Goal: Information Seeking & Learning: Learn about a topic

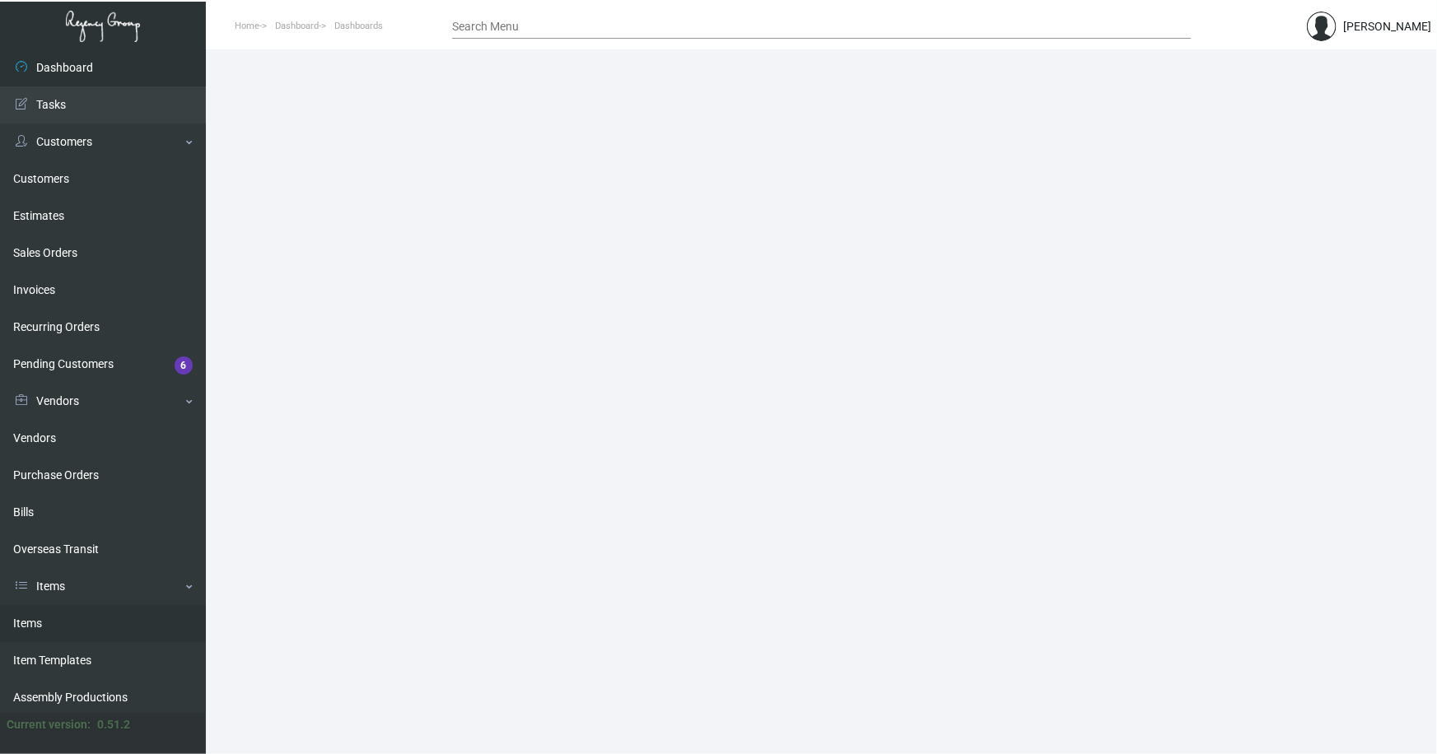
drag, startPoint x: 41, startPoint y: 618, endPoint x: 427, endPoint y: 394, distance: 446.0
click at [40, 618] on link "Items" at bounding box center [103, 623] width 206 height 37
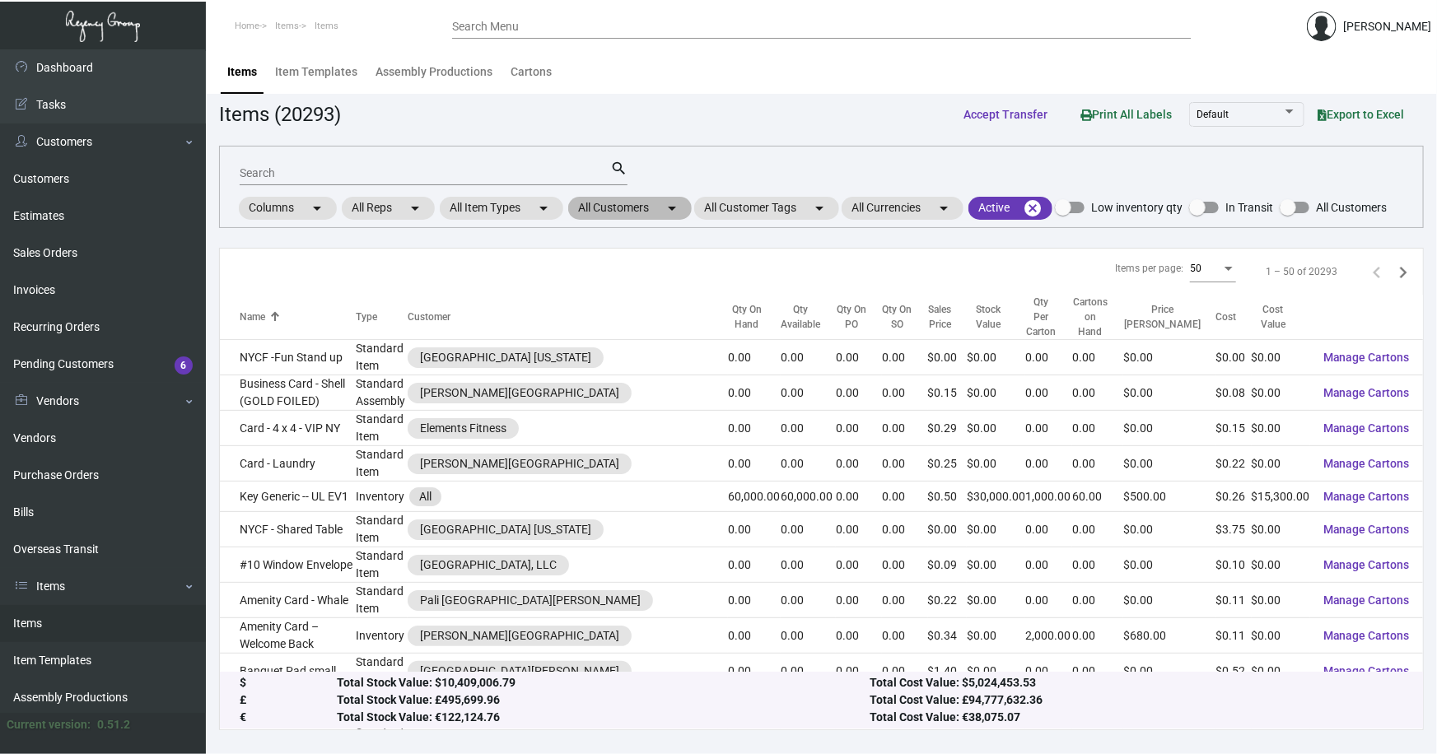
click at [637, 208] on mat-chip "All Customers arrow_drop_down" at bounding box center [630, 208] width 124 height 23
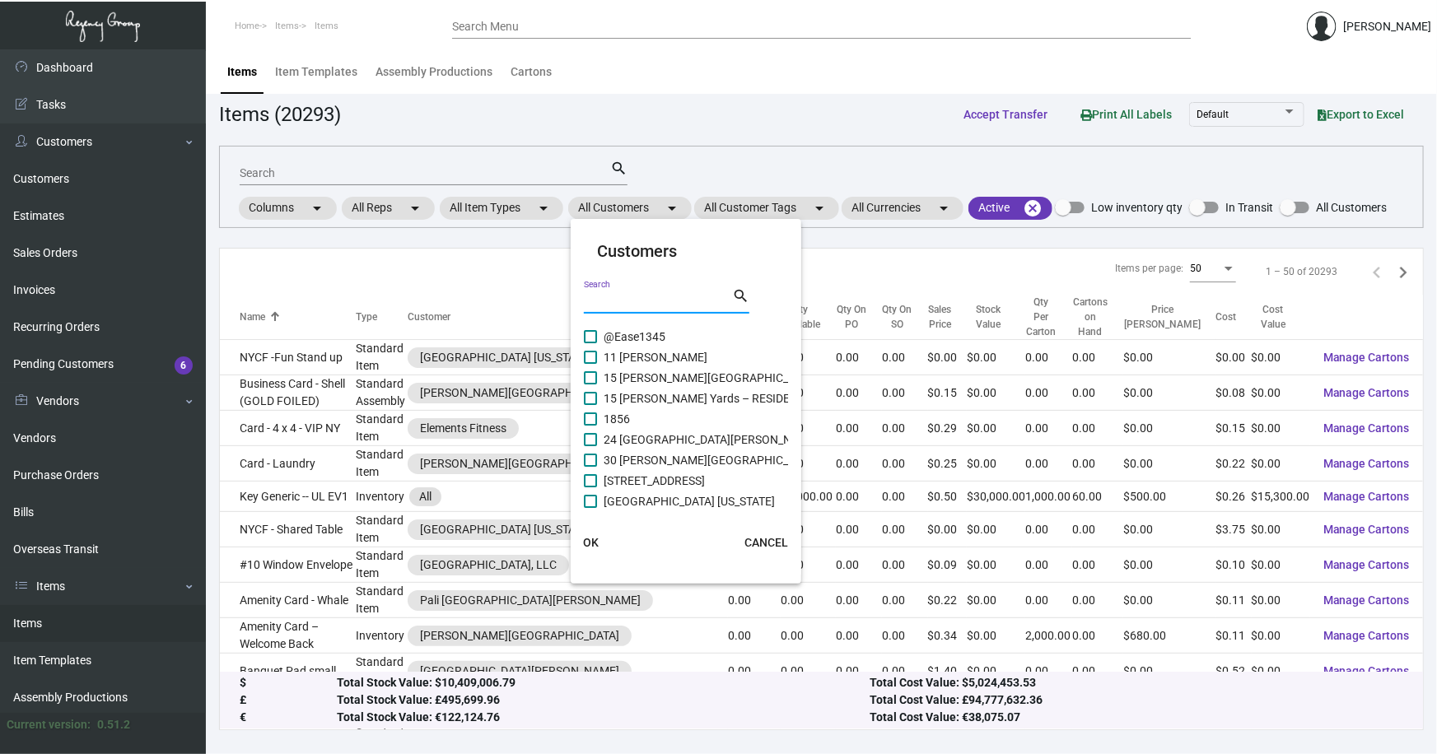
click at [658, 299] on input "Search" at bounding box center [658, 301] width 148 height 13
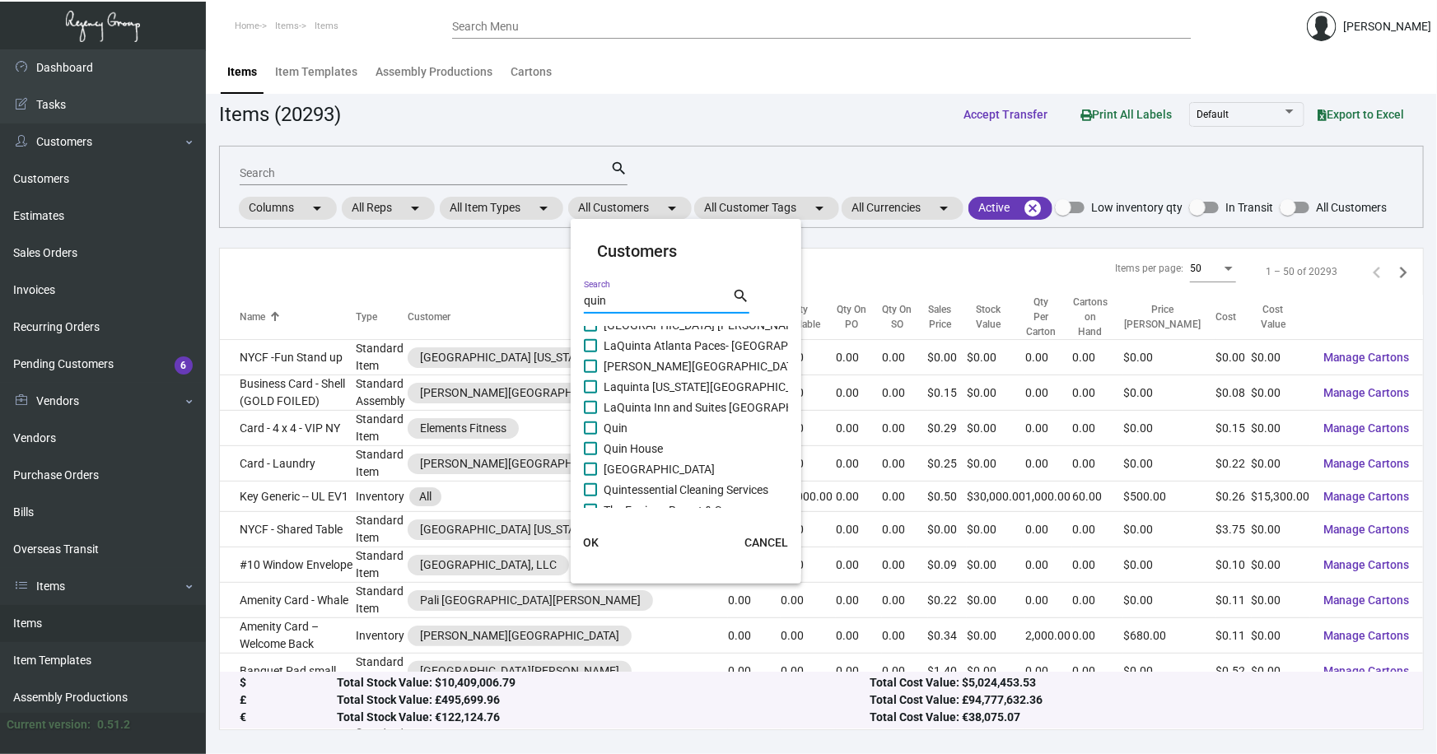
scroll to position [786, 0]
type input "quin"
click at [642, 416] on mat-checkbox "Quin" at bounding box center [780, 415] width 393 height 21
click at [624, 411] on span "Quin" at bounding box center [616, 415] width 24 height 20
click at [590, 422] on input "Quin" at bounding box center [590, 422] width 1 height 1
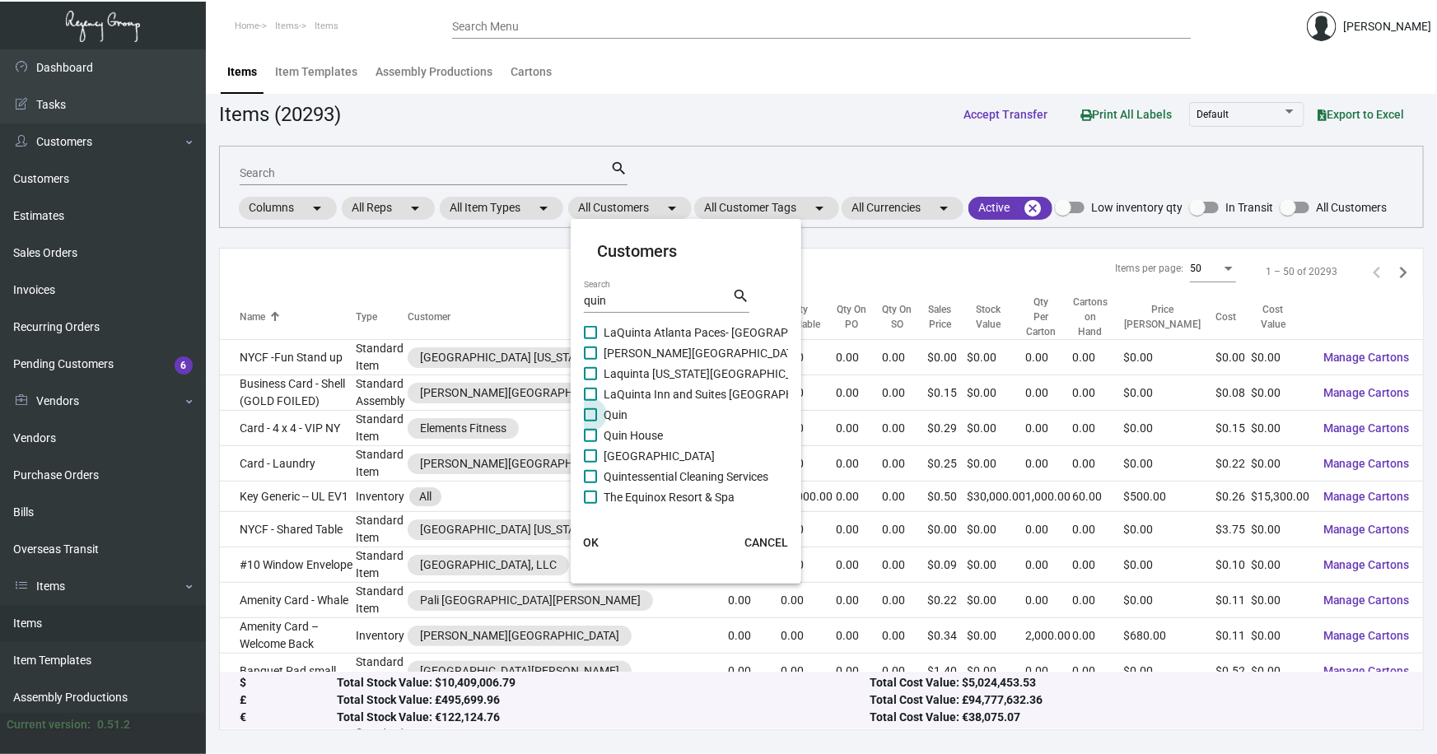
checkbox input "true"
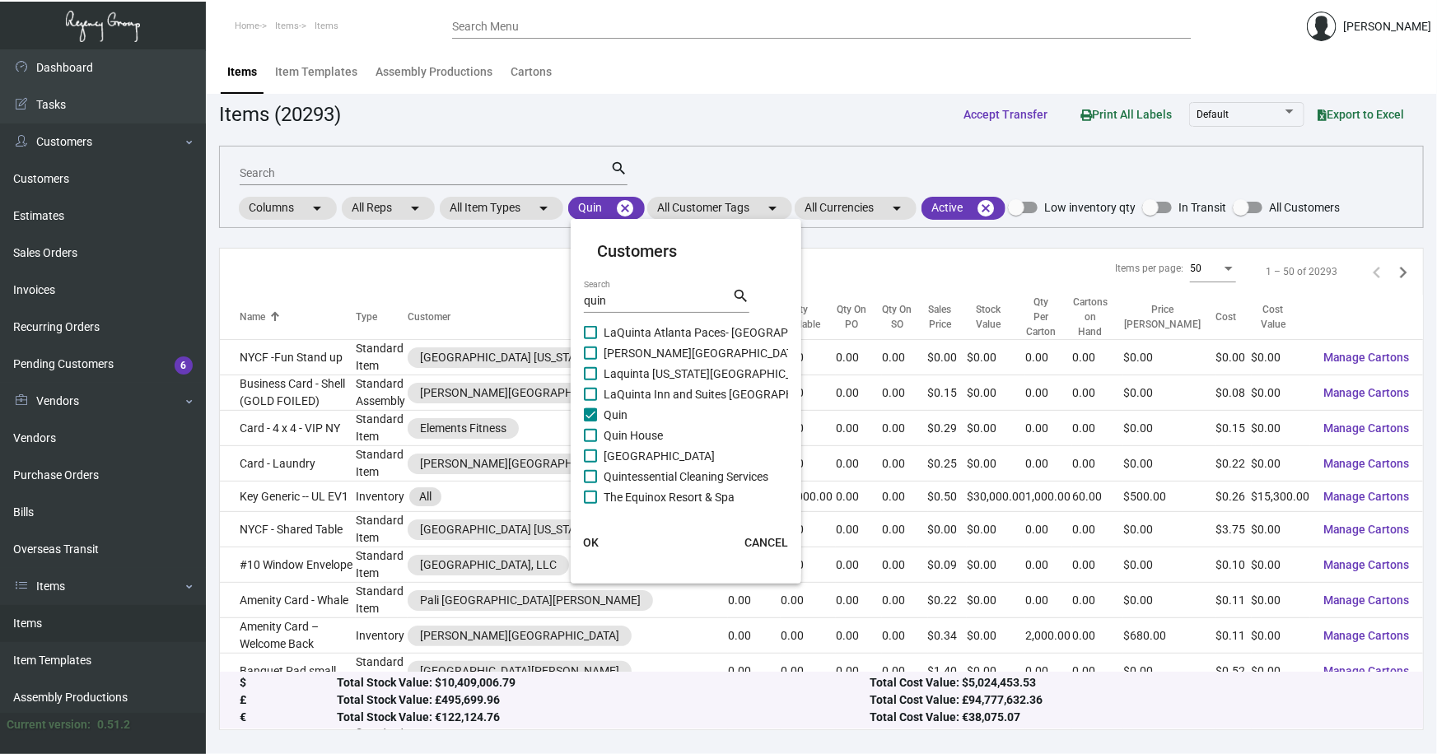
click at [593, 539] on span "OK" at bounding box center [591, 542] width 16 height 13
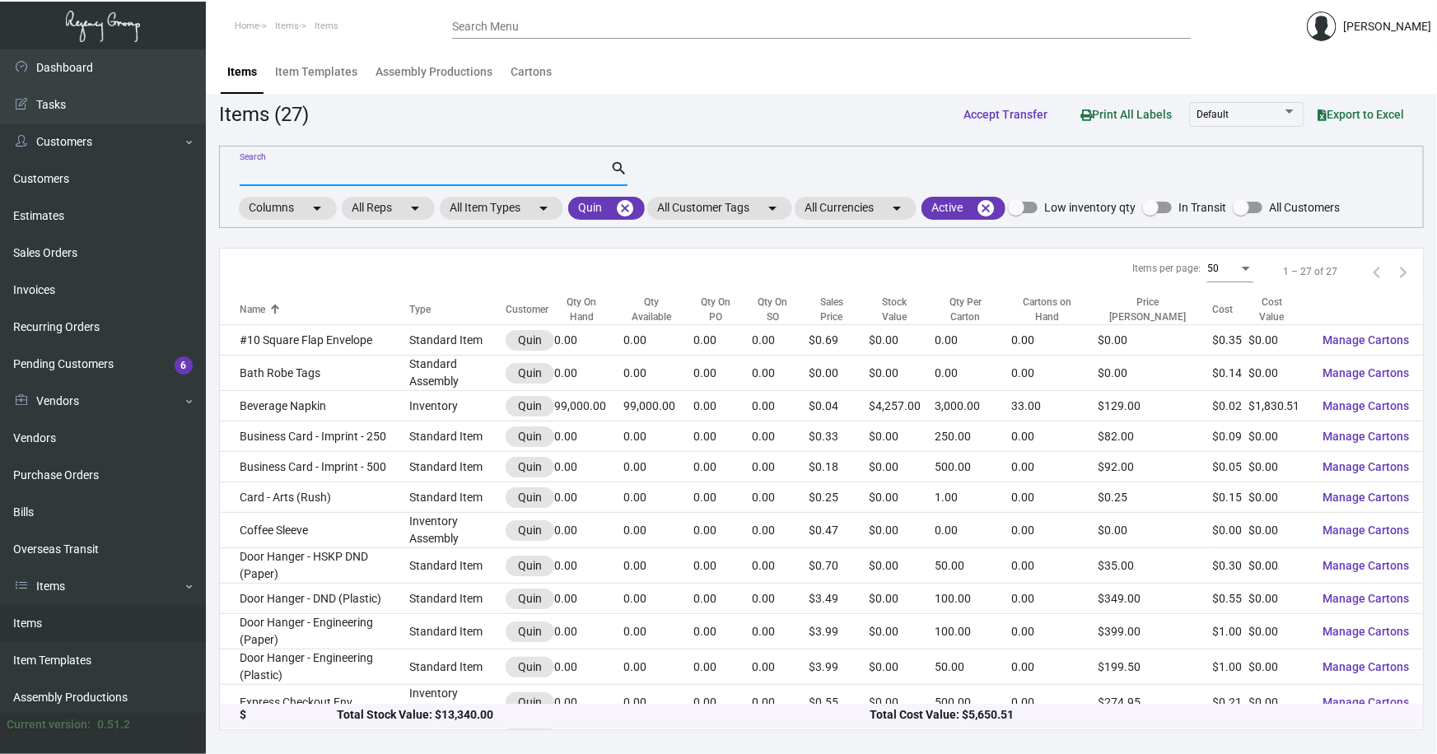
click at [353, 170] on input "Search" at bounding box center [425, 173] width 371 height 13
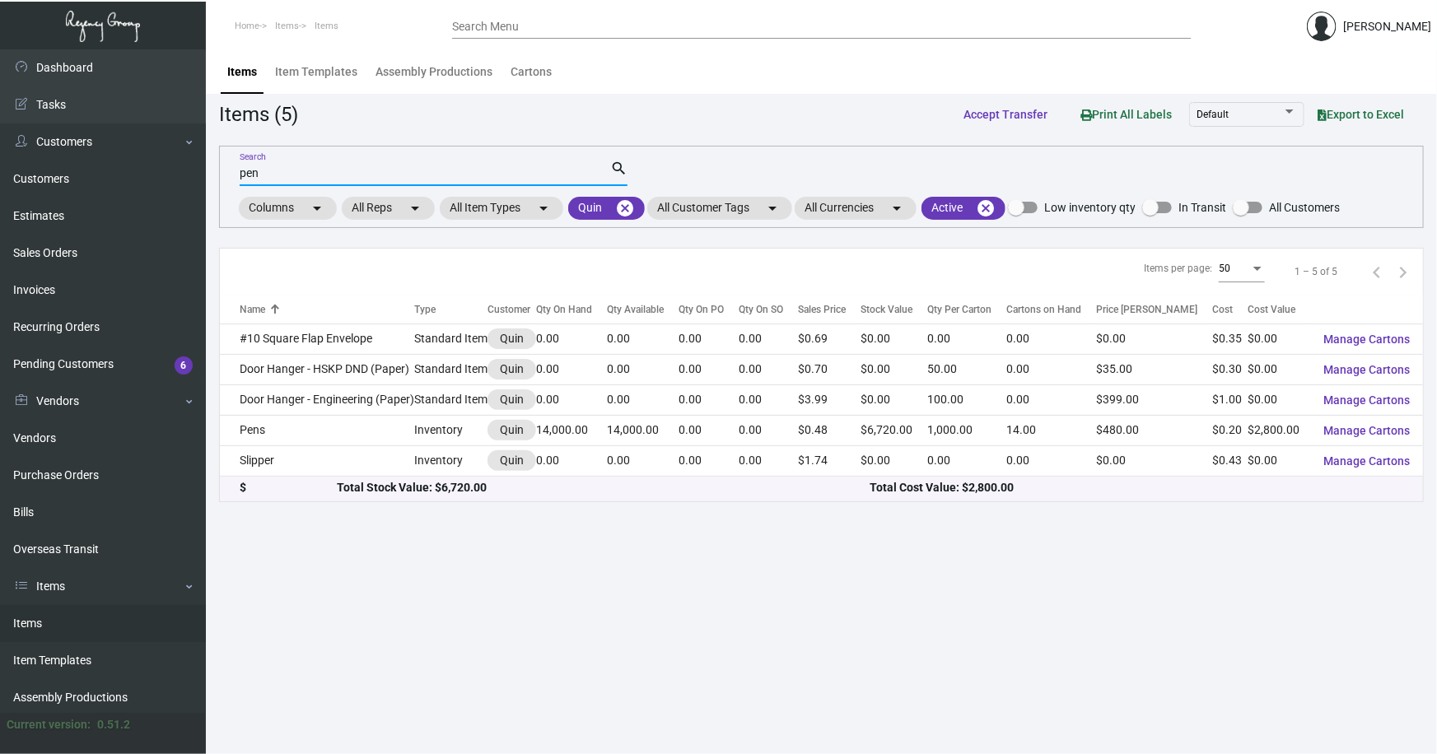
type input "pen"
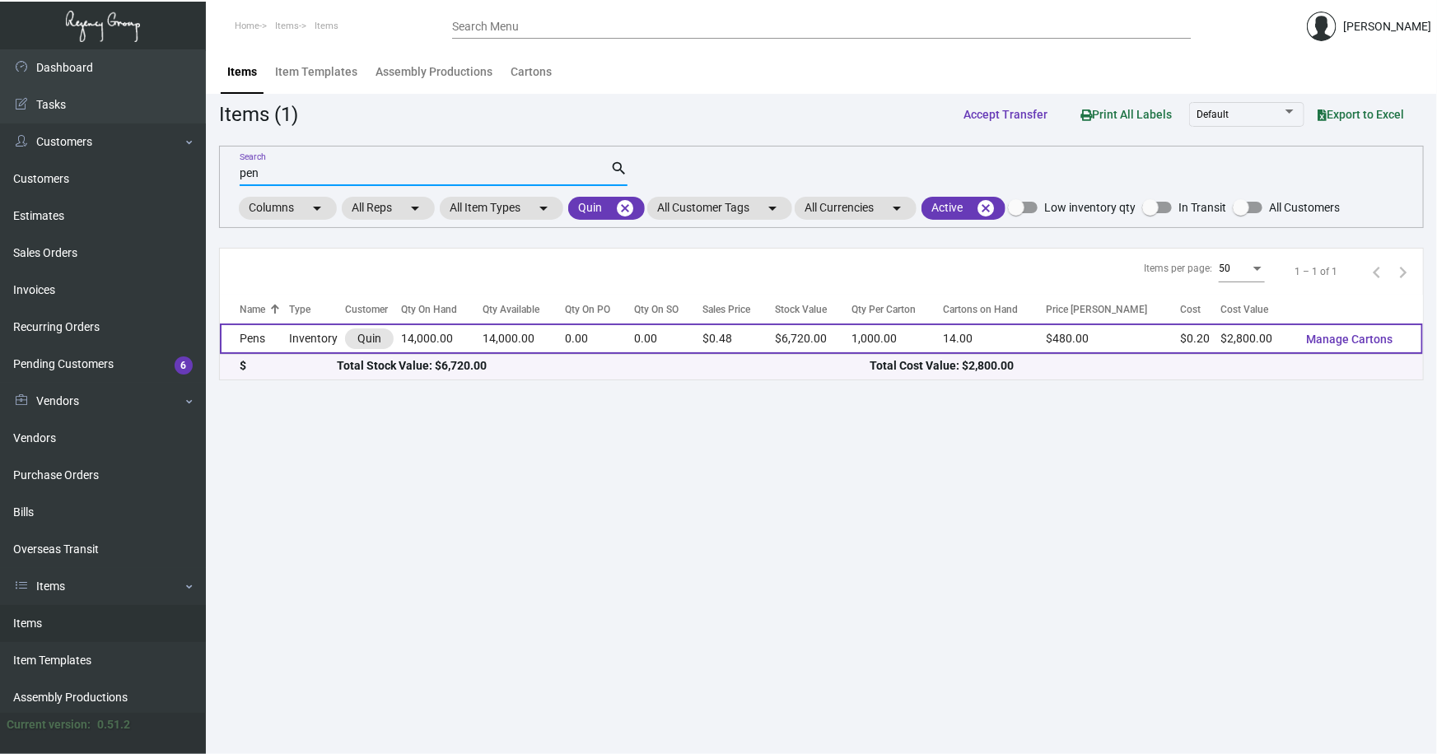
click at [260, 341] on td "Pens" at bounding box center [254, 339] width 69 height 30
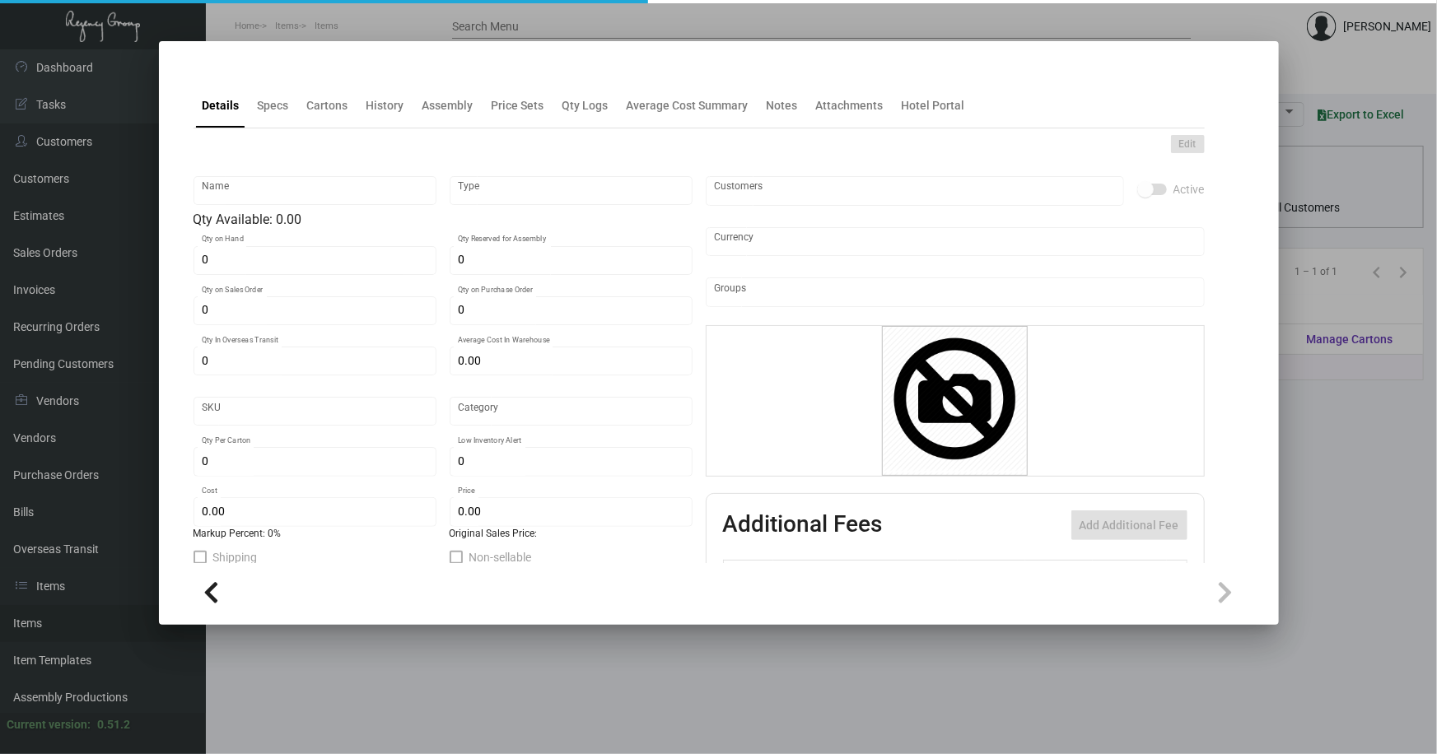
type input "Pens"
type input "Inventory"
type input "14,000"
type input "$ 0.20"
type input "2695"
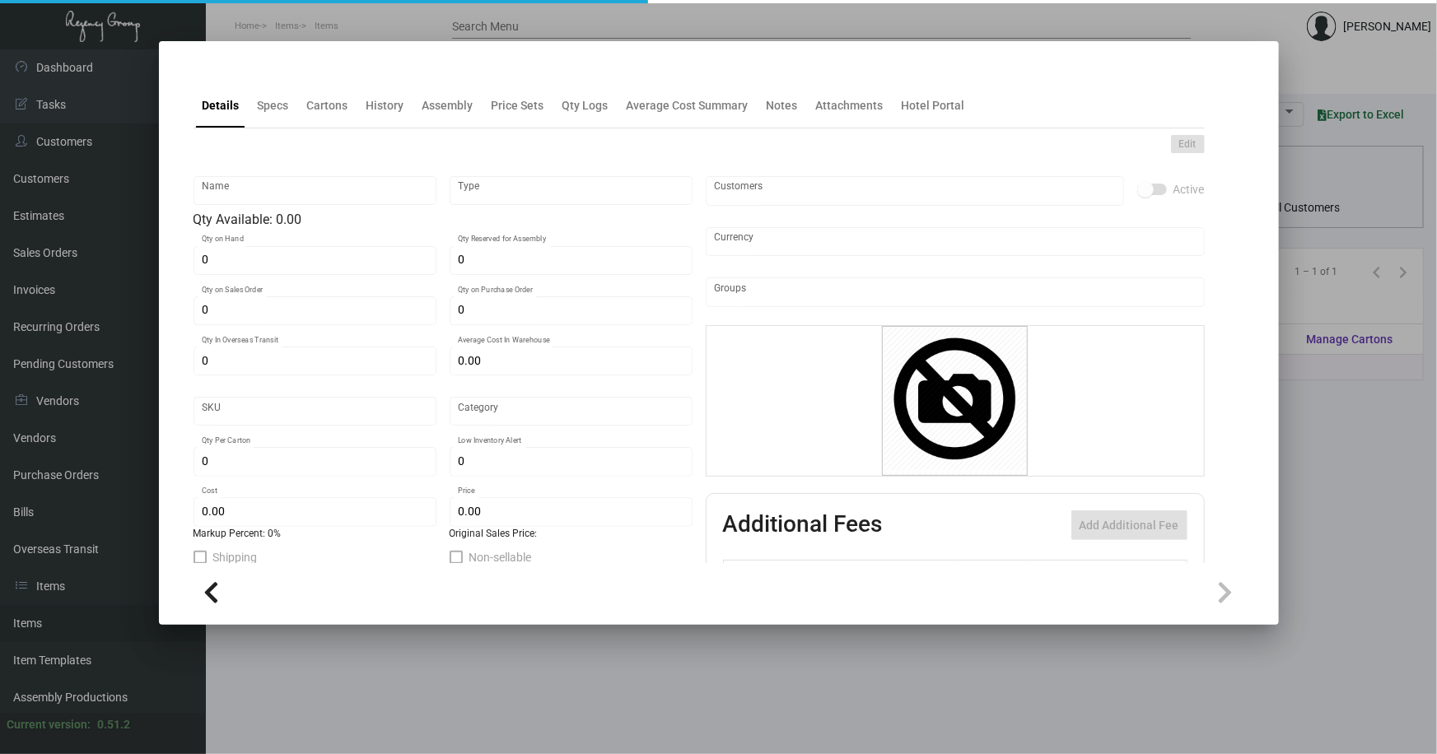
type input "Standard"
type input "1,000"
type input "5,000"
type input "$ 0.20"
type input "$ 0.48"
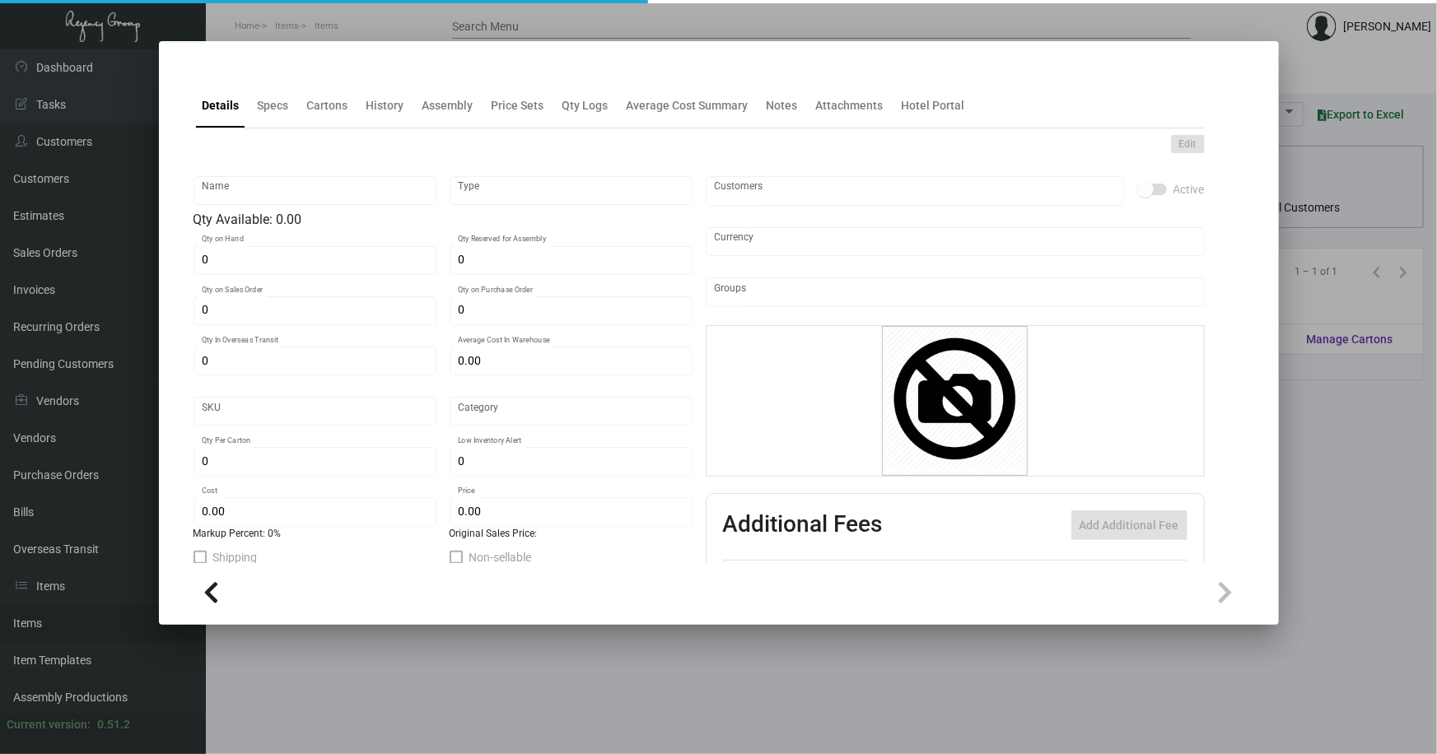
type textarea "Quin Pen: custom Red color twist metal pen, printing 1 color gold logo."
checkbox input "true"
type input "United States Dollar $"
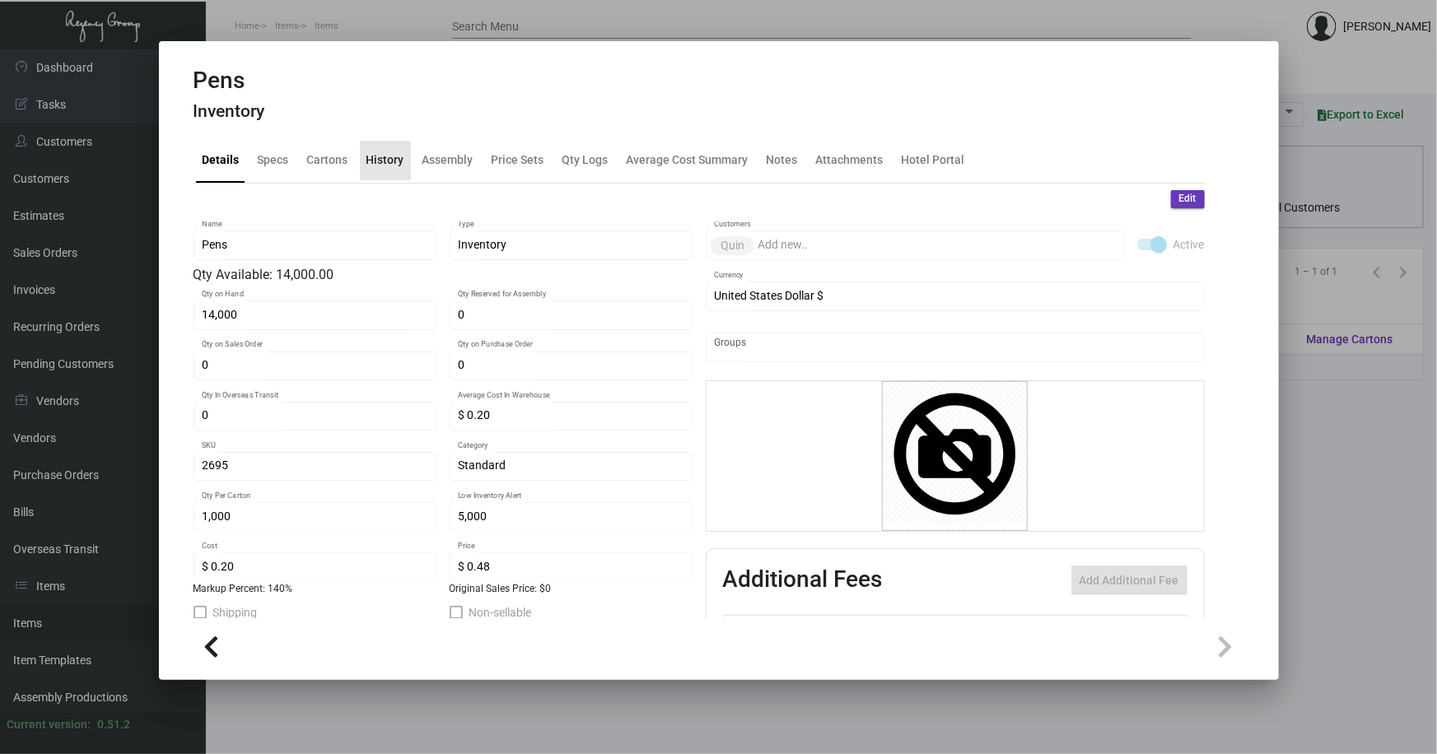
click at [394, 158] on div "History" at bounding box center [385, 160] width 38 height 17
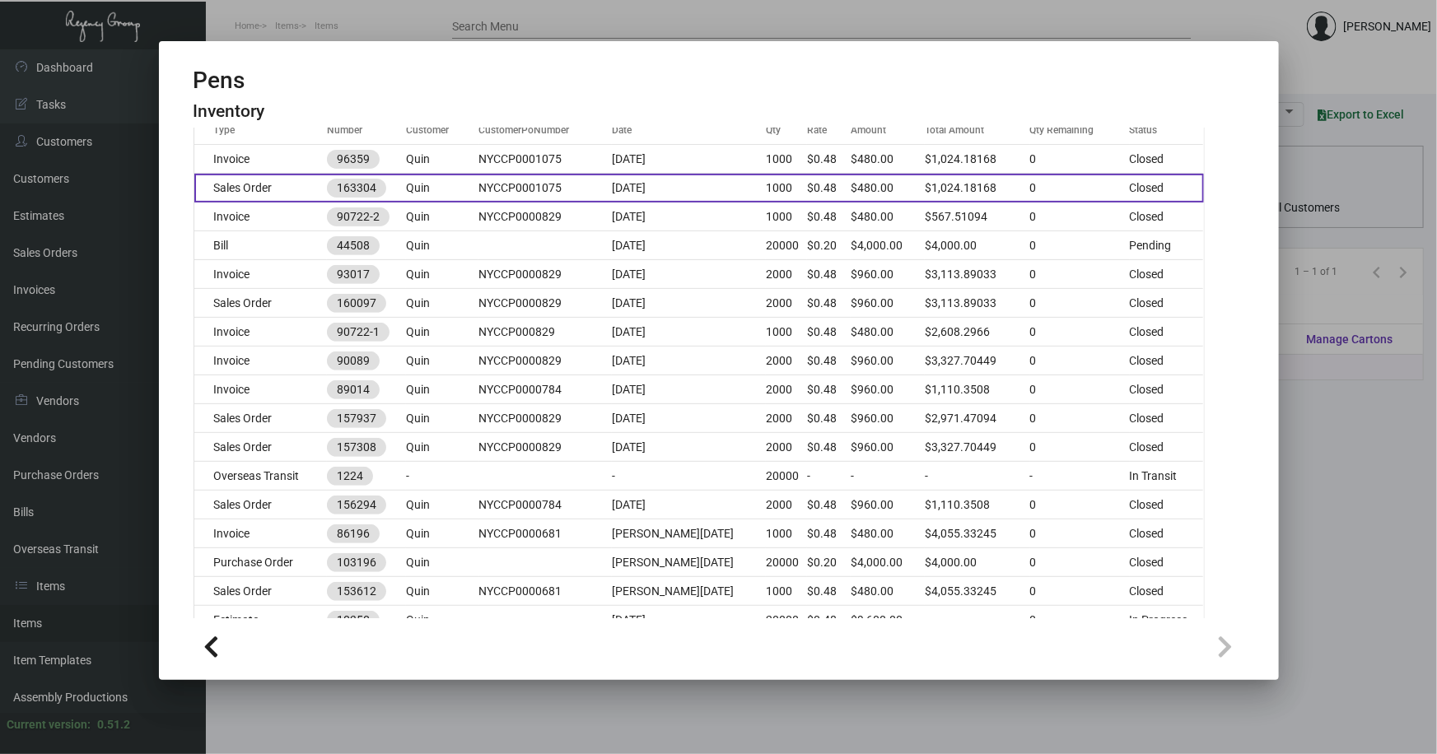
scroll to position [299, 0]
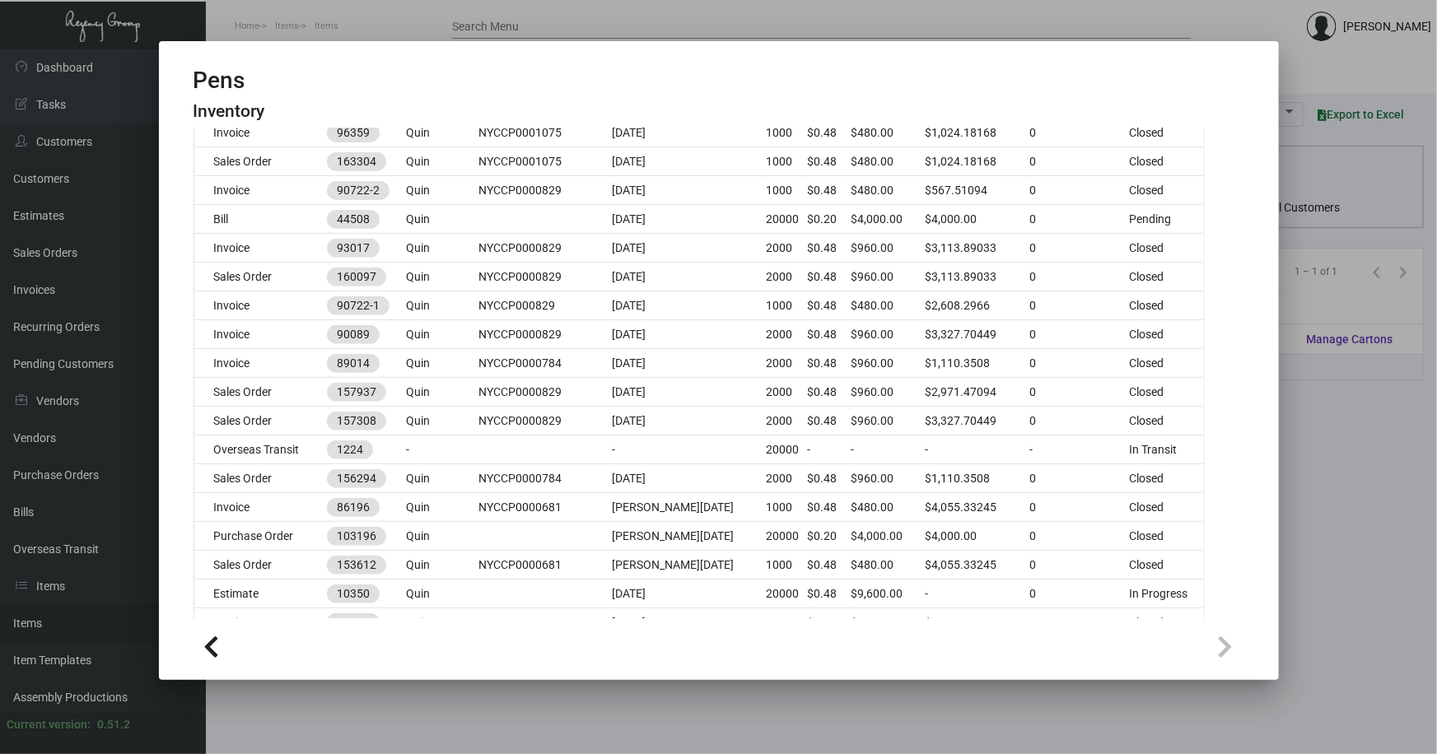
click at [1317, 461] on div at bounding box center [718, 377] width 1437 height 754
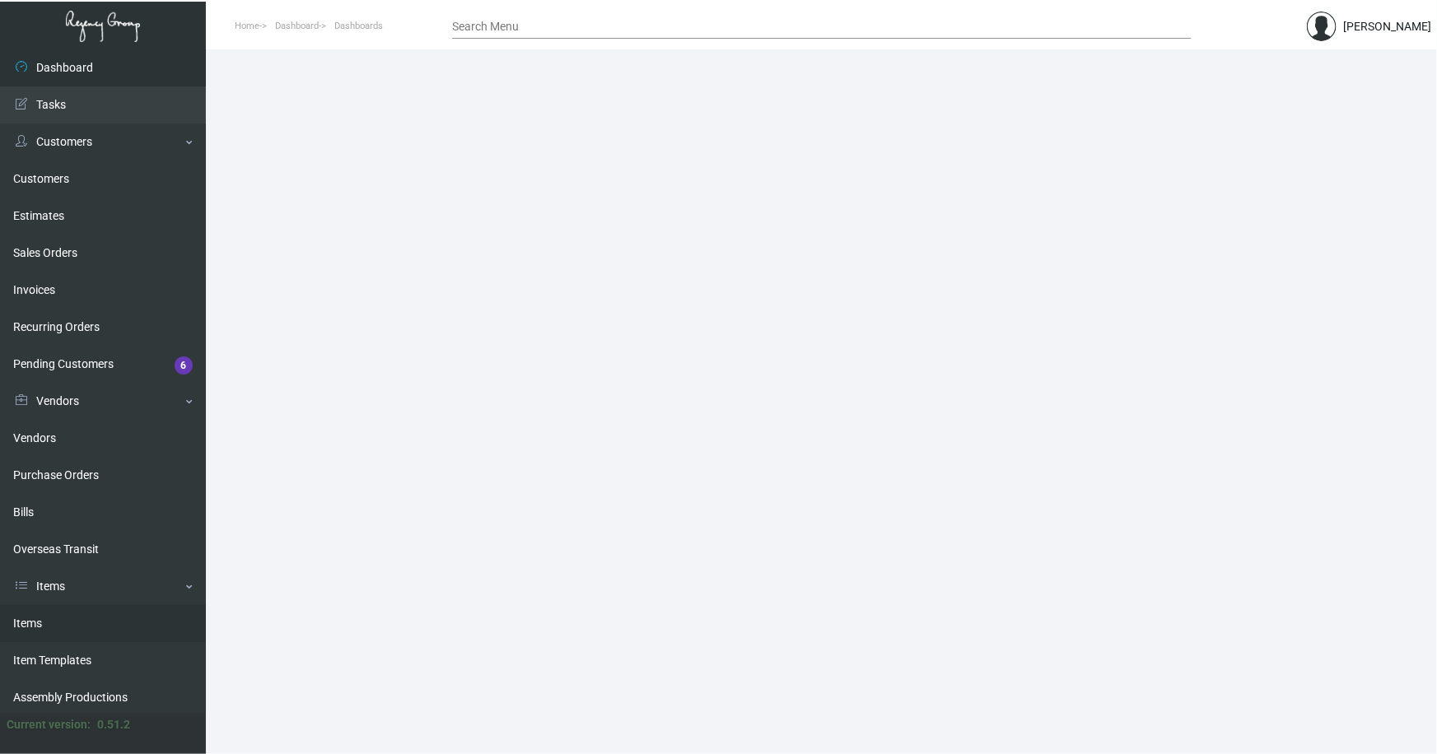
click at [30, 616] on link "Items" at bounding box center [103, 623] width 206 height 37
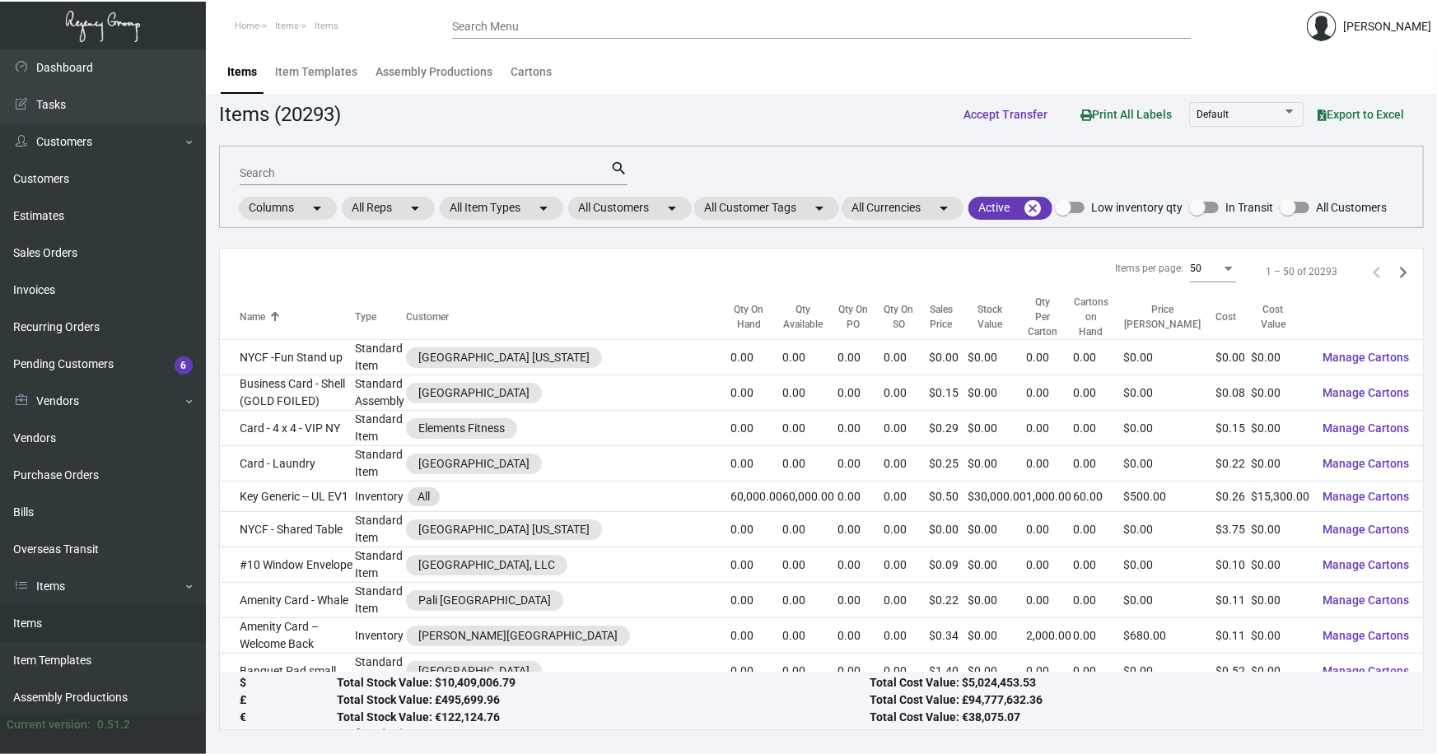
click at [348, 171] on input "Search" at bounding box center [425, 173] width 371 height 13
click at [630, 203] on mat-chip "All Customers arrow_drop_down" at bounding box center [630, 208] width 124 height 23
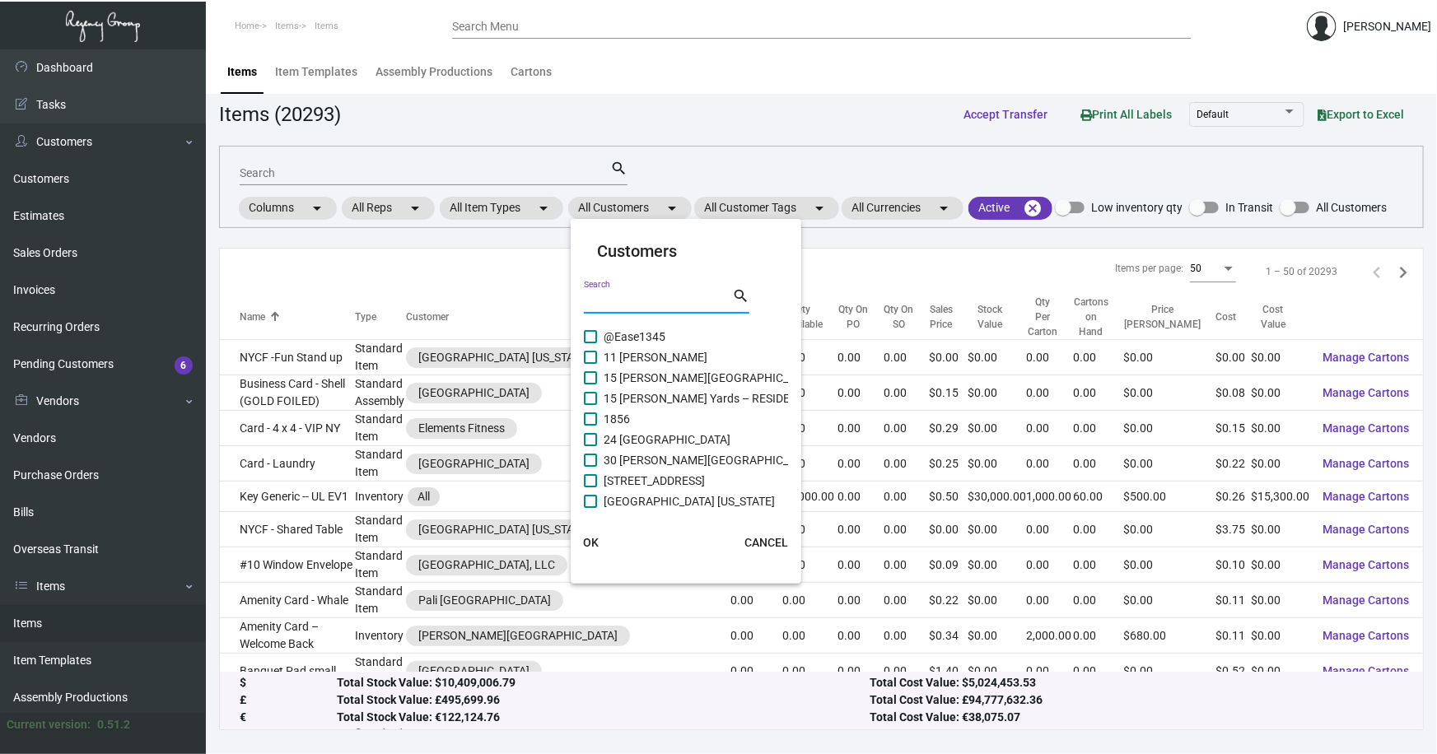
click at [641, 300] on input "Search" at bounding box center [658, 301] width 148 height 13
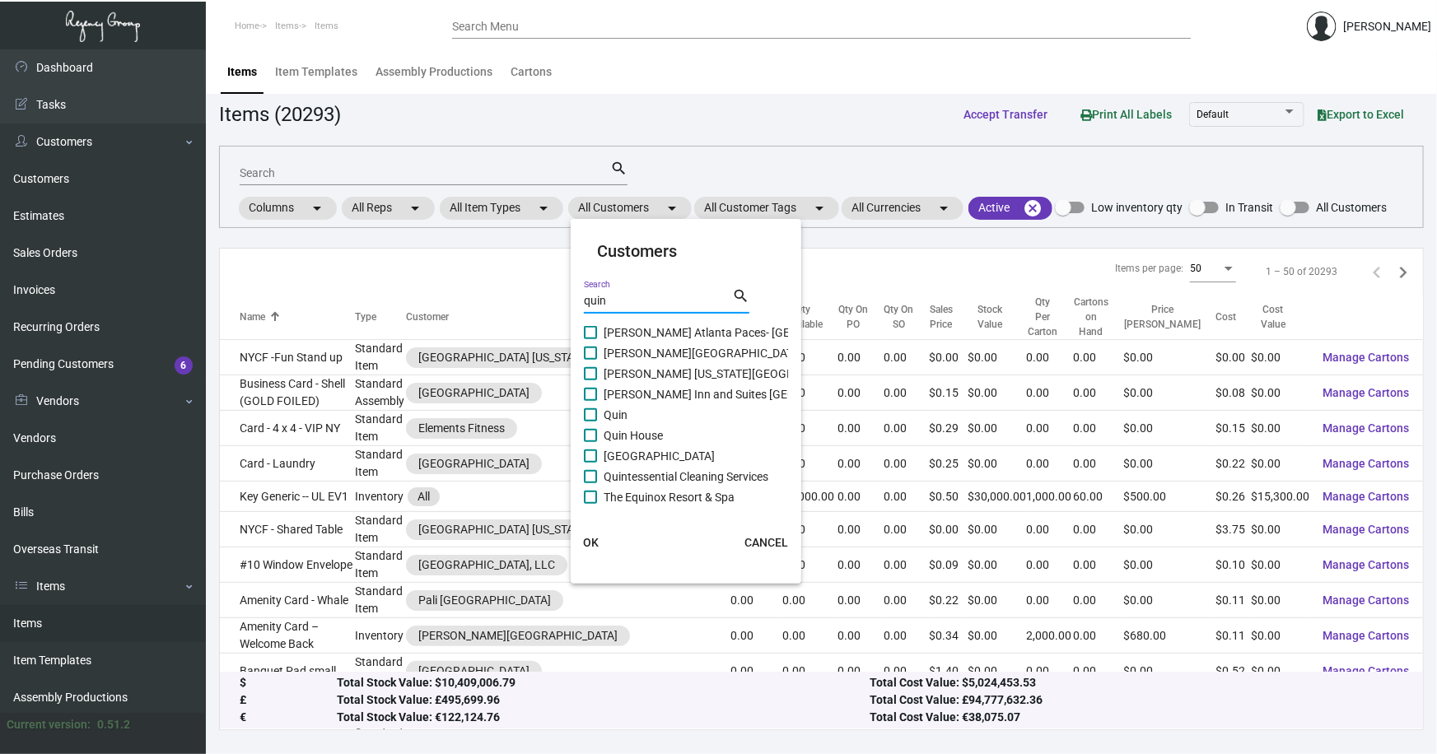
type input "quin"
click at [621, 412] on span "Quin" at bounding box center [616, 415] width 24 height 20
click at [590, 422] on input "Quin" at bounding box center [590, 422] width 1 height 1
checkbox input "true"
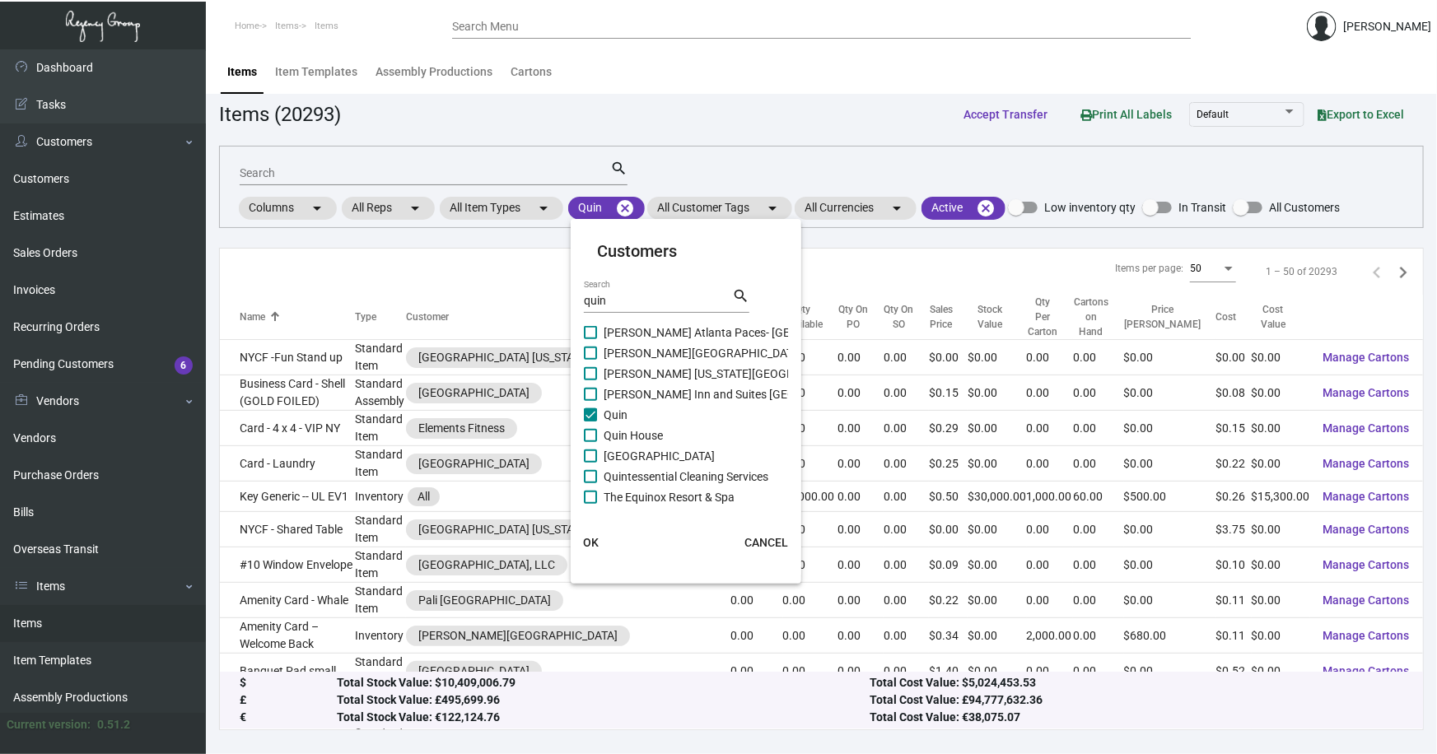
click at [589, 539] on span "OK" at bounding box center [591, 542] width 16 height 13
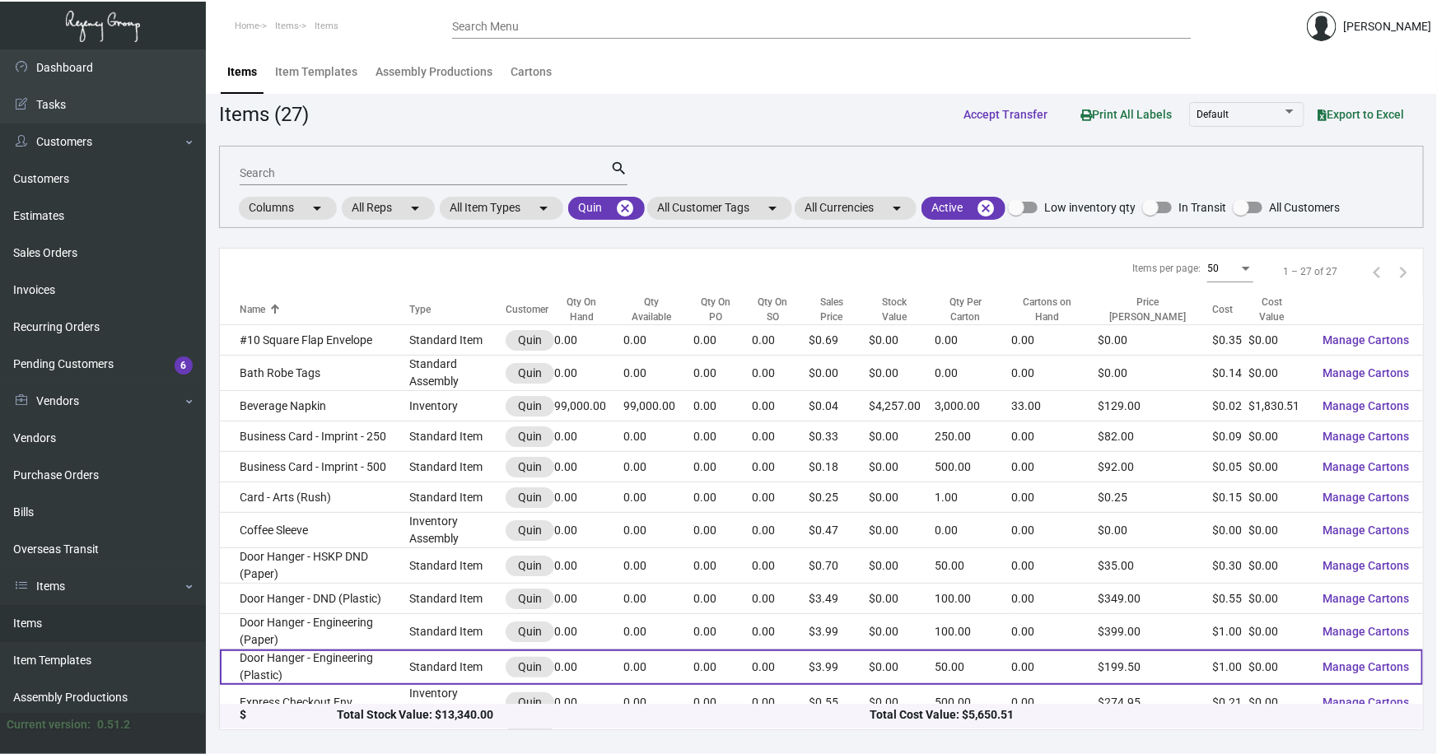
click at [273, 656] on td "Door Hanger - Engineering (Plastic)" at bounding box center [314, 667] width 189 height 35
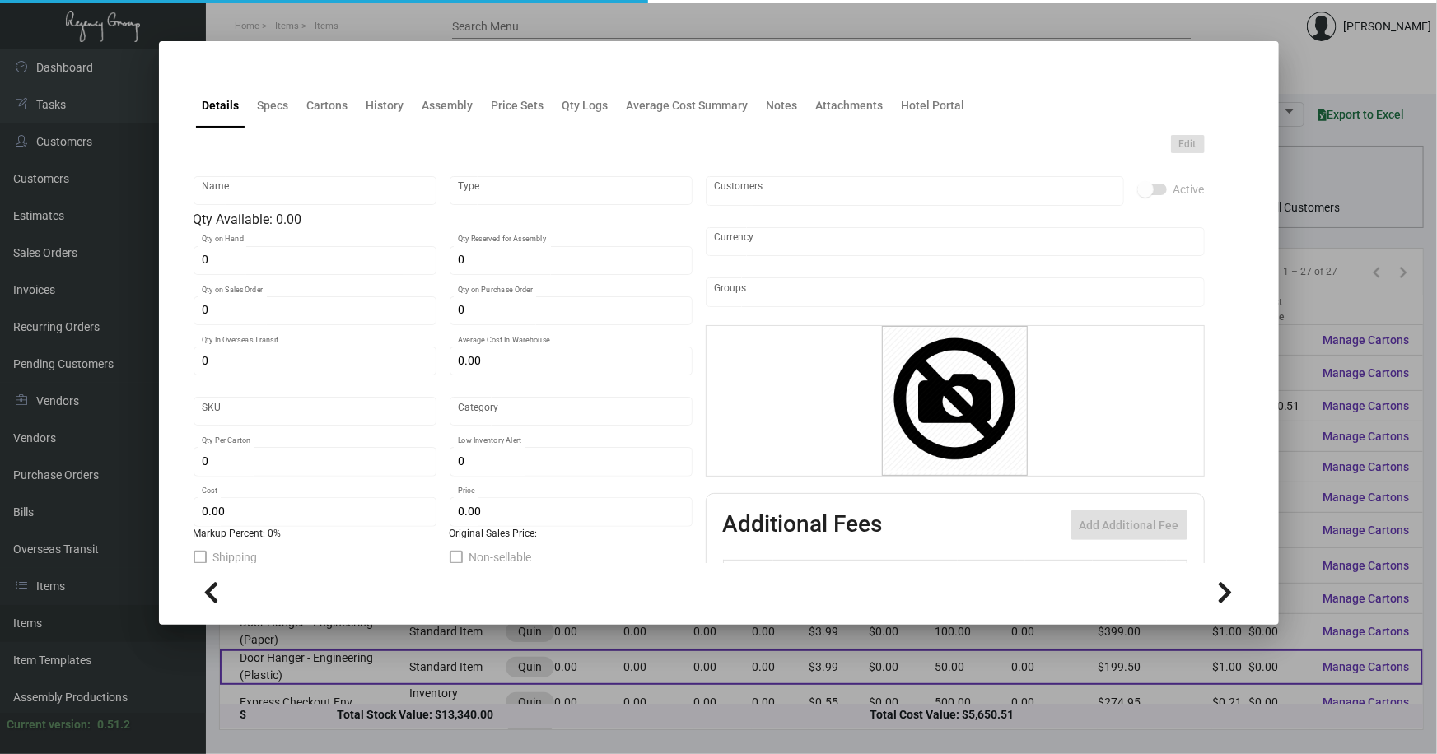
type input "Door Hanger - Engineering (Plastic)"
type input "Standard Item"
type input "$ 0.00"
type input "Overseas"
type input "50"
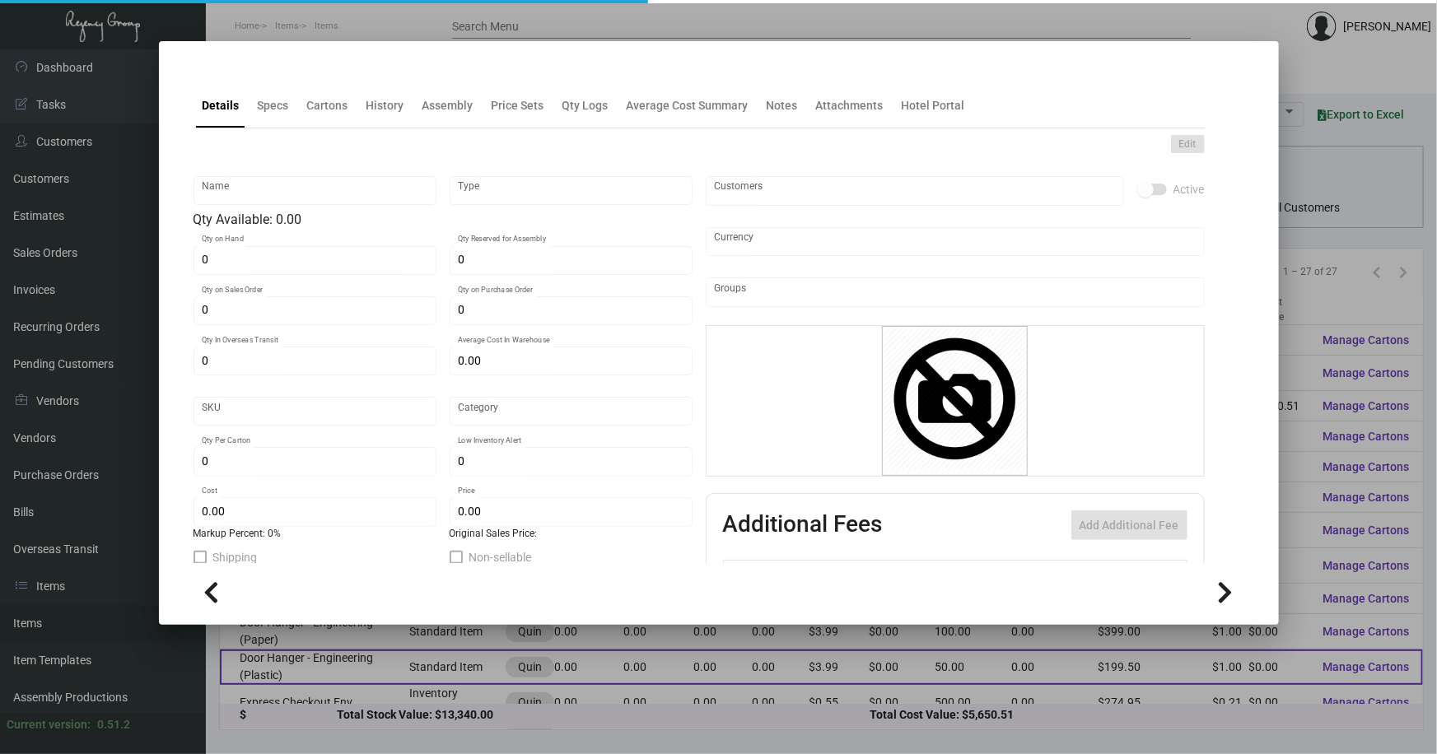
type input "$ 1.00"
type input "$ 3.99"
checkbox input "true"
type input "United States Dollar $"
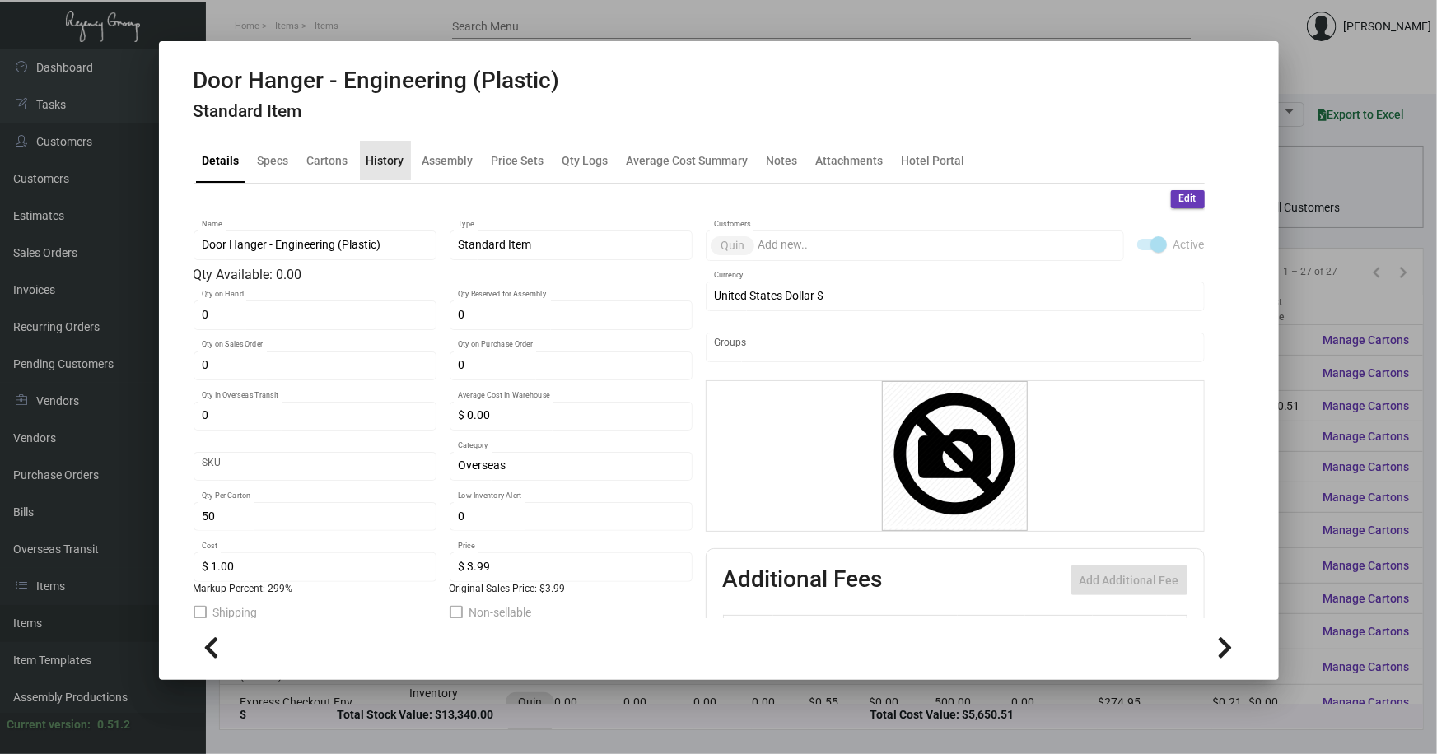
click at [391, 166] on div "History" at bounding box center [385, 160] width 38 height 17
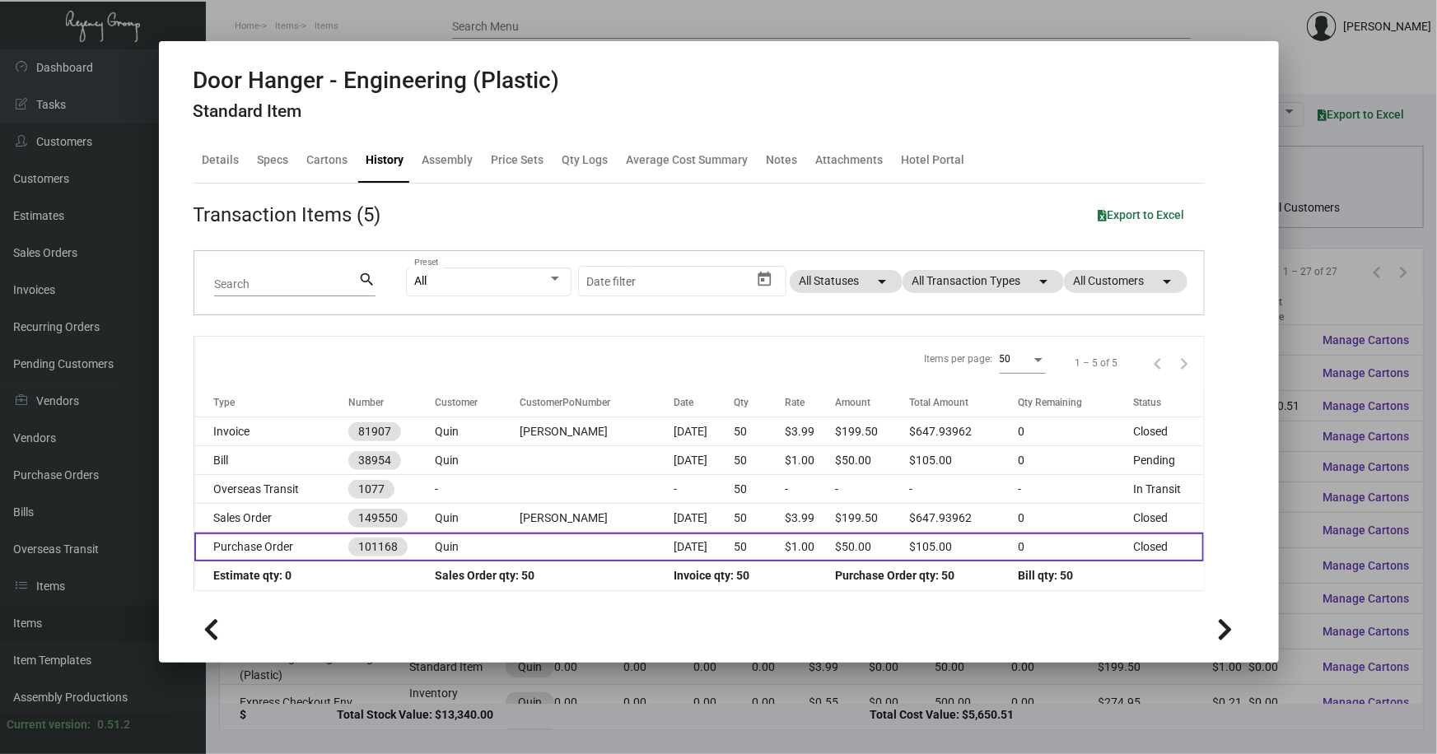
click at [529, 548] on td at bounding box center [597, 547] width 154 height 29
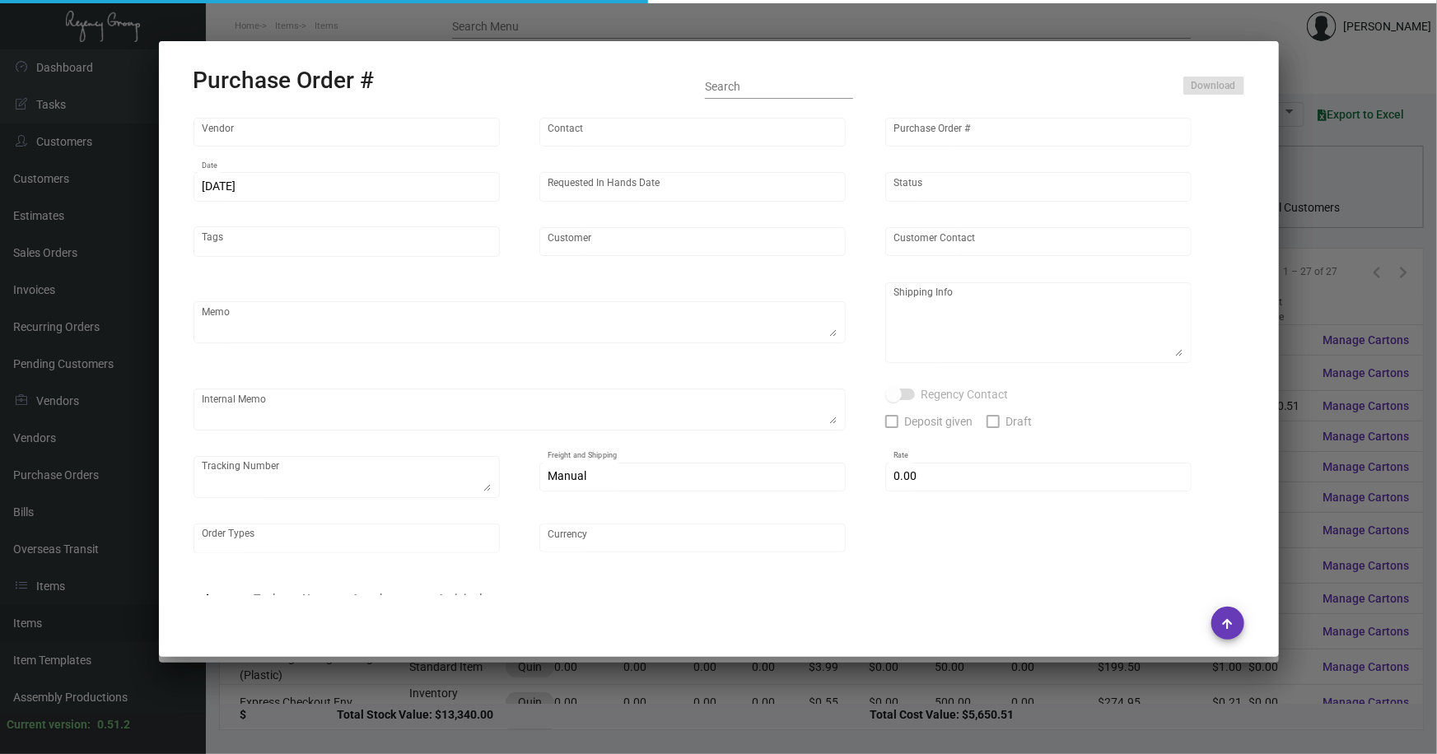
type input "CHENGDU MIND IOT TECHNOLOGY"
type input "ANGEL HU"
type input "101168"
type input "9/26/2023"
type input "10/13/2023"
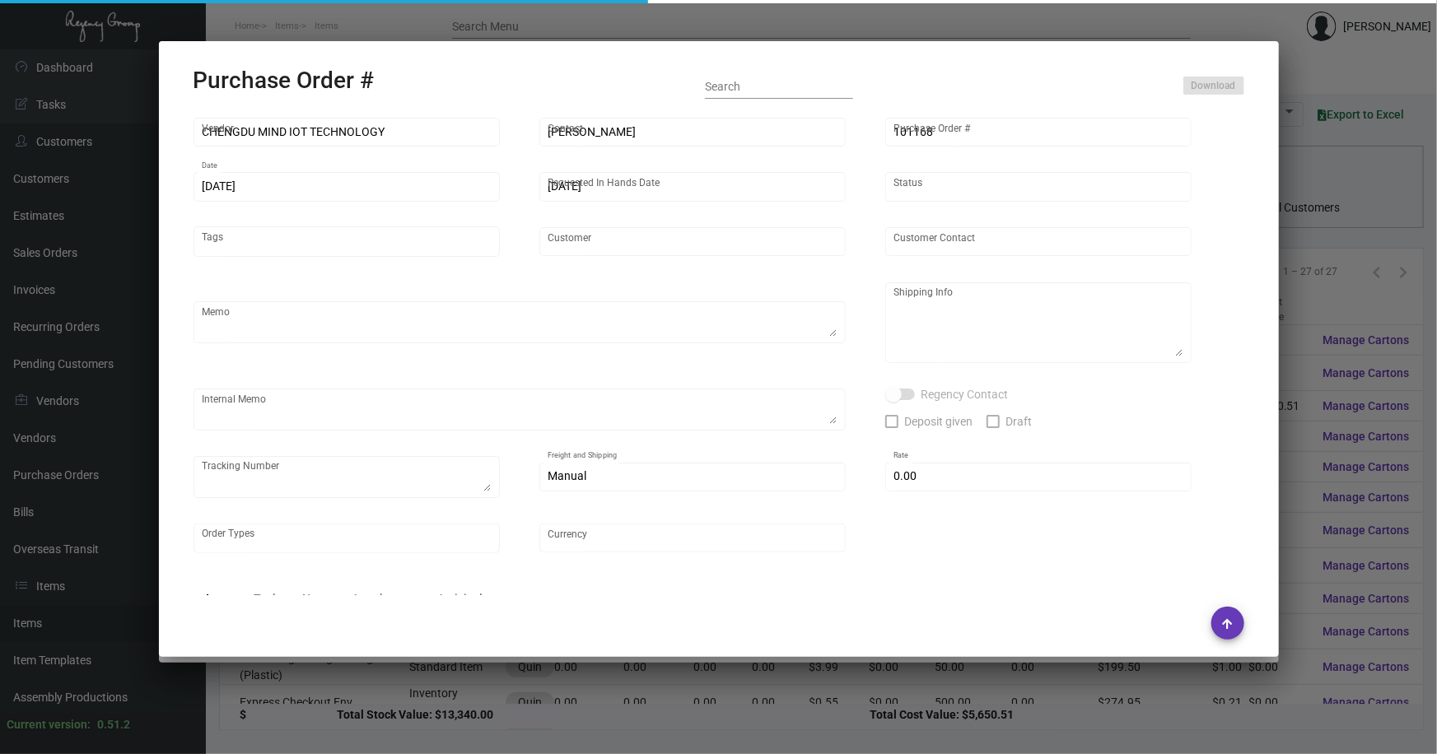
type input "Quin"
type textarea "Air to NJ"
type textarea "Regency Group NJ - Alex Penate 22 Belgrove Dr. Kearny, NJ, 07032 US"
type textarea "8.74"
checkbox input "true"
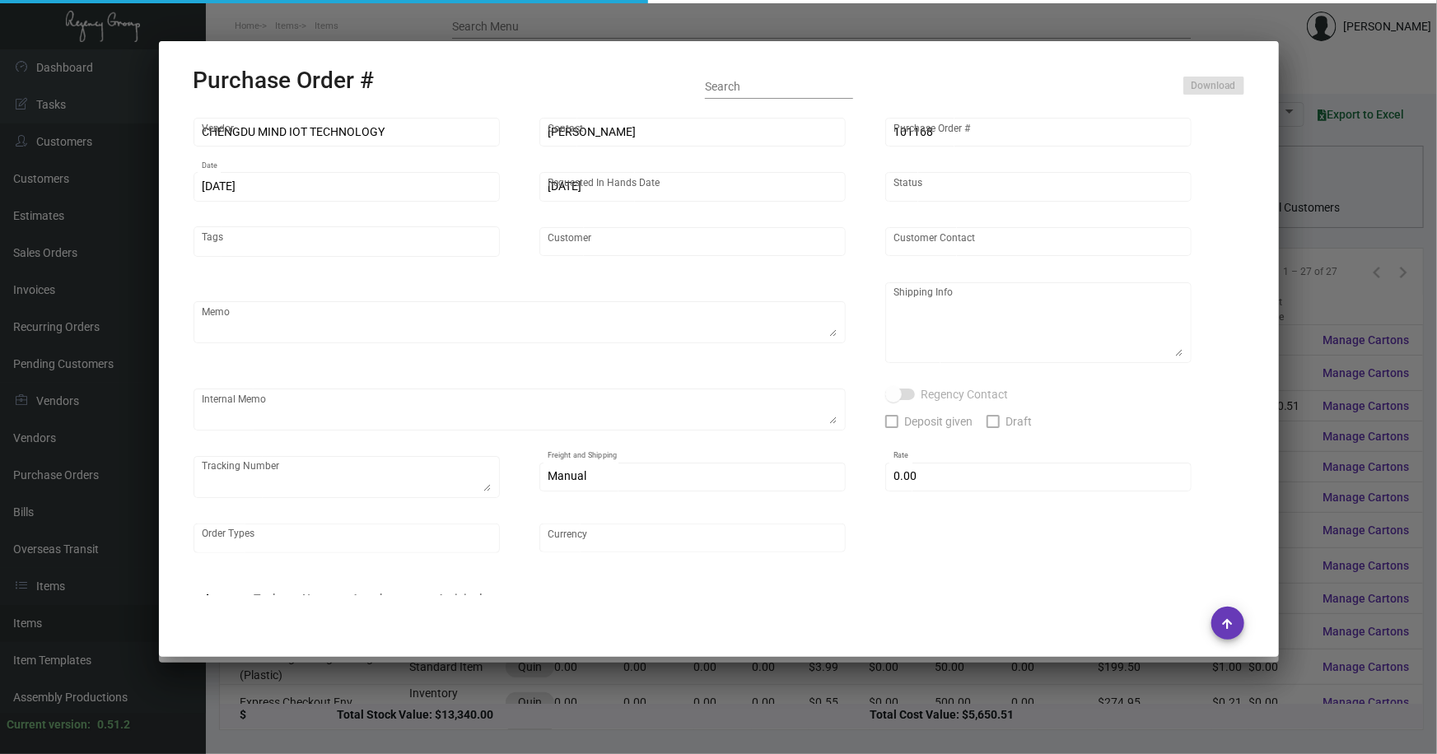
type input "$ 0.00"
type input "United States Dollar $"
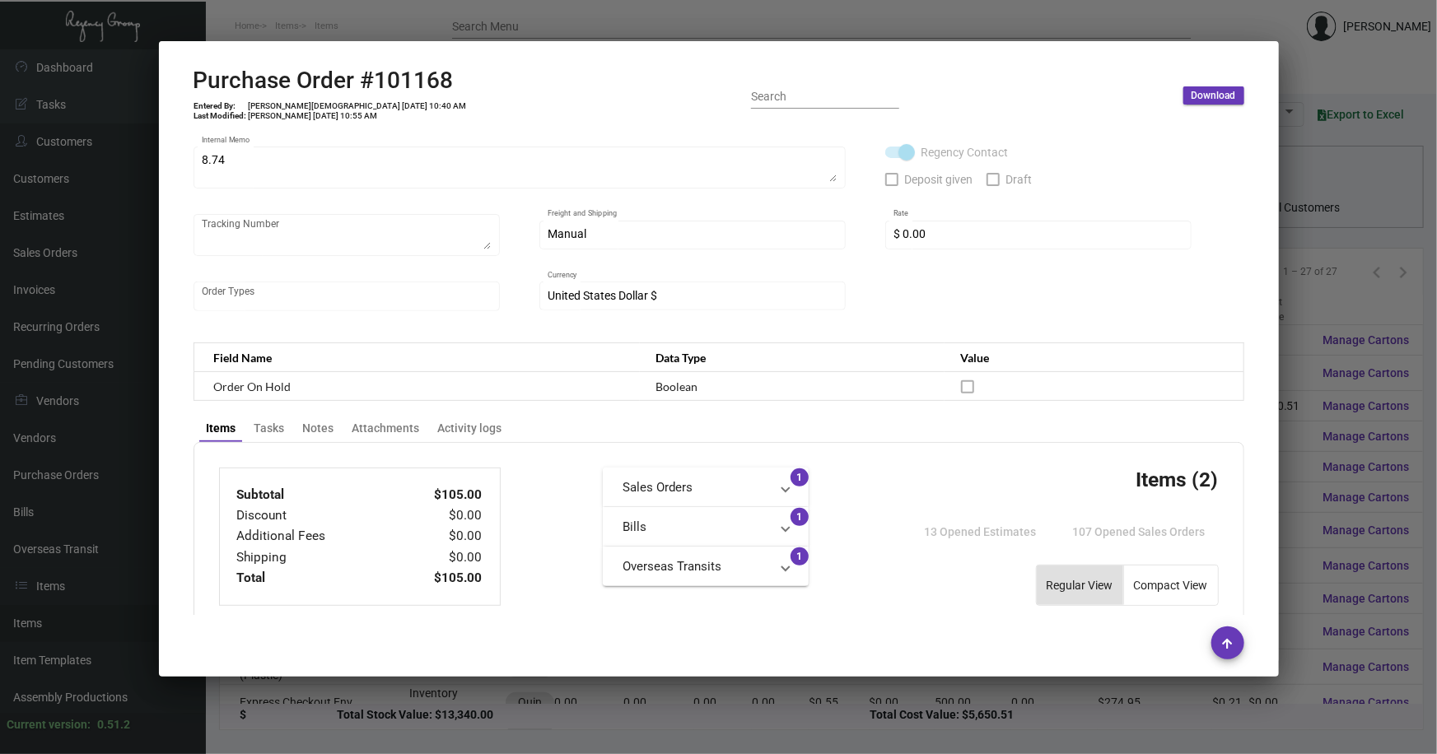
scroll to position [149, 0]
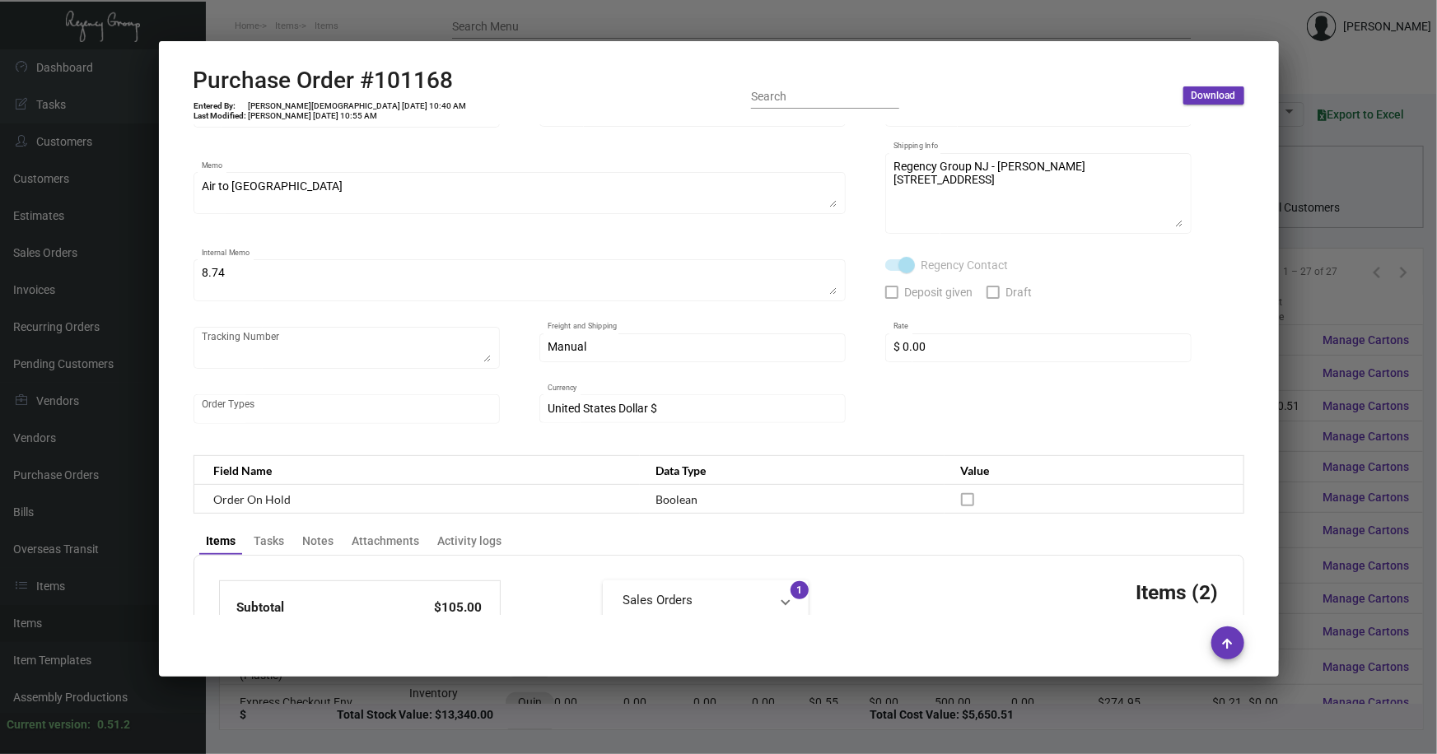
drag, startPoint x: 1325, startPoint y: 173, endPoint x: 1298, endPoint y: 124, distance: 55.7
click at [1324, 173] on div at bounding box center [718, 377] width 1437 height 754
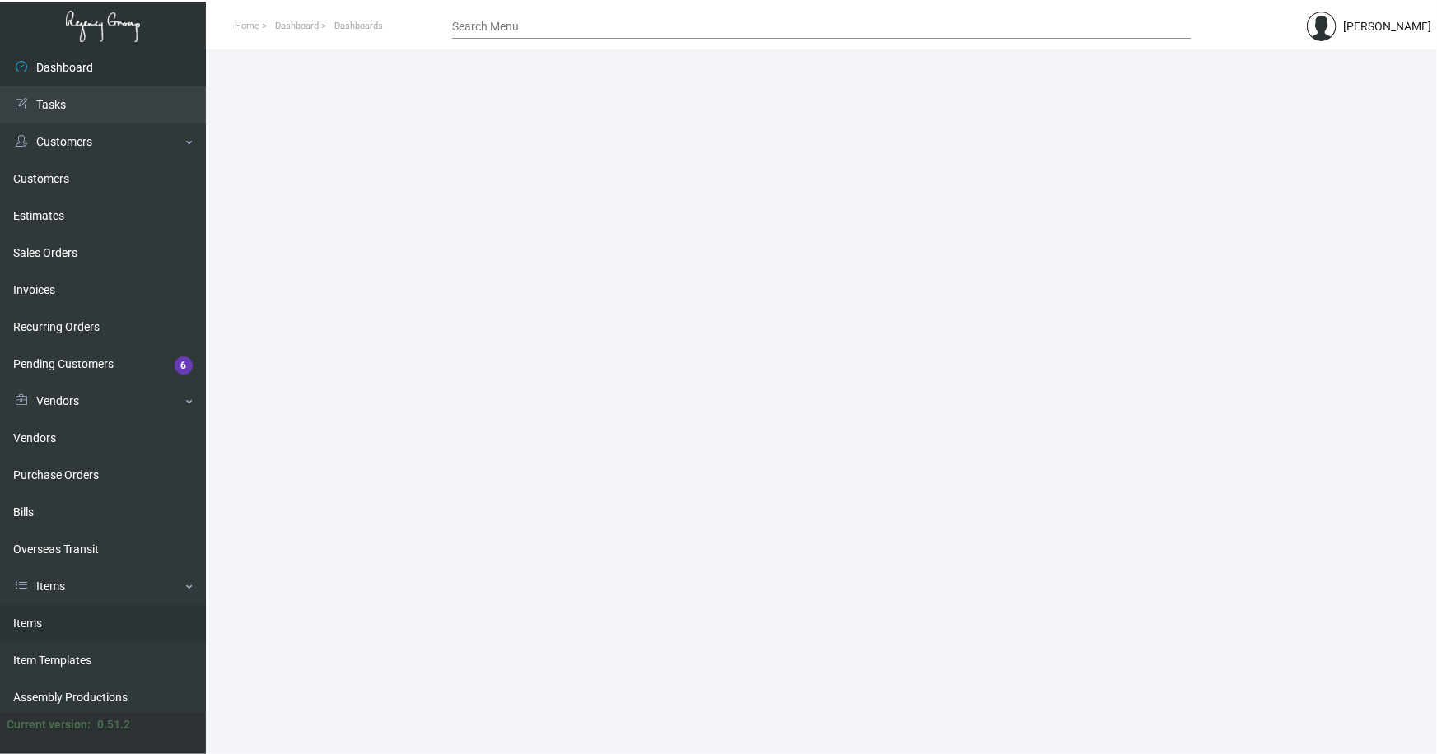
click at [39, 619] on link "Items" at bounding box center [103, 623] width 206 height 37
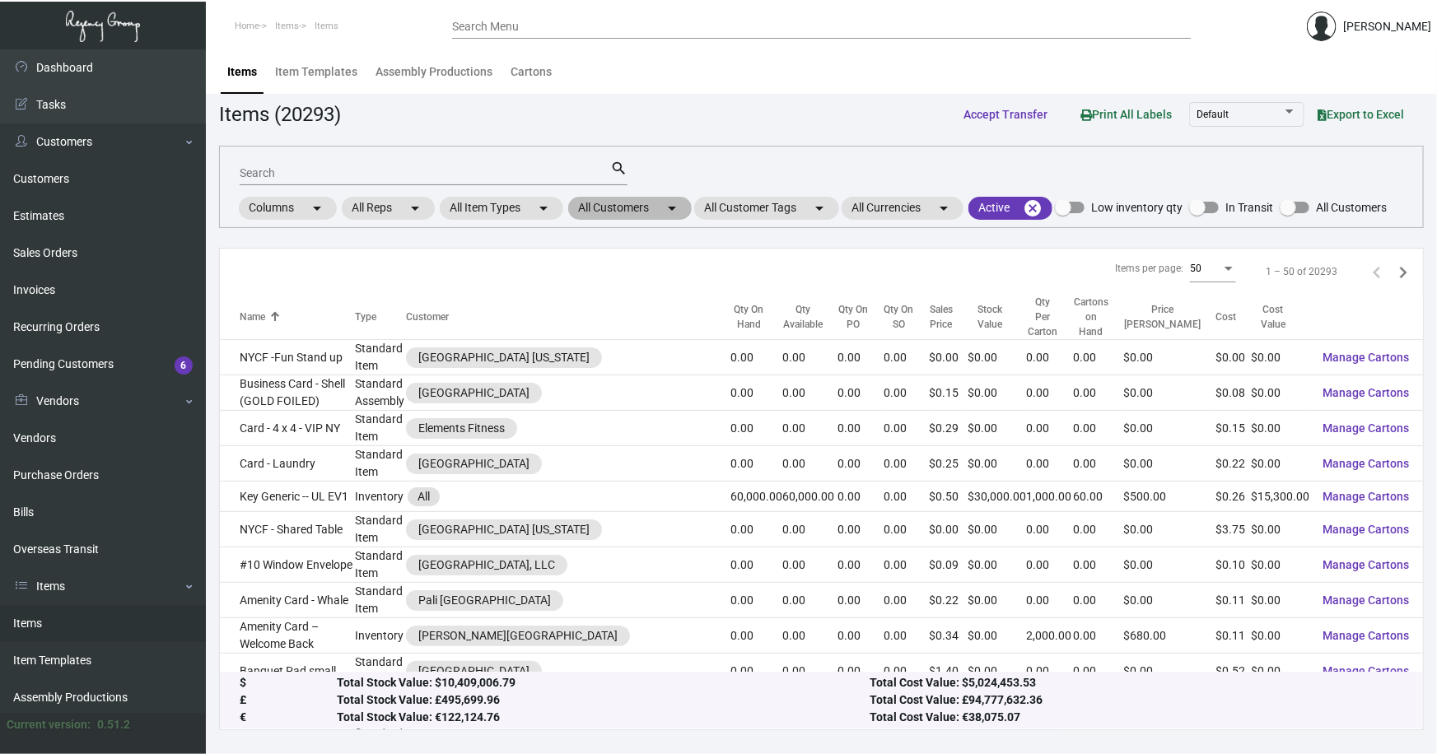
click at [623, 211] on mat-chip "All Customers arrow_drop_down" at bounding box center [630, 208] width 124 height 23
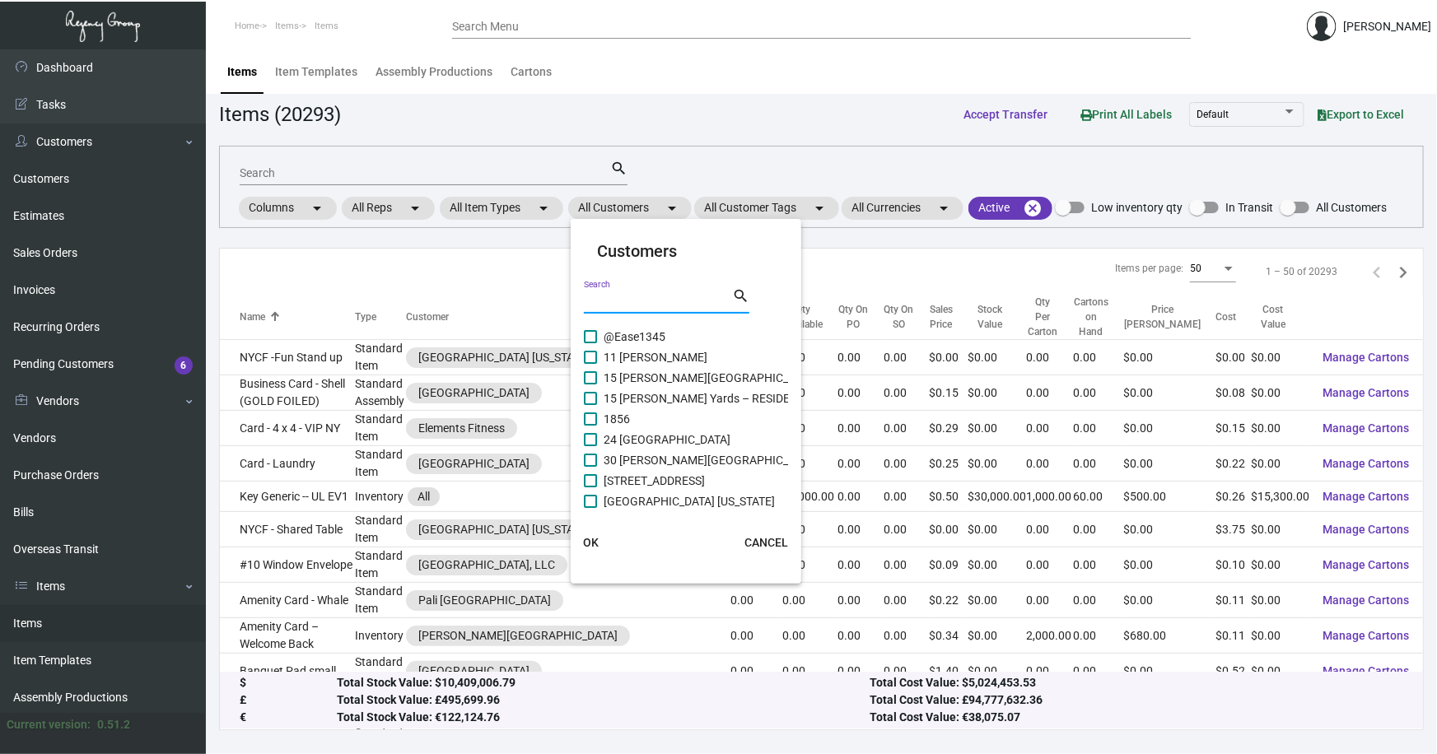
click at [624, 300] on input "Search" at bounding box center [658, 301] width 148 height 13
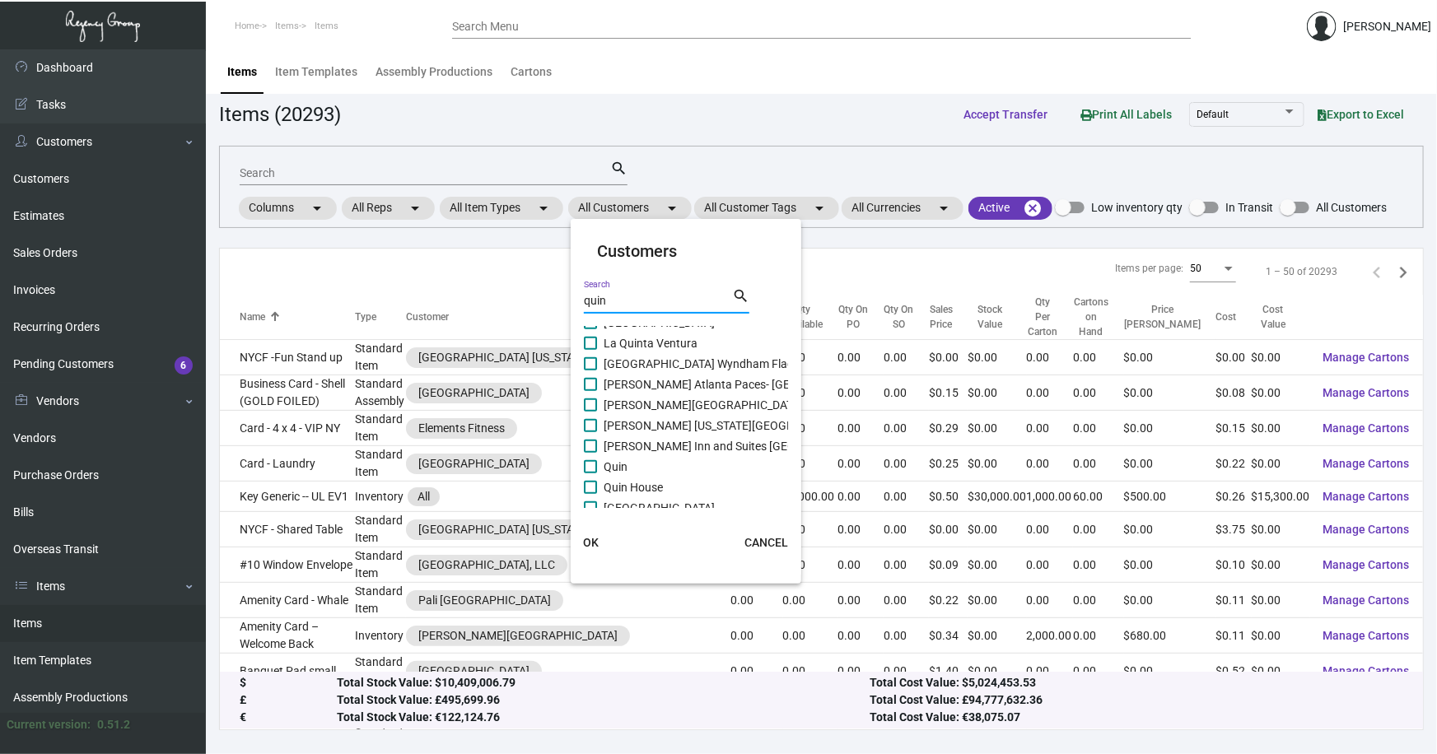
scroll to position [748, 0]
type input "quin"
click at [635, 467] on mat-checkbox "Quin" at bounding box center [780, 465] width 393 height 21
click at [621, 462] on span "Quin" at bounding box center [616, 465] width 24 height 20
click at [590, 472] on input "Quin" at bounding box center [590, 472] width 1 height 1
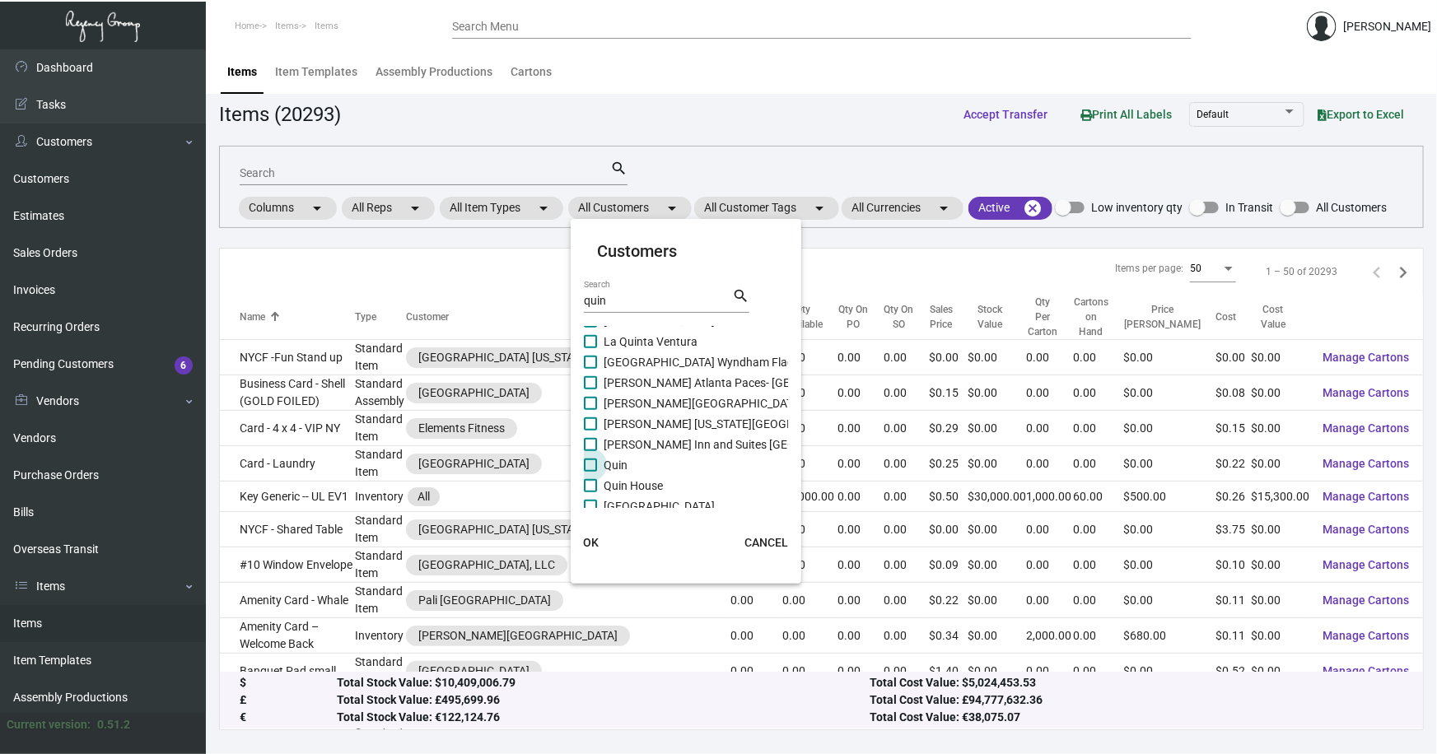
checkbox input "true"
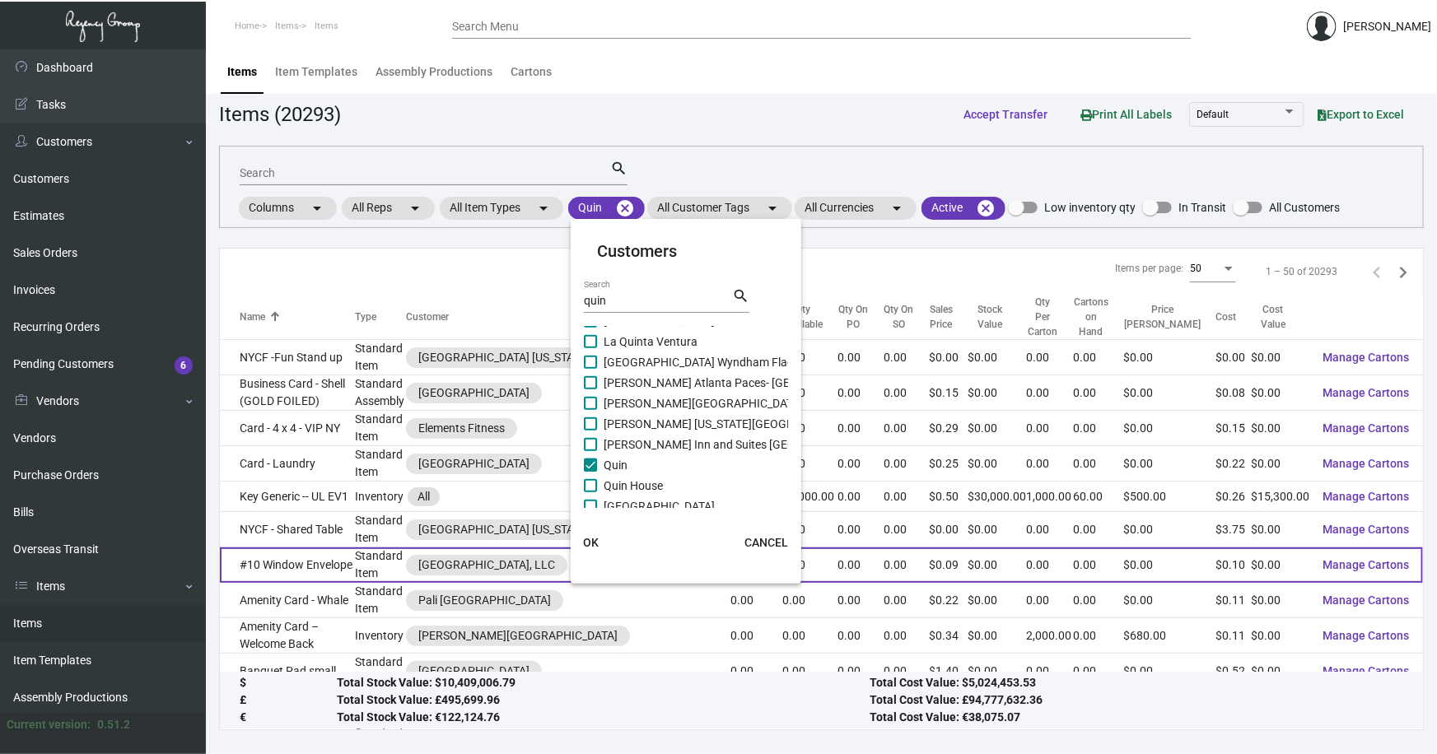
click at [591, 538] on span "OK" at bounding box center [591, 542] width 16 height 13
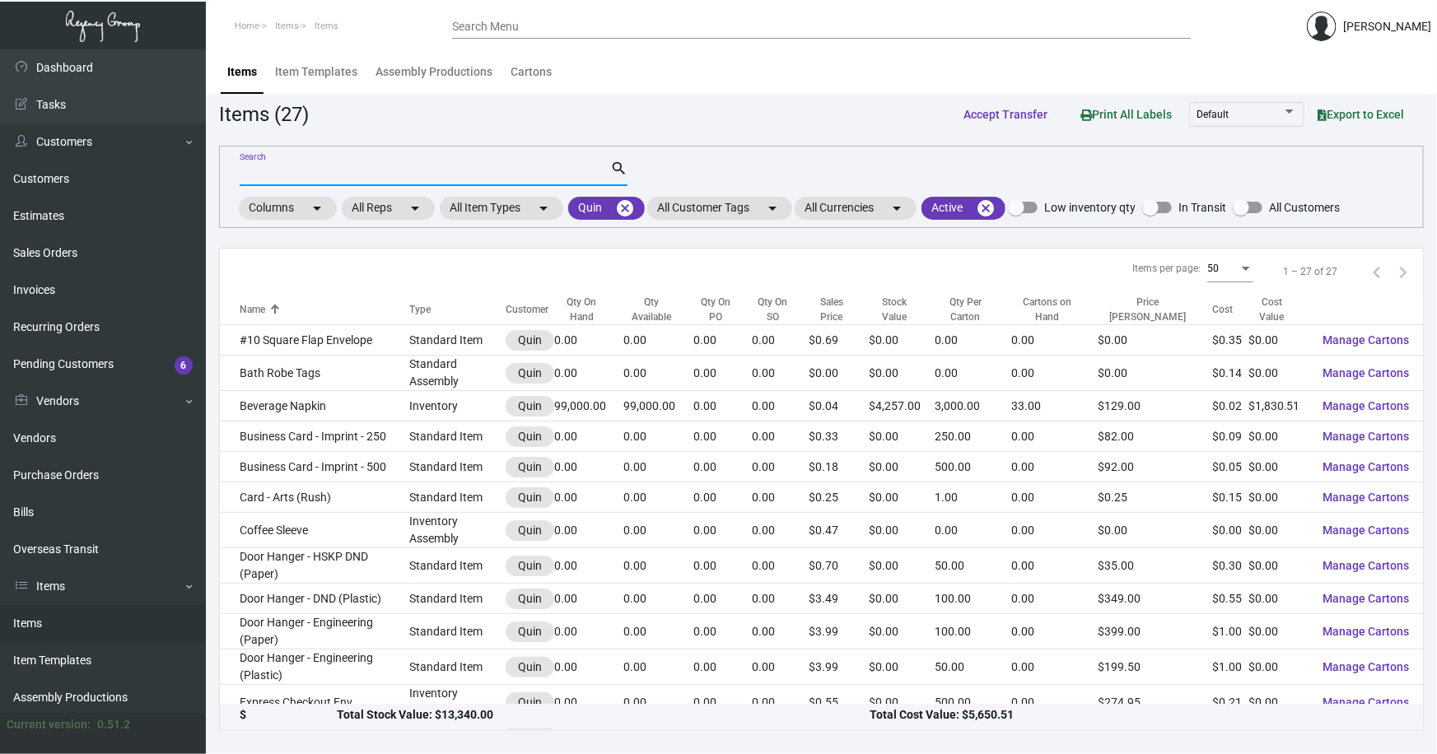
click at [280, 169] on input "Search" at bounding box center [425, 173] width 371 height 13
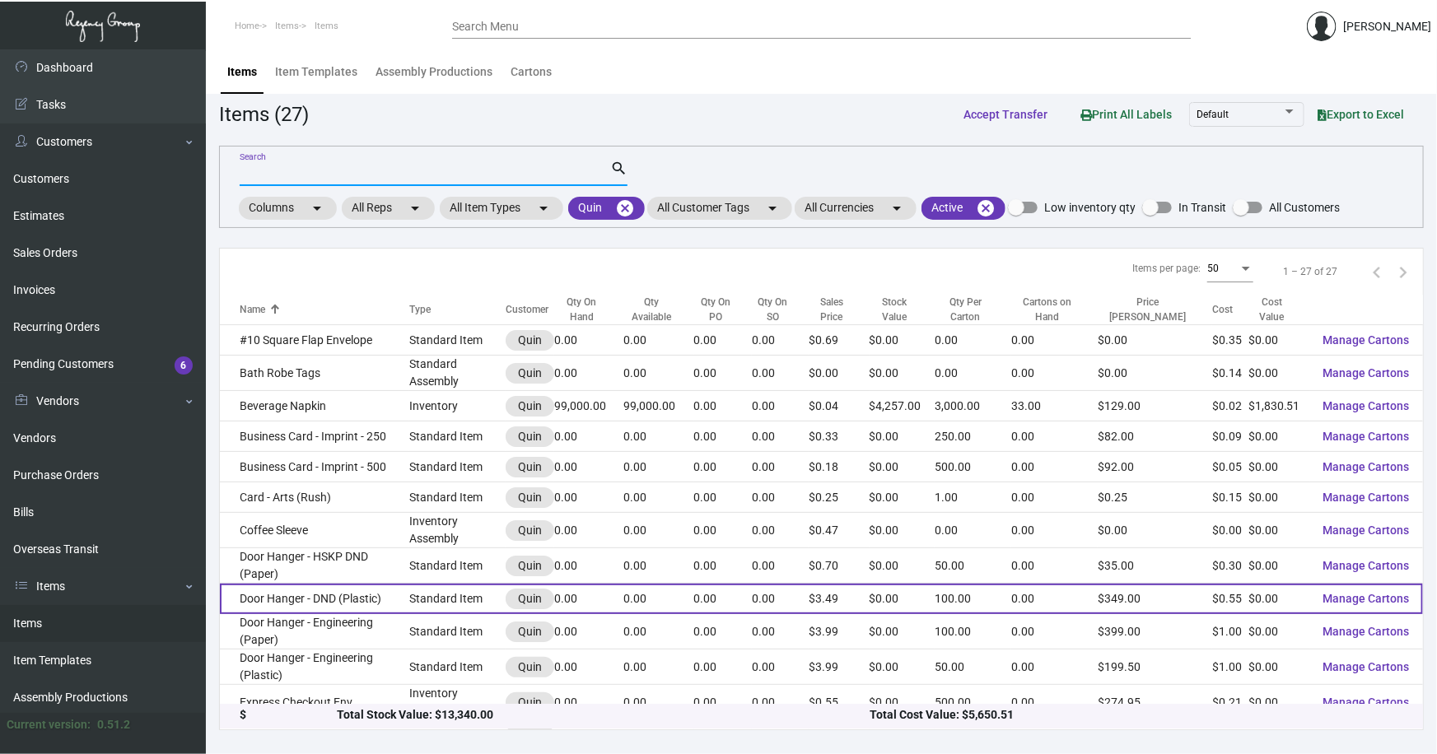
click at [293, 596] on td "Door Hanger - DND (Plastic)" at bounding box center [314, 599] width 189 height 30
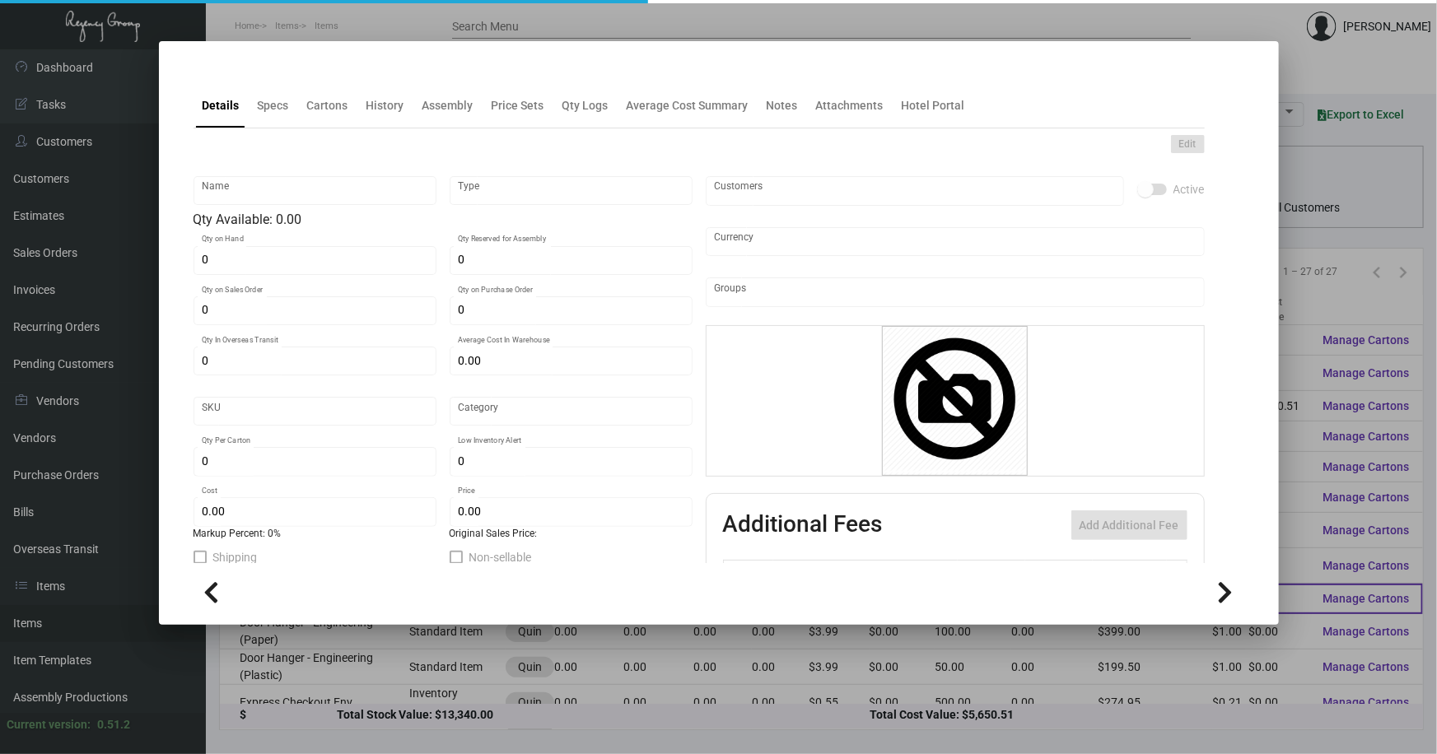
type input "Door Hanger - DND (Plastic)"
type input "Standard Item"
type input "$ 0.00"
type input "Overseas"
type input "100"
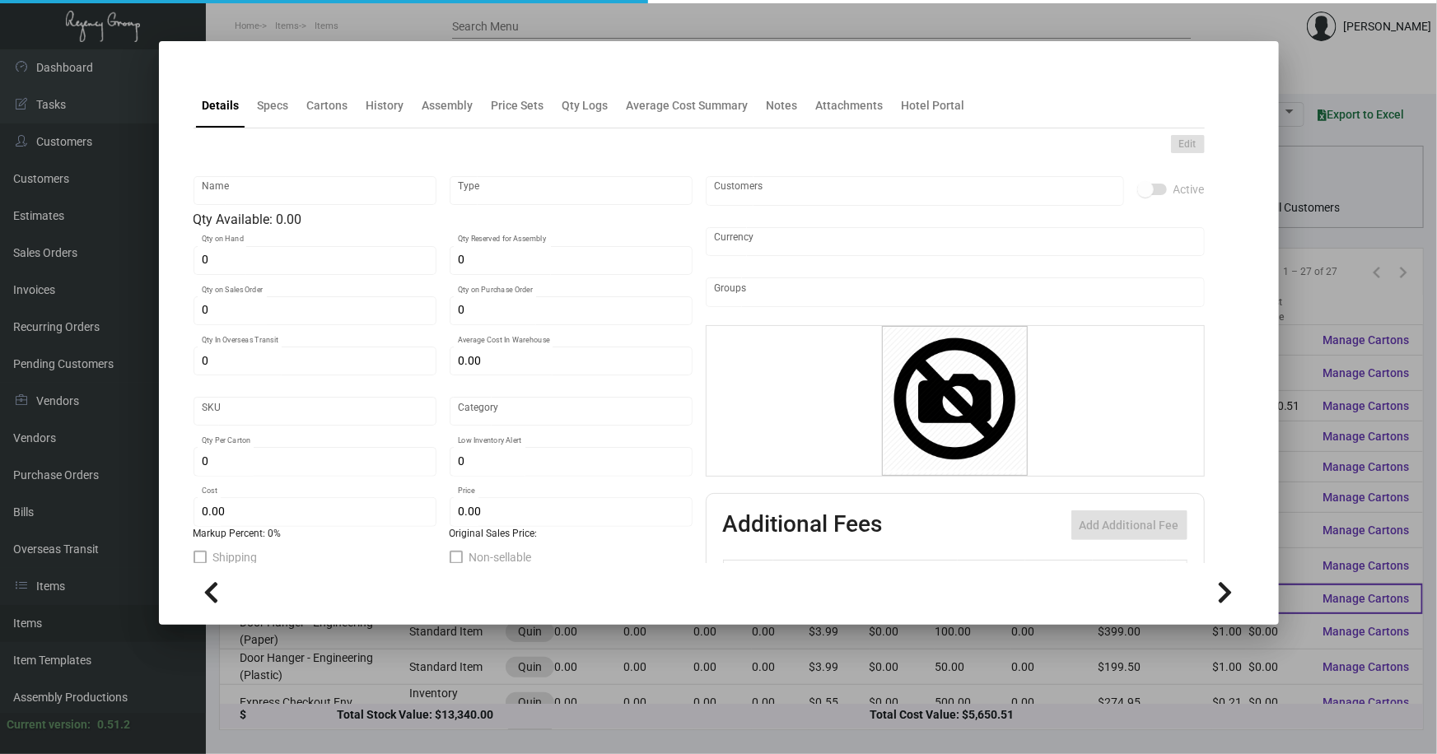
type input "$ 0.55"
type input "$ 3.49"
checkbox input "true"
type input "United States Dollar $"
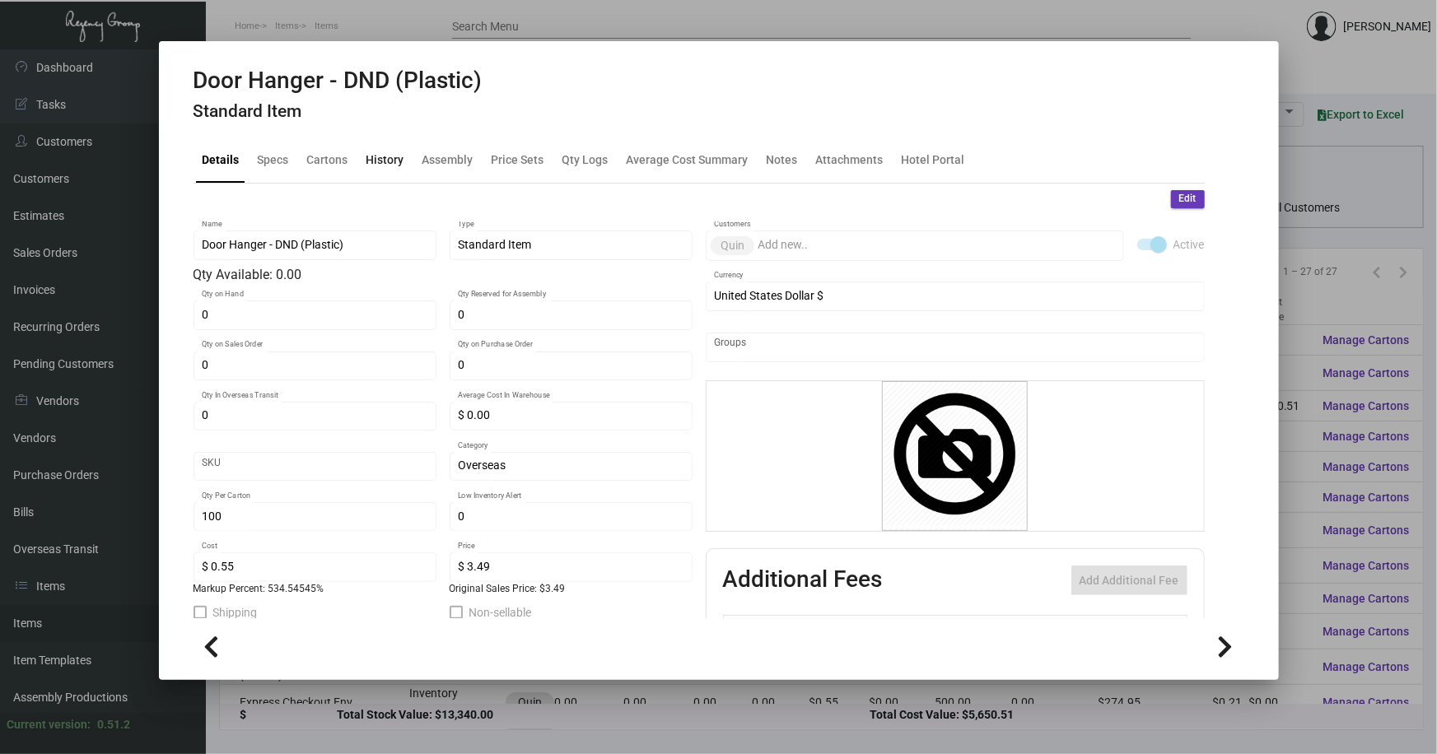
click at [377, 156] on div "History" at bounding box center [385, 160] width 38 height 17
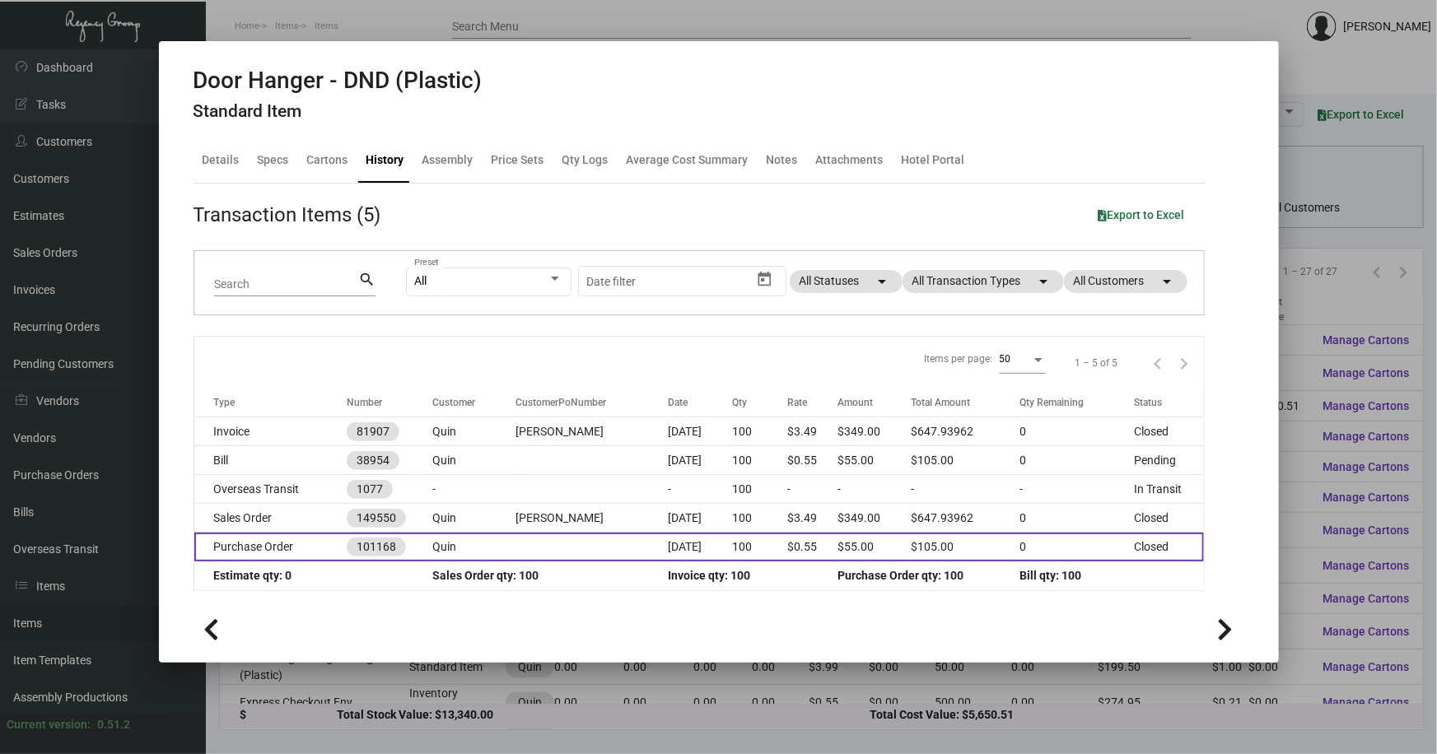
click at [460, 554] on td "Quin" at bounding box center [473, 547] width 83 height 29
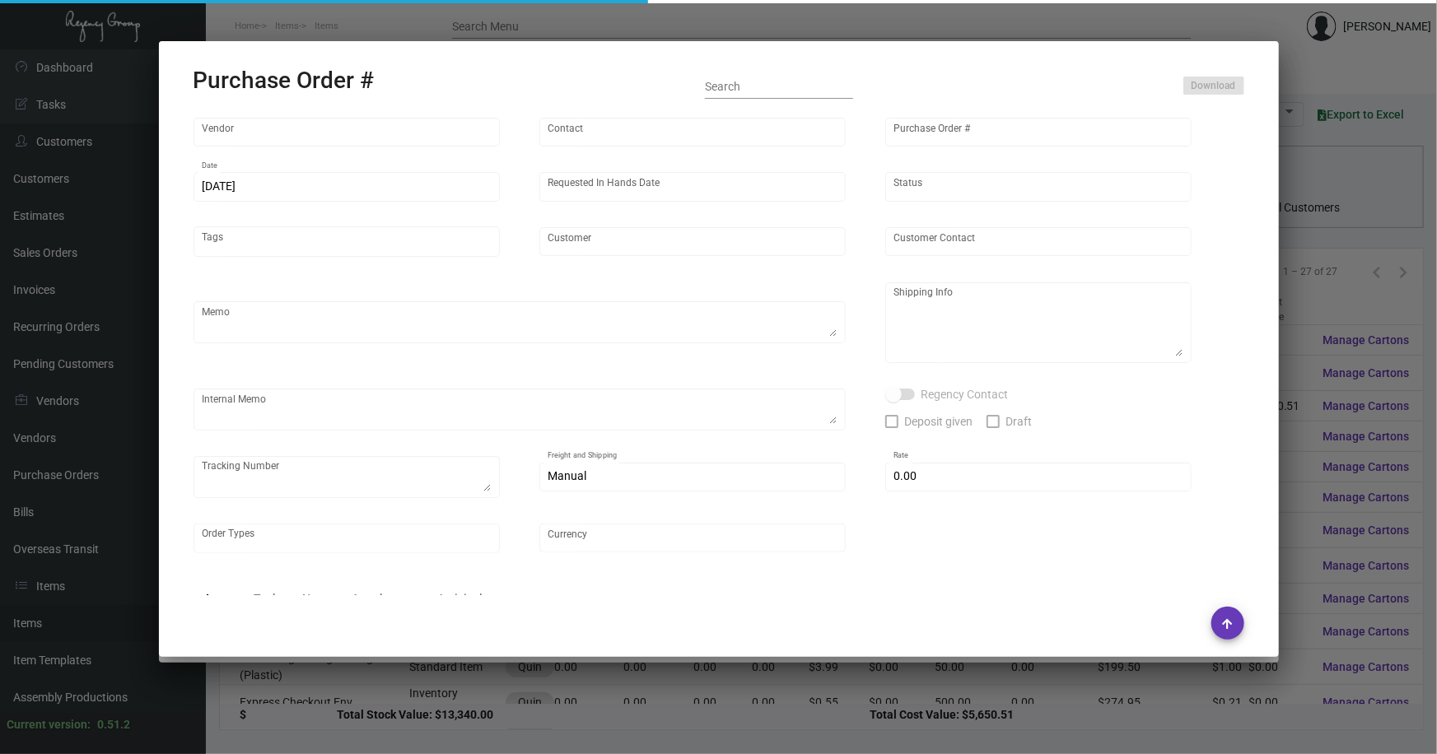
type input "CHENGDU MIND IOT TECHNOLOGY"
type input "ANGEL HU"
type input "101168"
type input "9/26/2023"
type input "10/13/2023"
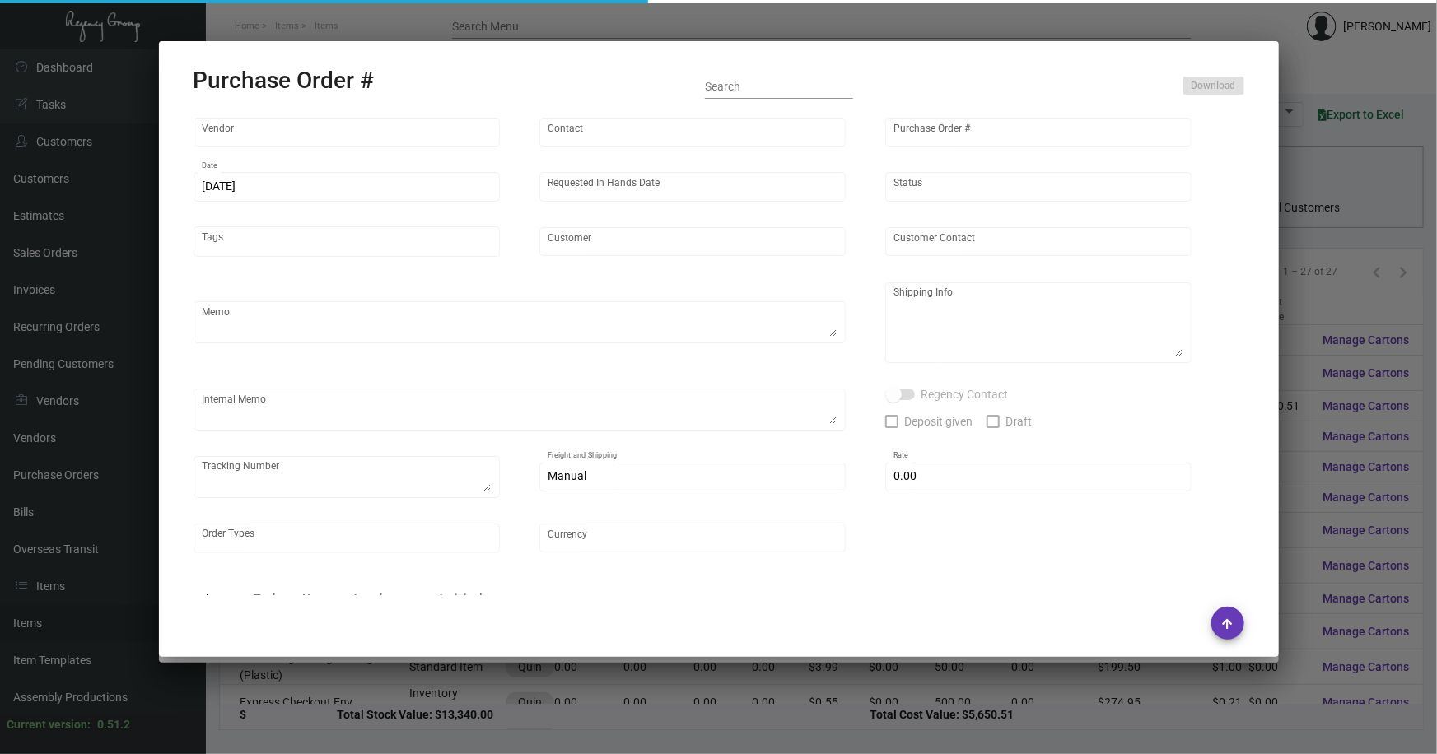
type input "Quin"
type textarea "Air to NJ"
type textarea "Regency Group NJ - Alex Penate 22 Belgrove Dr. Kearny, NJ, 07032 US"
type textarea "8.74"
checkbox input "true"
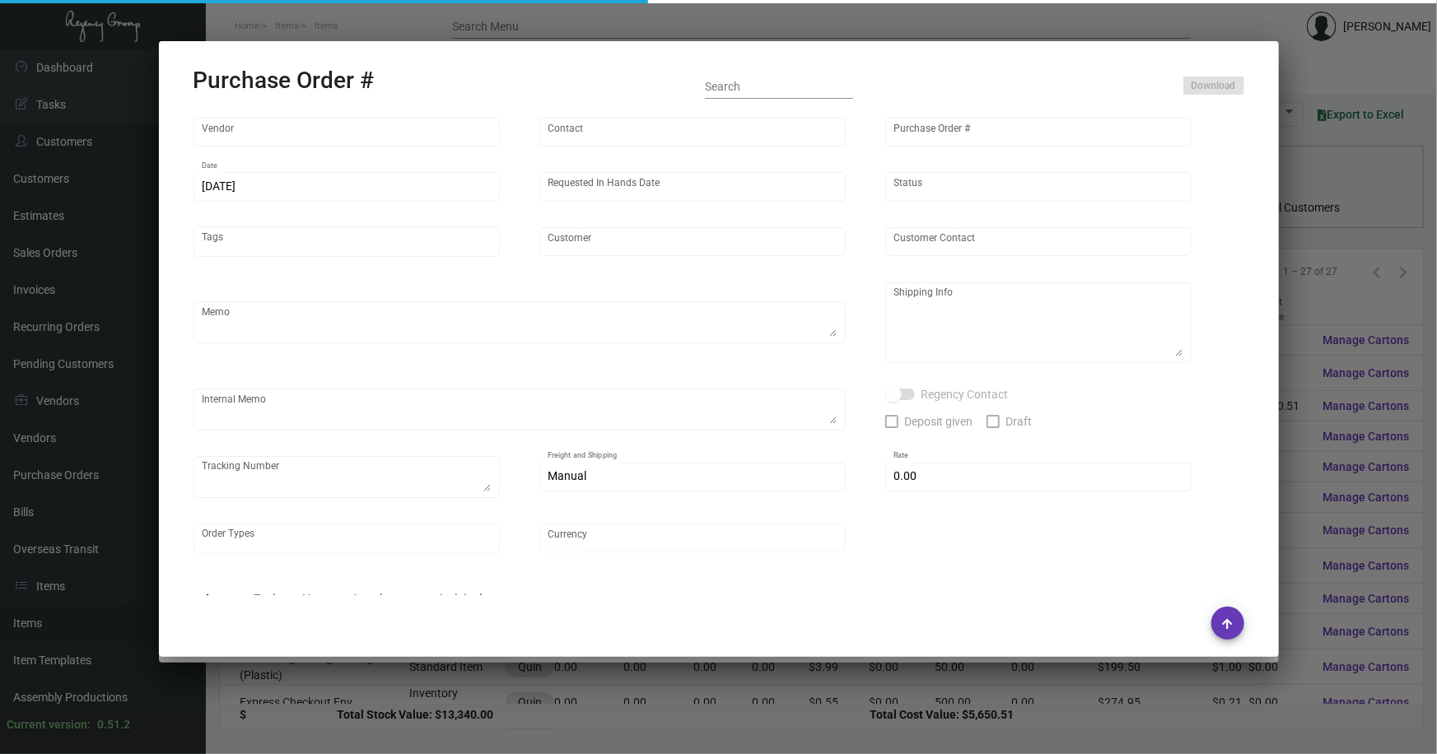
type input "$ 0.00"
type input "United States Dollar $"
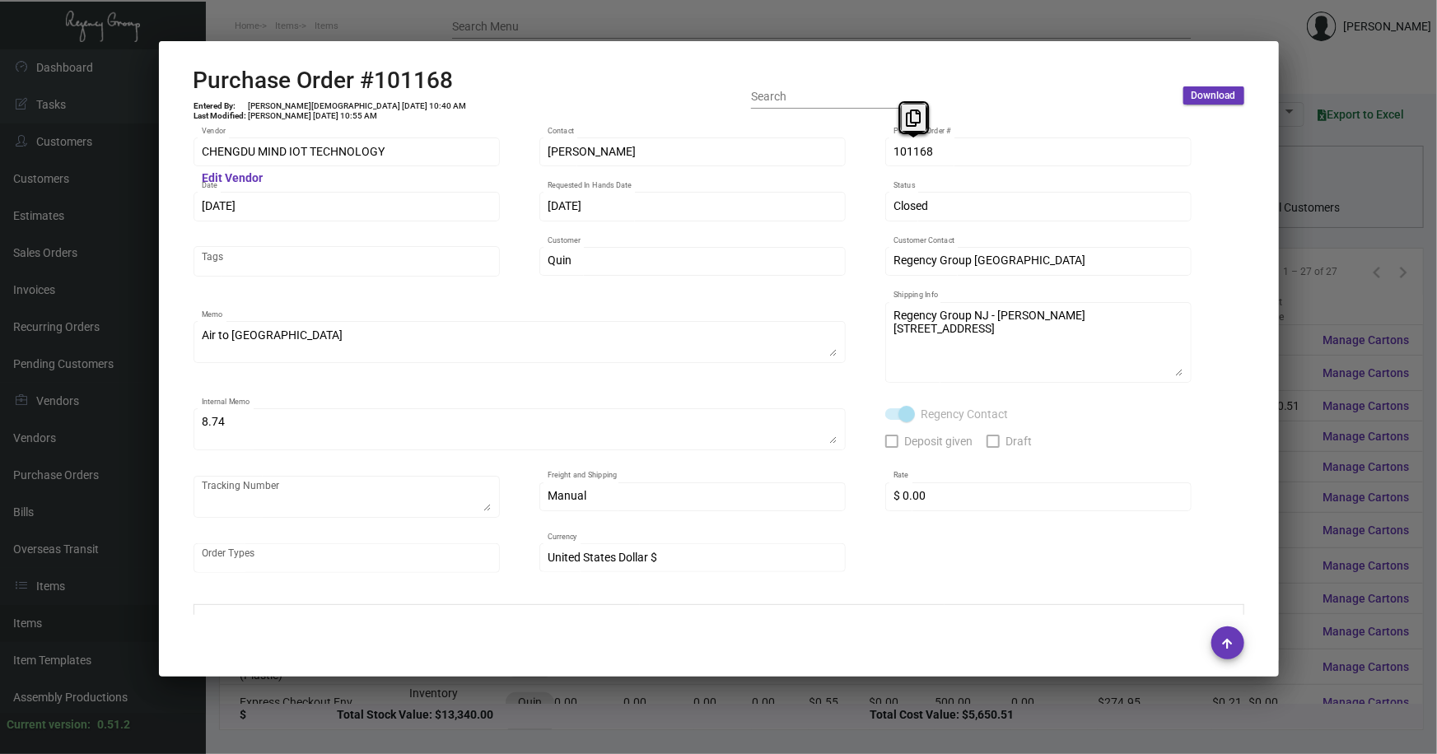
click at [888, 156] on div "101168 Purchase Order #" at bounding box center [1038, 151] width 306 height 32
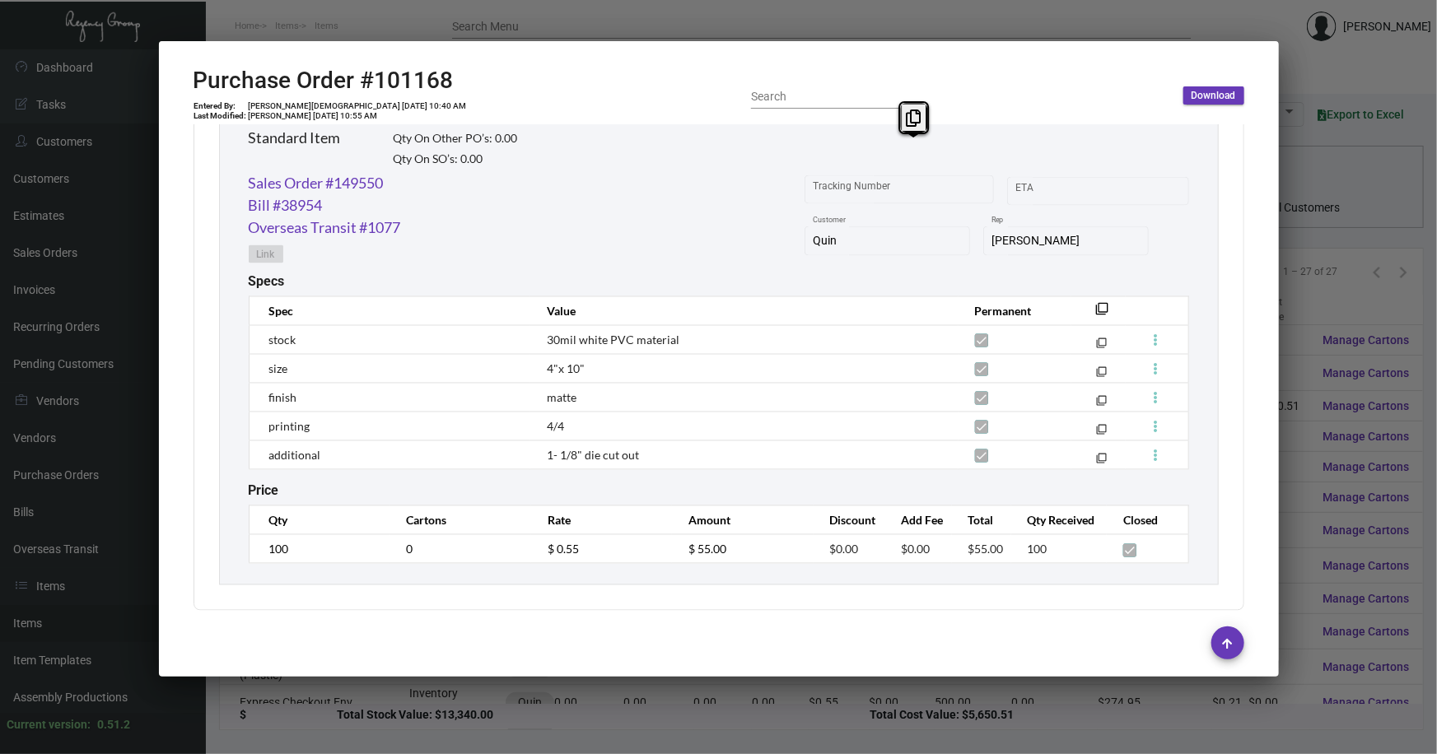
scroll to position [1367, 0]
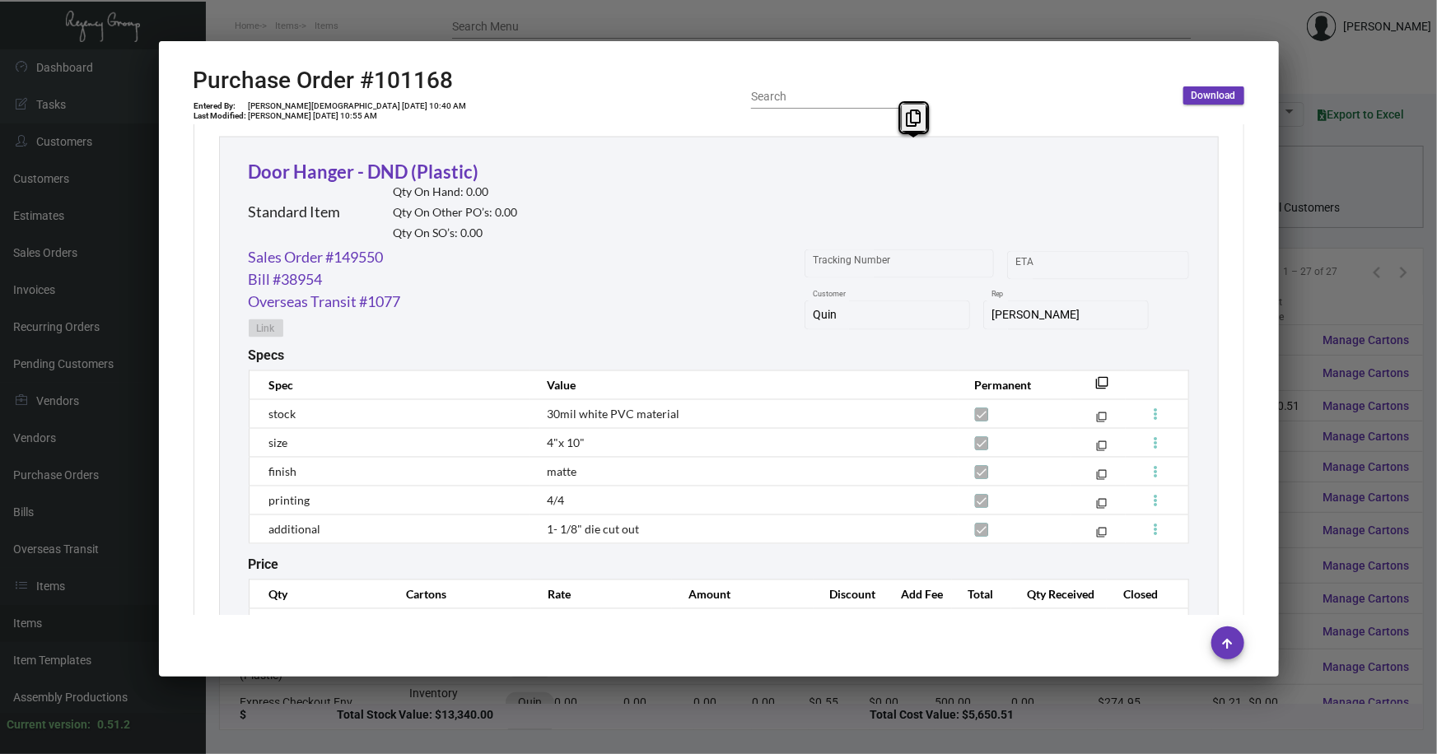
click at [1319, 308] on div at bounding box center [718, 377] width 1437 height 754
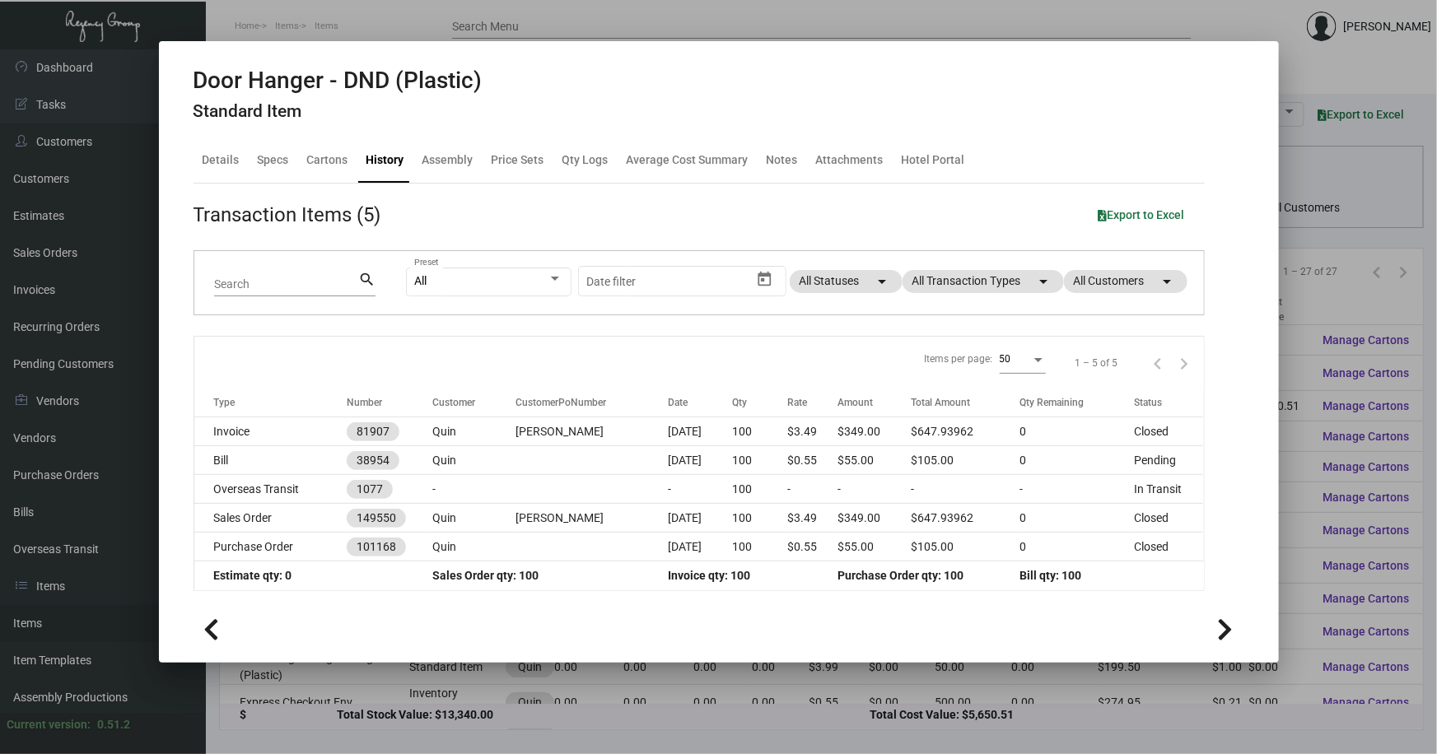
click at [1301, 315] on div at bounding box center [718, 377] width 1437 height 754
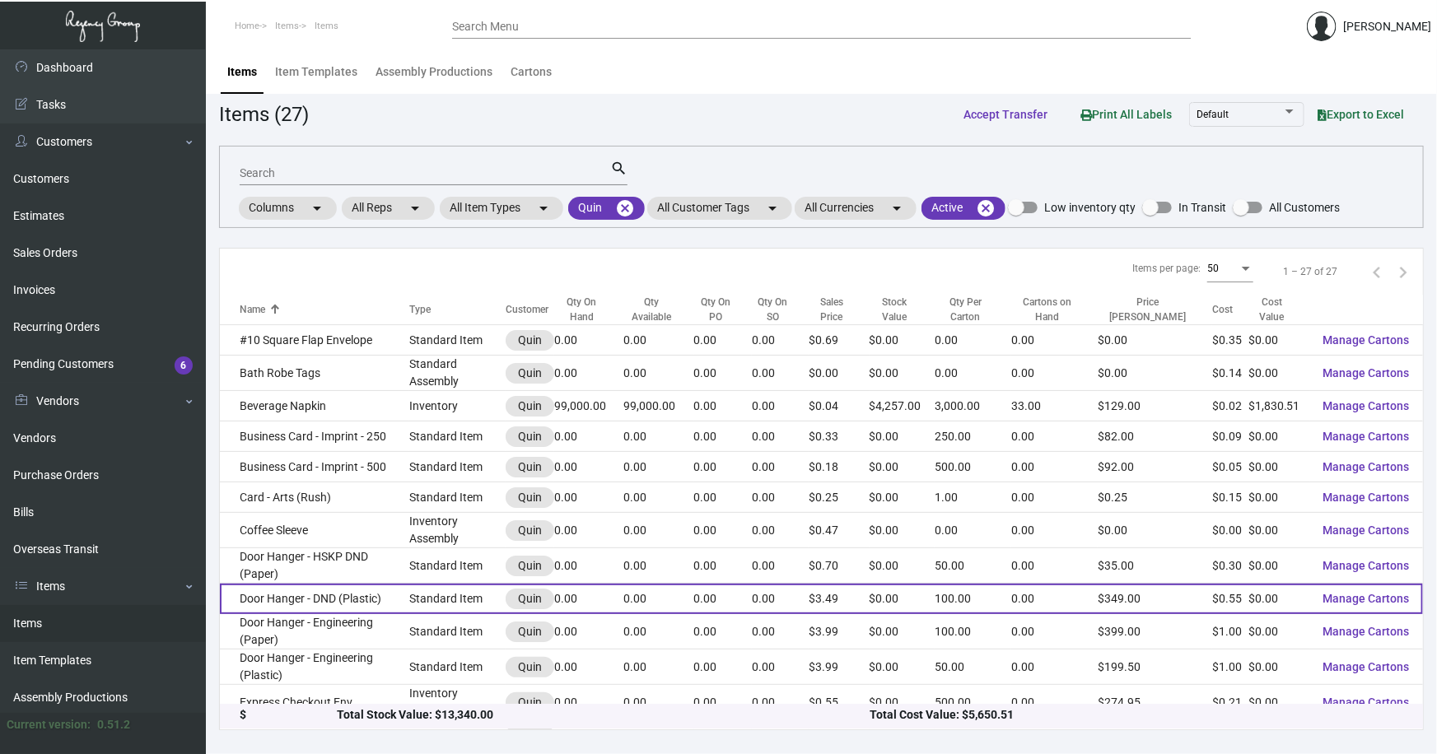
click at [319, 592] on td "Door Hanger - DND (Plastic)" at bounding box center [314, 599] width 189 height 30
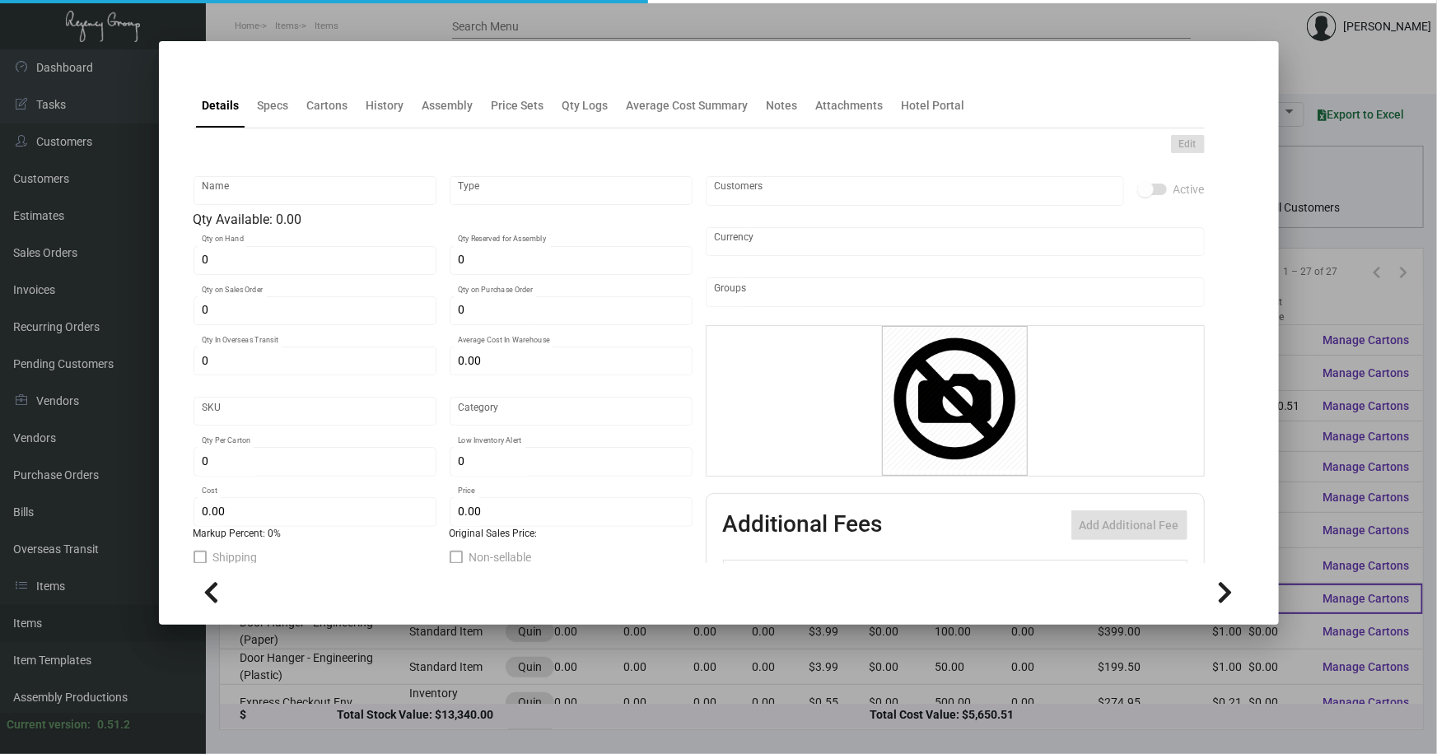
type input "Door Hanger - DND (Plastic)"
type input "Standard Item"
type input "$ 0.00"
type input "Overseas"
type input "100"
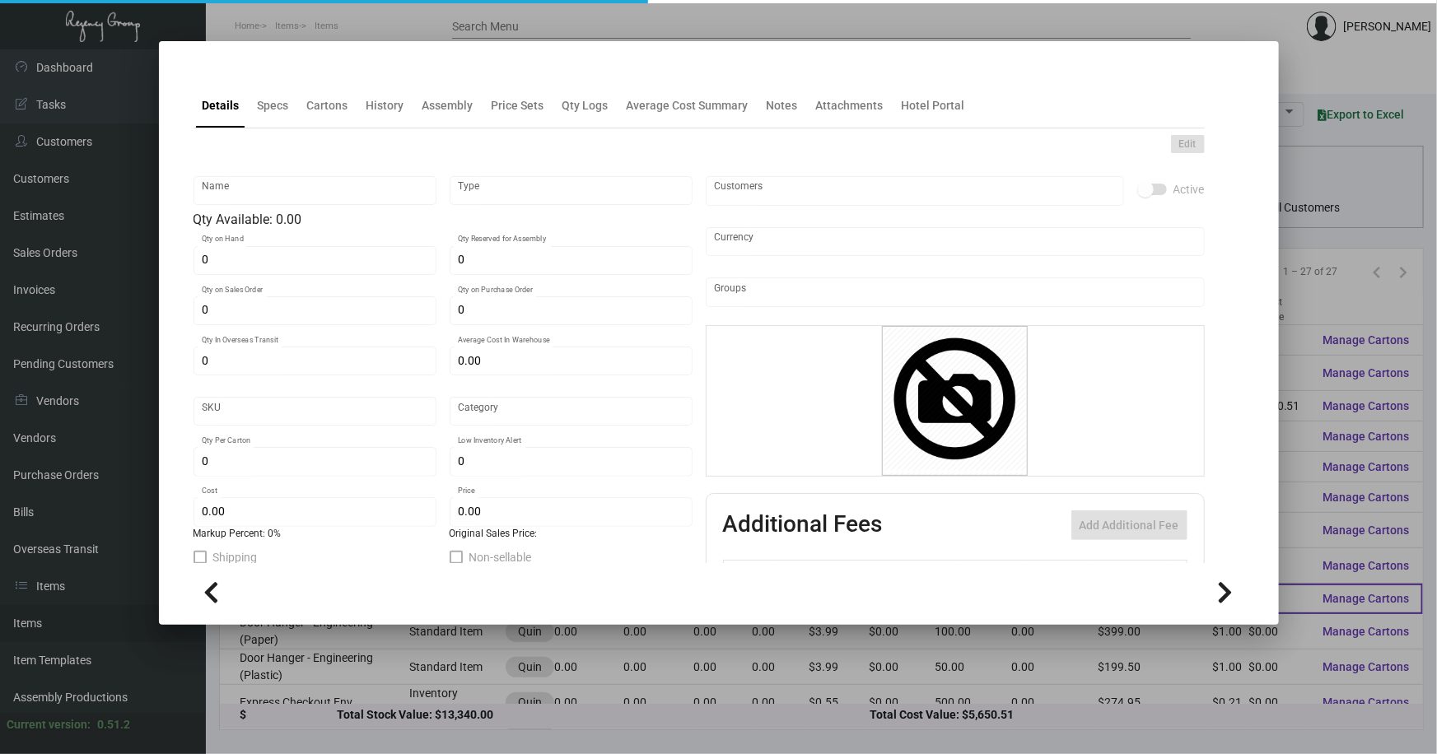
type input "$ 0.55"
type input "$ 3.49"
checkbox input "true"
type input "United States Dollar $"
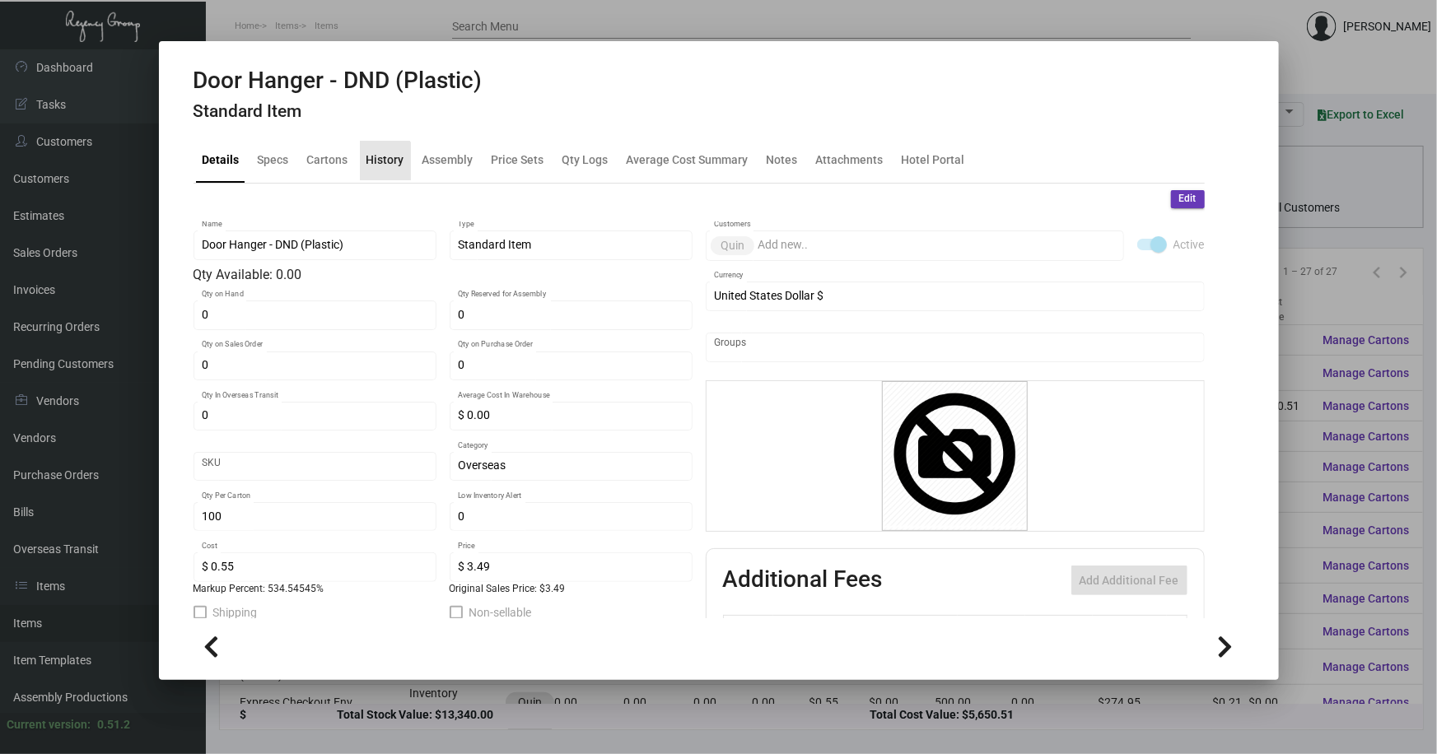
click at [379, 164] on div "History" at bounding box center [385, 160] width 38 height 17
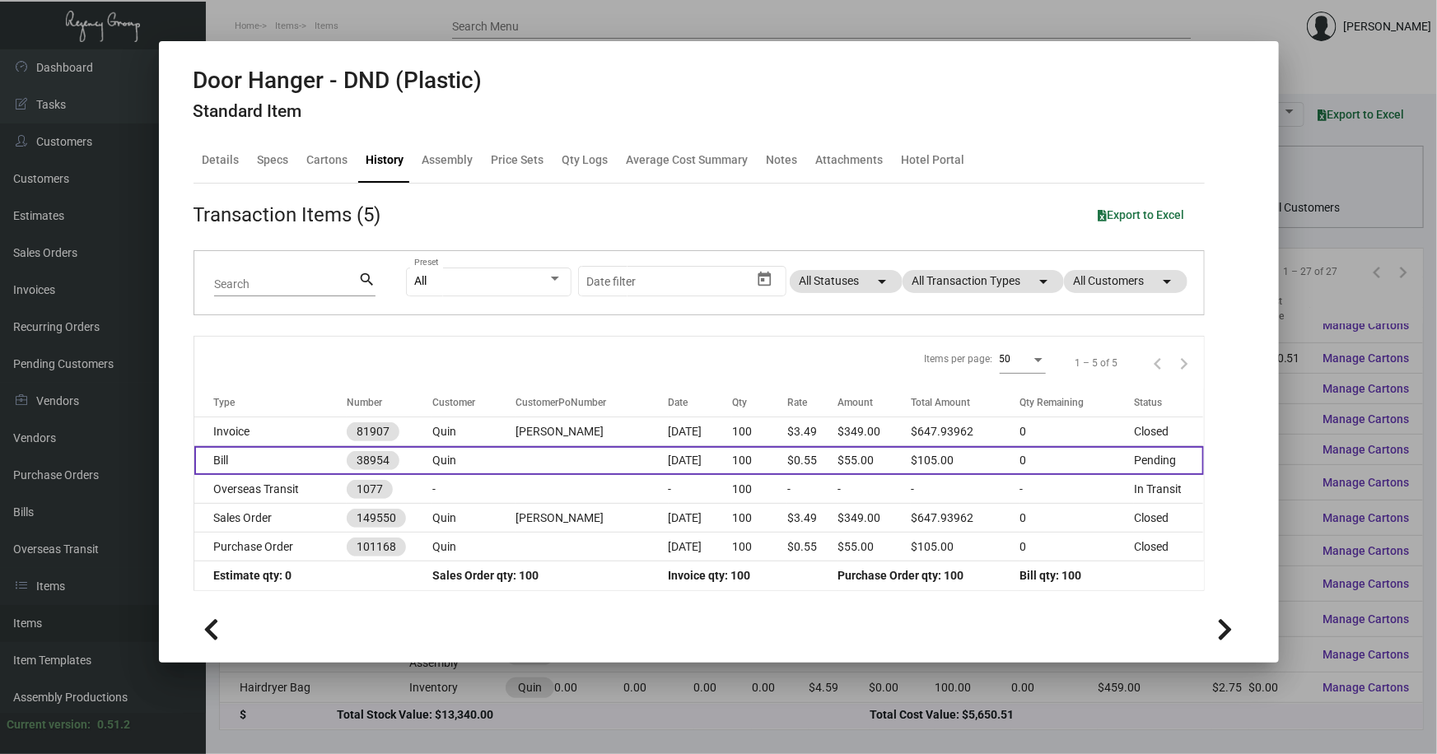
scroll to position [74, 0]
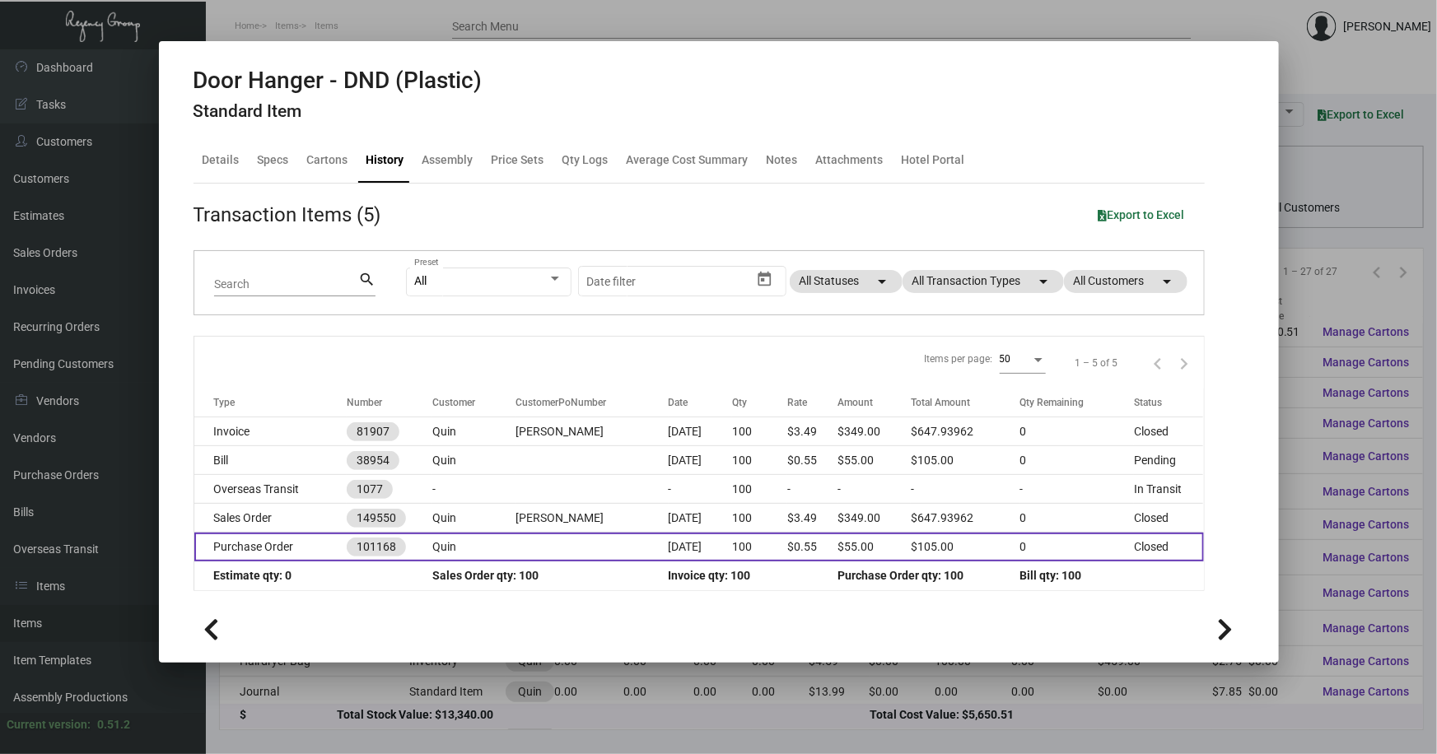
click at [540, 539] on td at bounding box center [591, 547] width 152 height 29
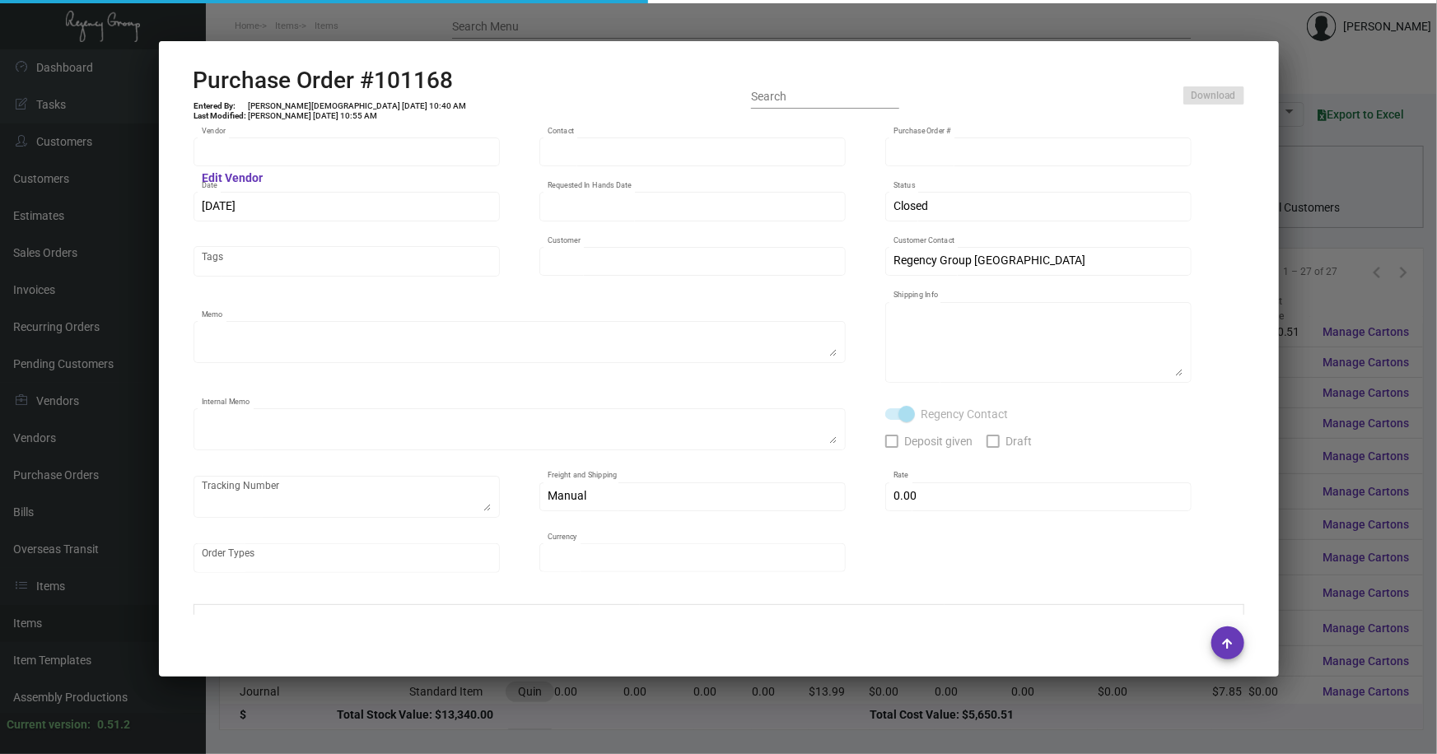
type input "CHENGDU MIND IOT TECHNOLOGY"
type input "ANGEL HU"
type input "101168"
type input "9/26/2023"
type input "10/13/2023"
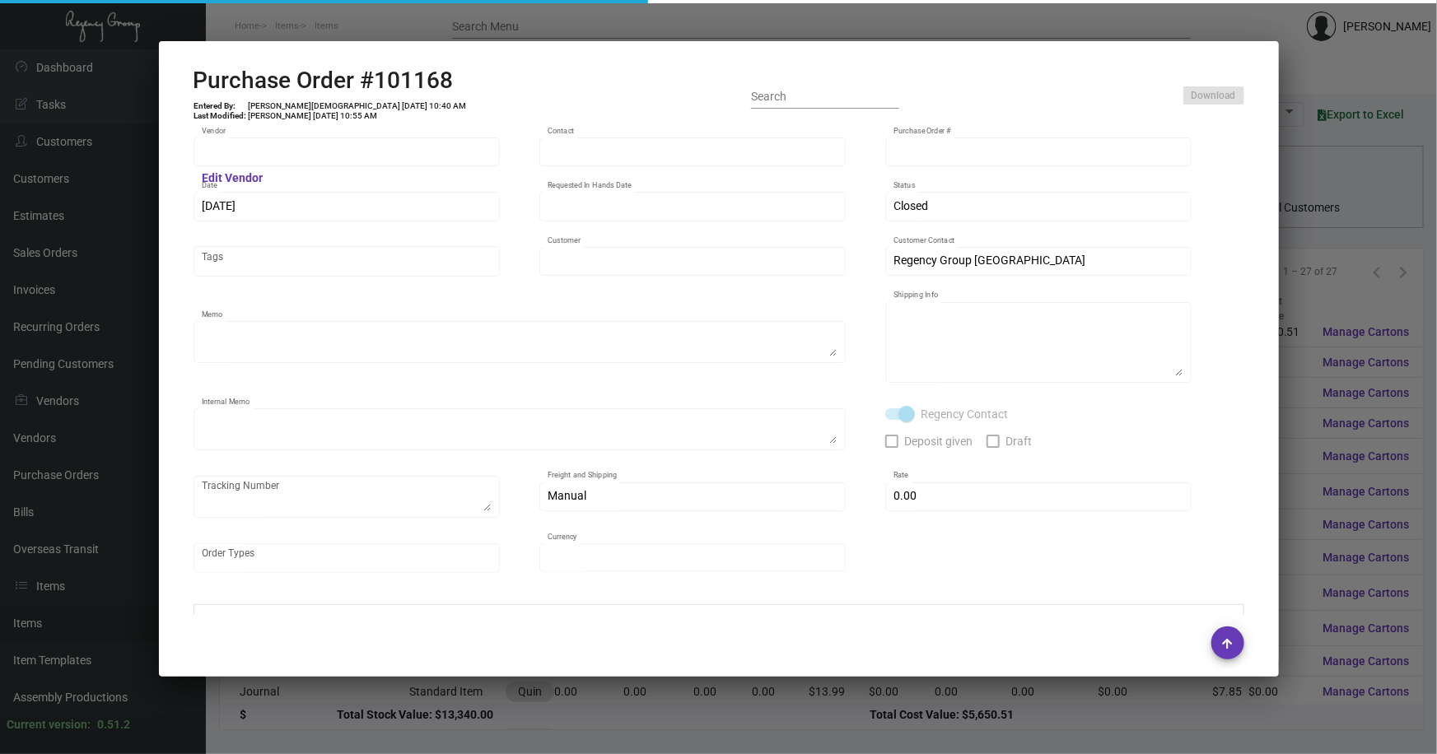
type input "Quin"
type textarea "Air to NJ"
type textarea "Regency Group NJ - Alex Penate 22 Belgrove Dr. Kearny, NJ, 07032 US"
type textarea "8.74"
checkbox input "true"
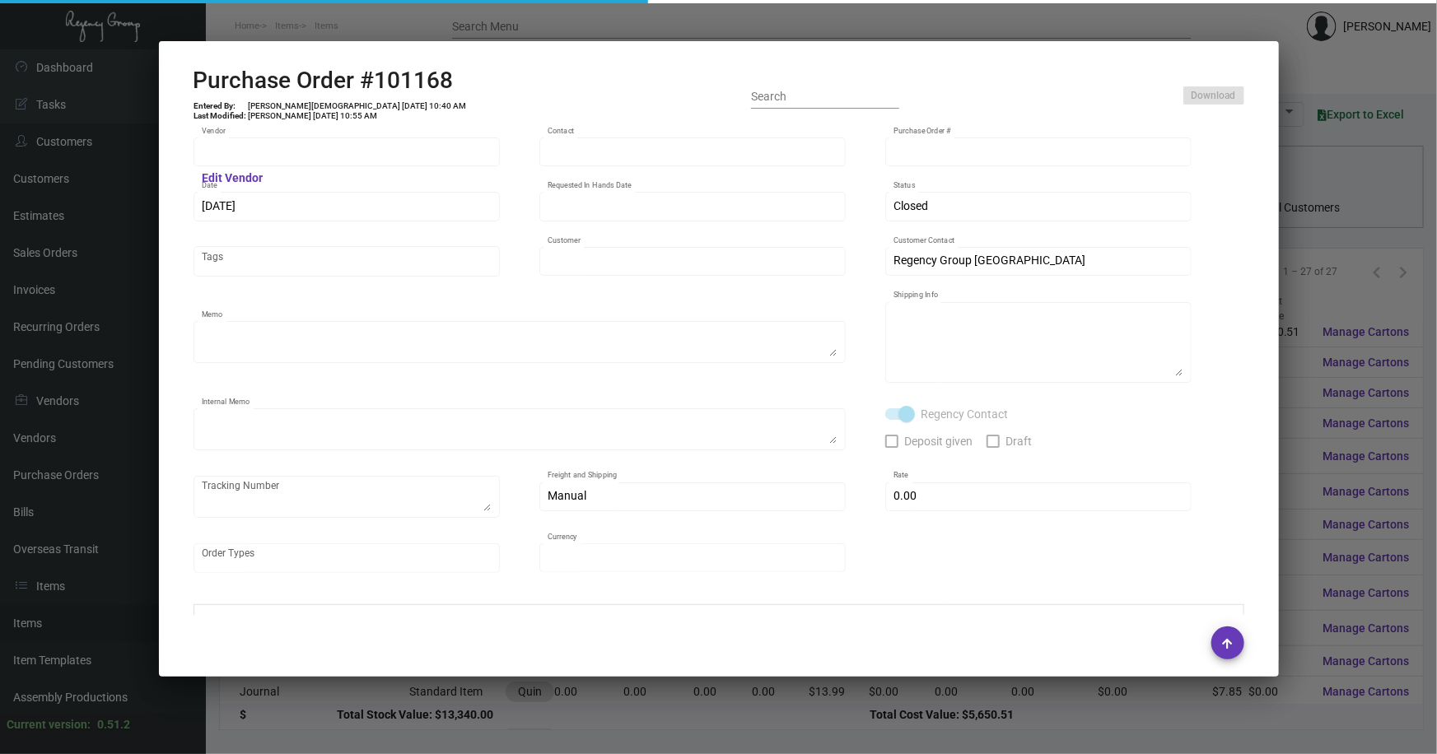
type input "$ 0.00"
type input "United States Dollar $"
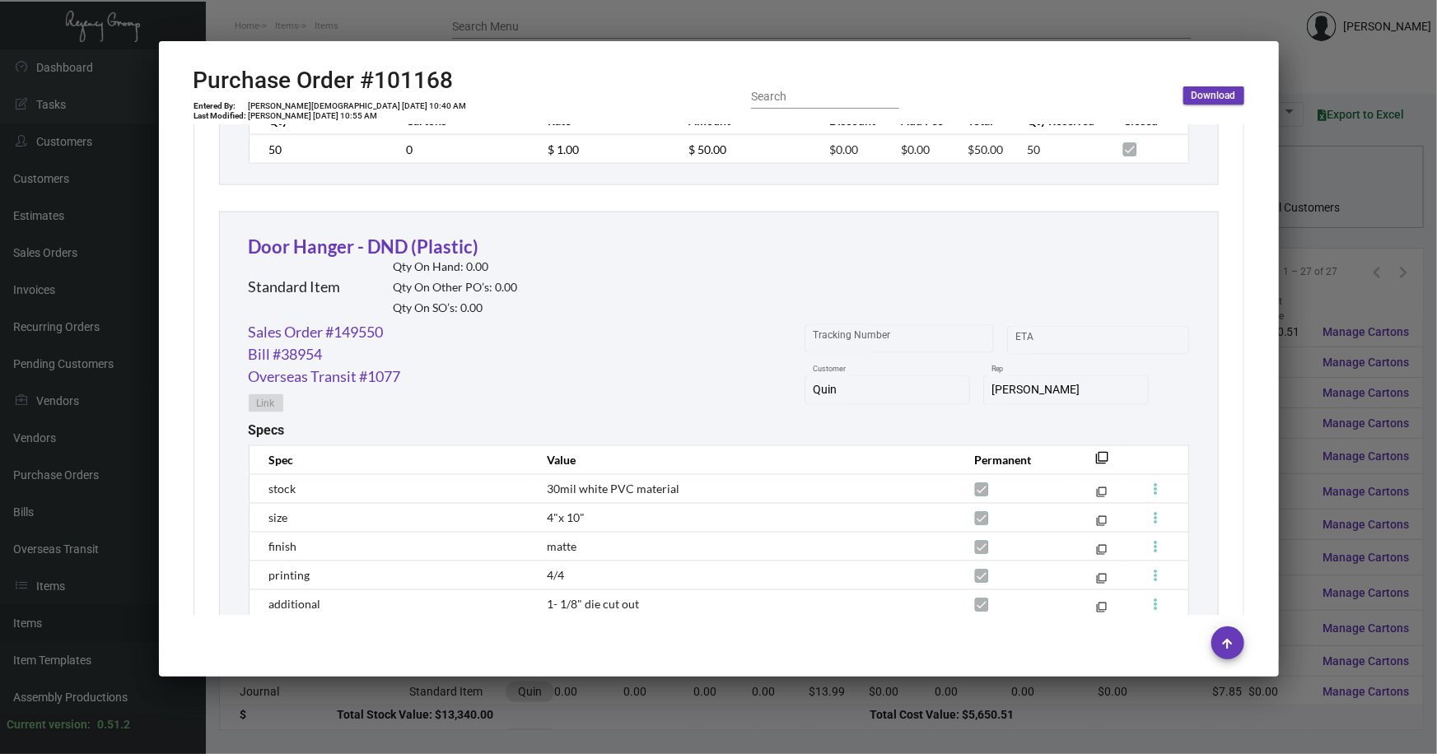
scroll to position [1441, 0]
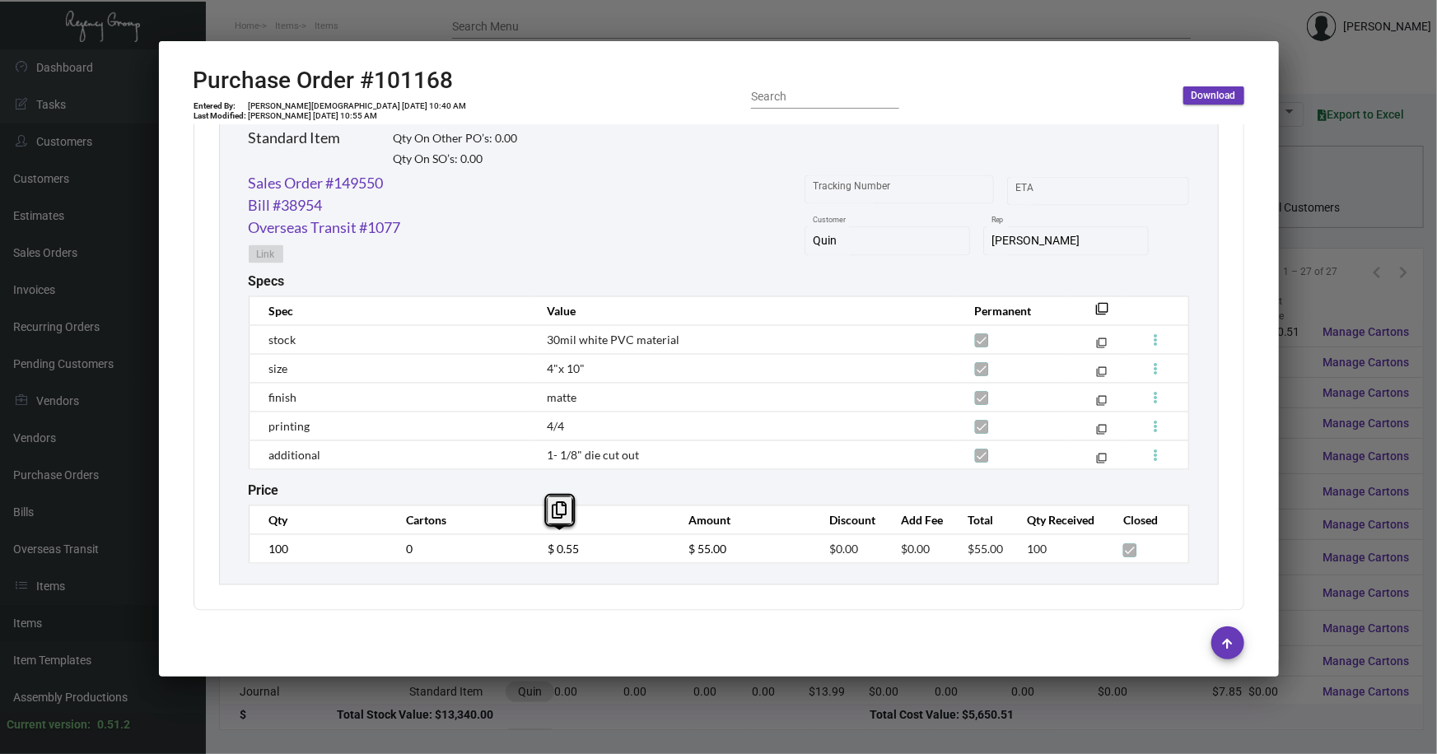
click at [1323, 311] on div at bounding box center [718, 377] width 1437 height 754
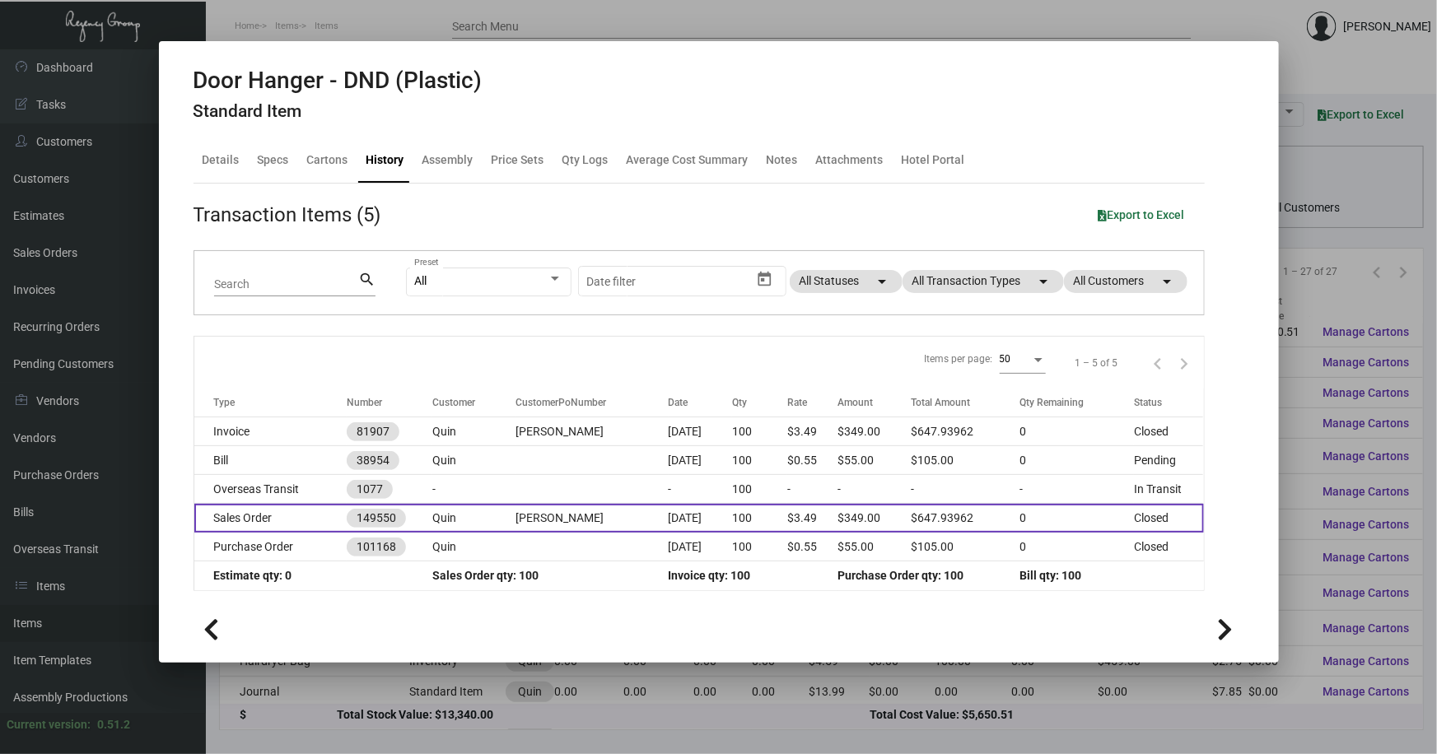
click at [487, 520] on td "Quin" at bounding box center [473, 518] width 83 height 29
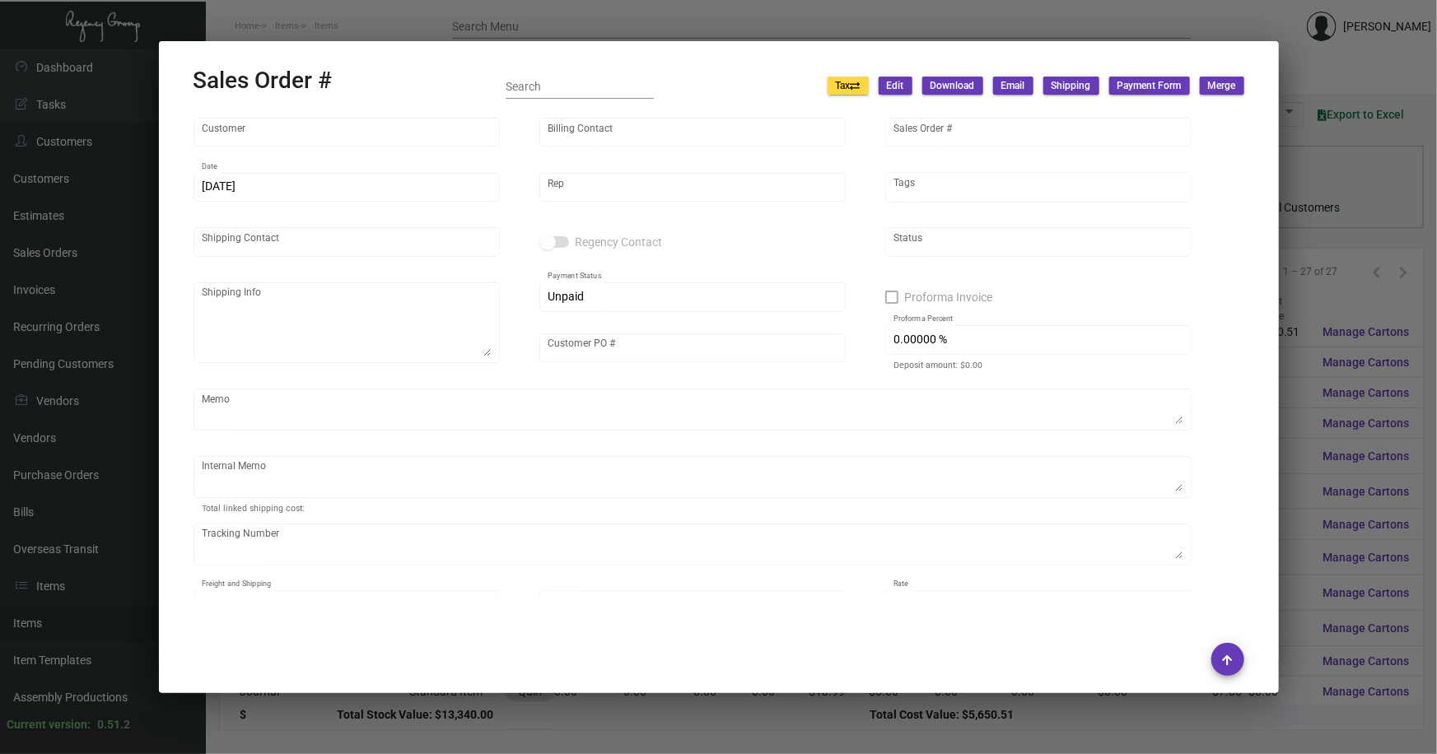
type input "Quin"
type input "Marta Kernytska"
type input "149550"
type input "9/26/2023"
type input "Yossi Loeb"
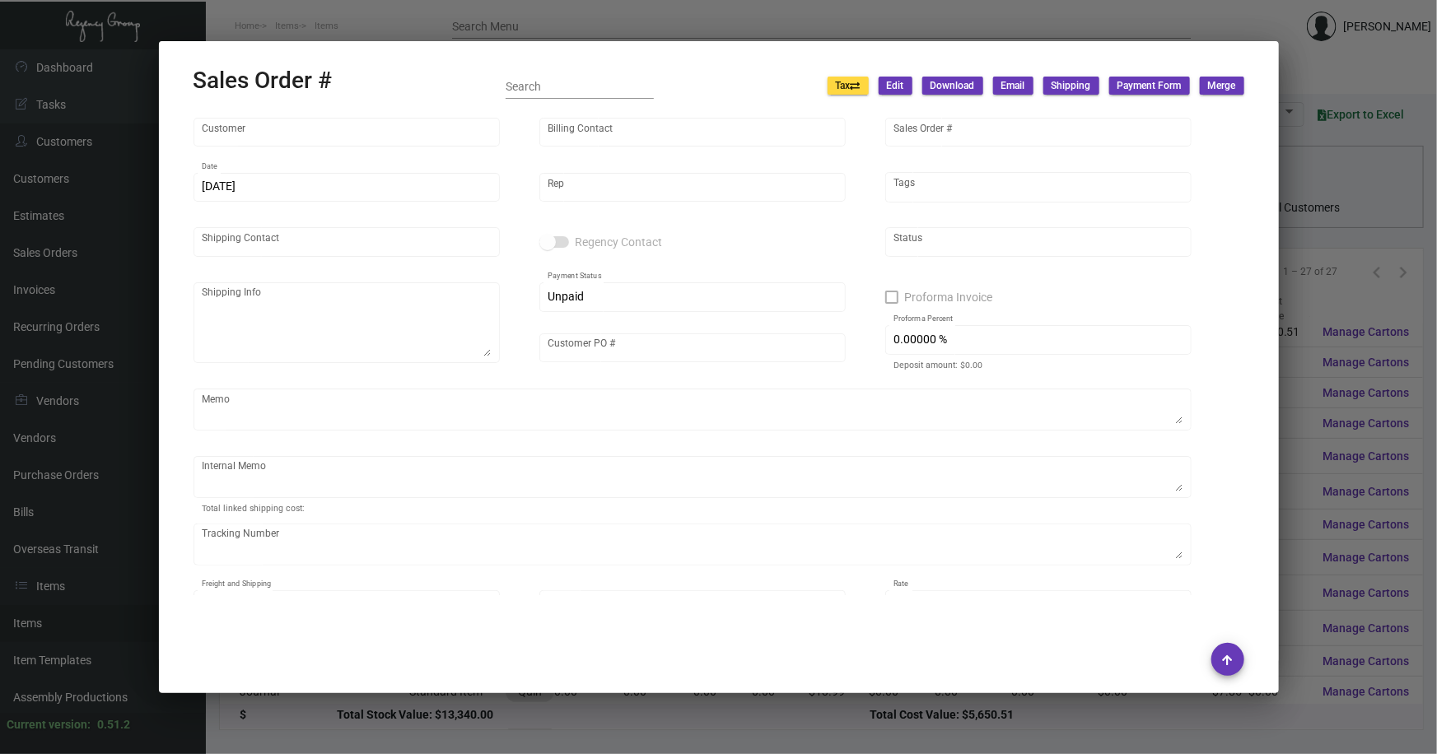
type input "Kristina Vasquez"
type textarea "Quin - Kristina Vasquez 101 West 57th Street New York, NY, 10019 US"
type input "Kristina Vasquez"
type textarea "8.72 - door hanger 50 - dnd plastic 100"
type input "United States Dollar $"
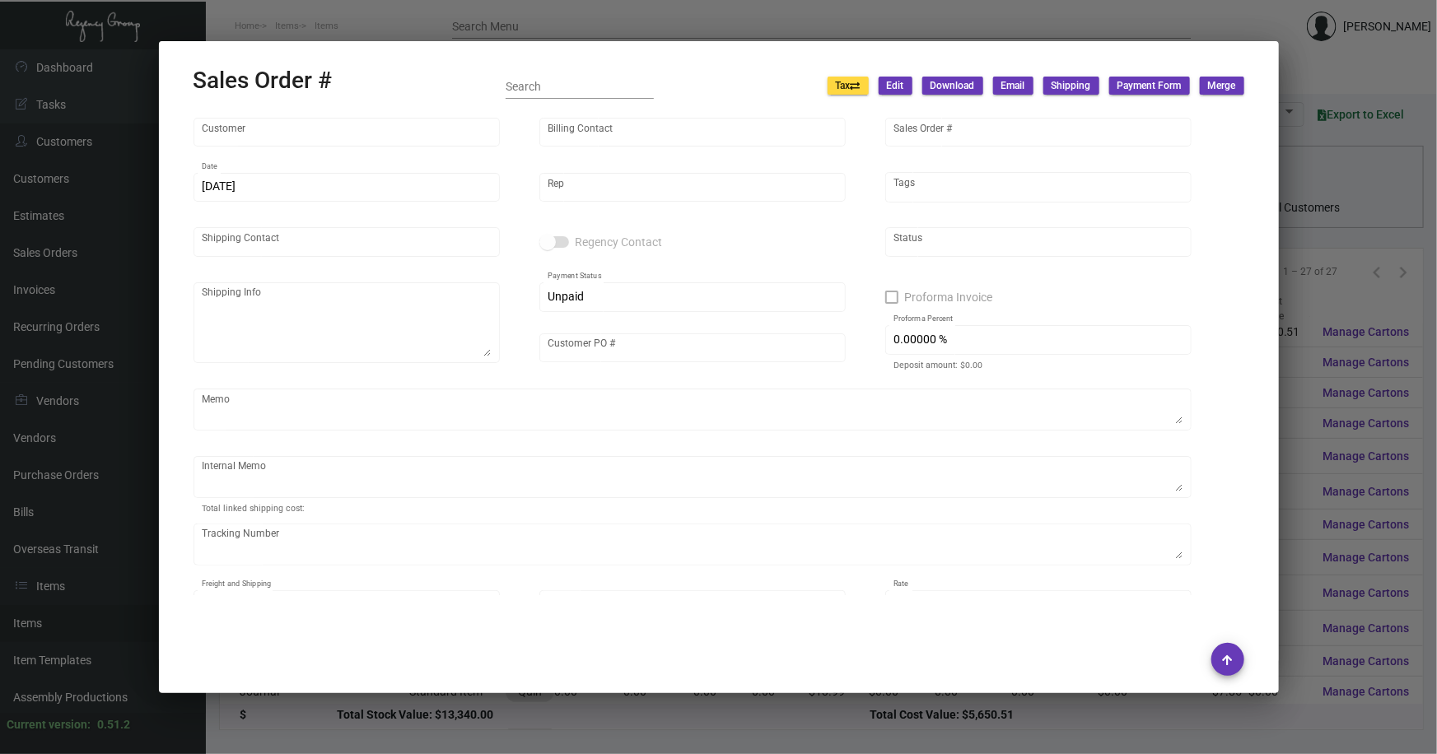
type input "8.50000 %"
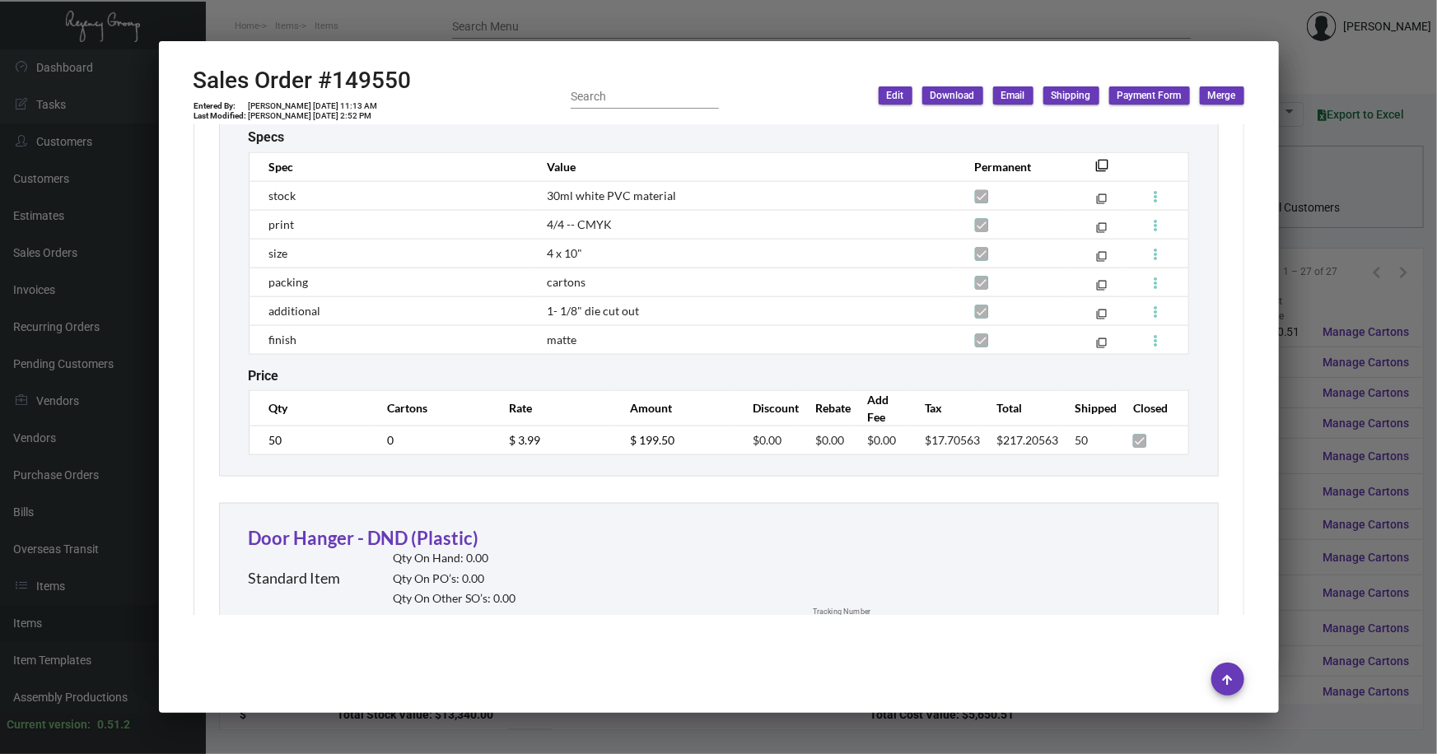
scroll to position [1096, 0]
click at [497, 427] on td "$ 3.99" at bounding box center [553, 441] width 122 height 29
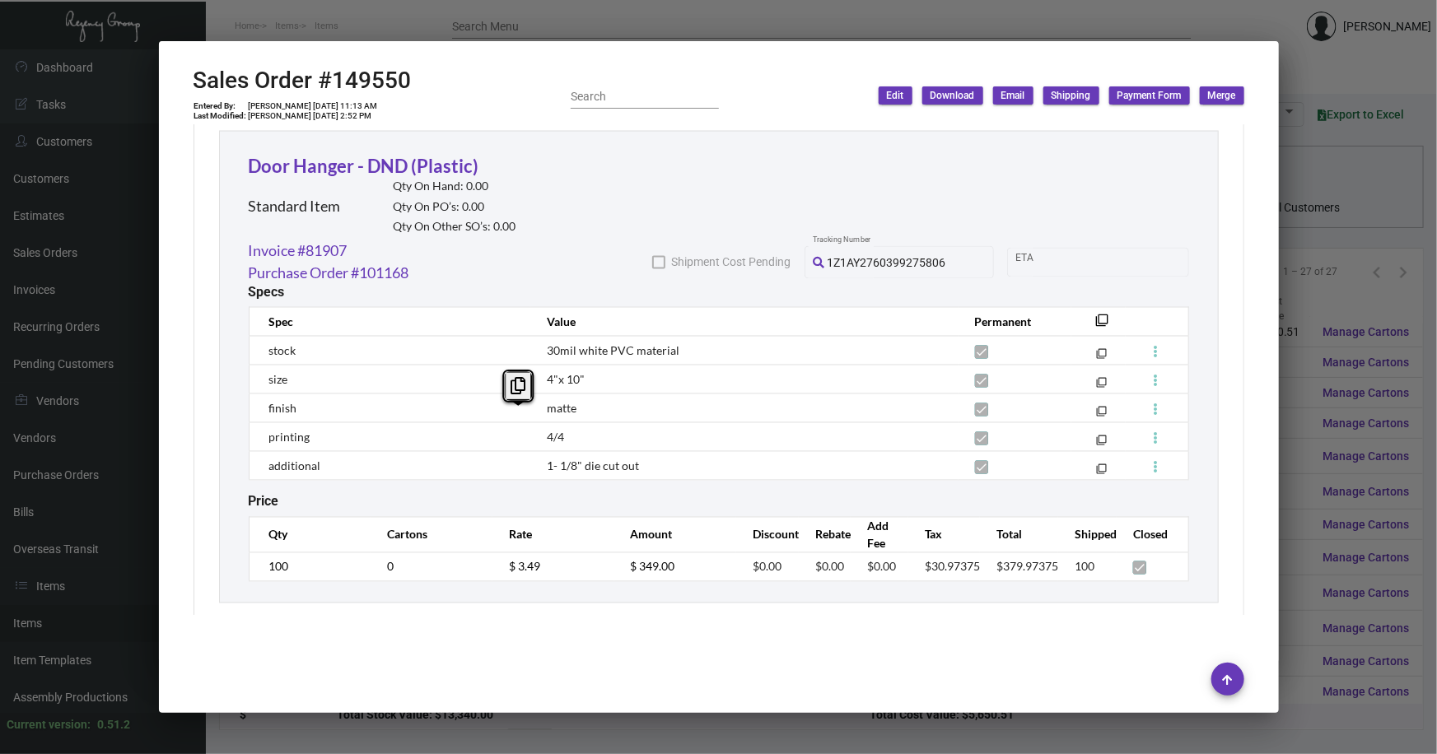
scroll to position [1471, 0]
click at [1337, 298] on div at bounding box center [718, 377] width 1437 height 754
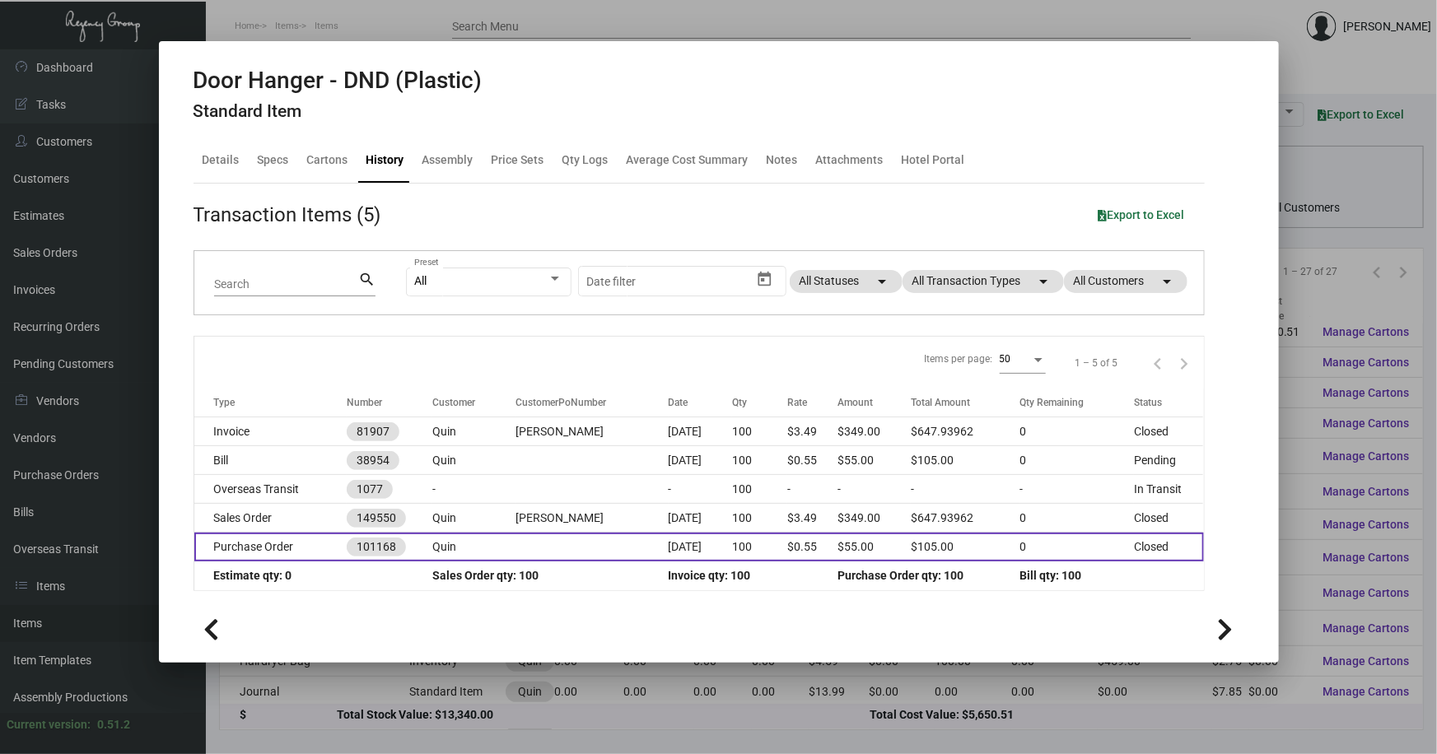
click at [486, 544] on td "Quin" at bounding box center [473, 547] width 83 height 29
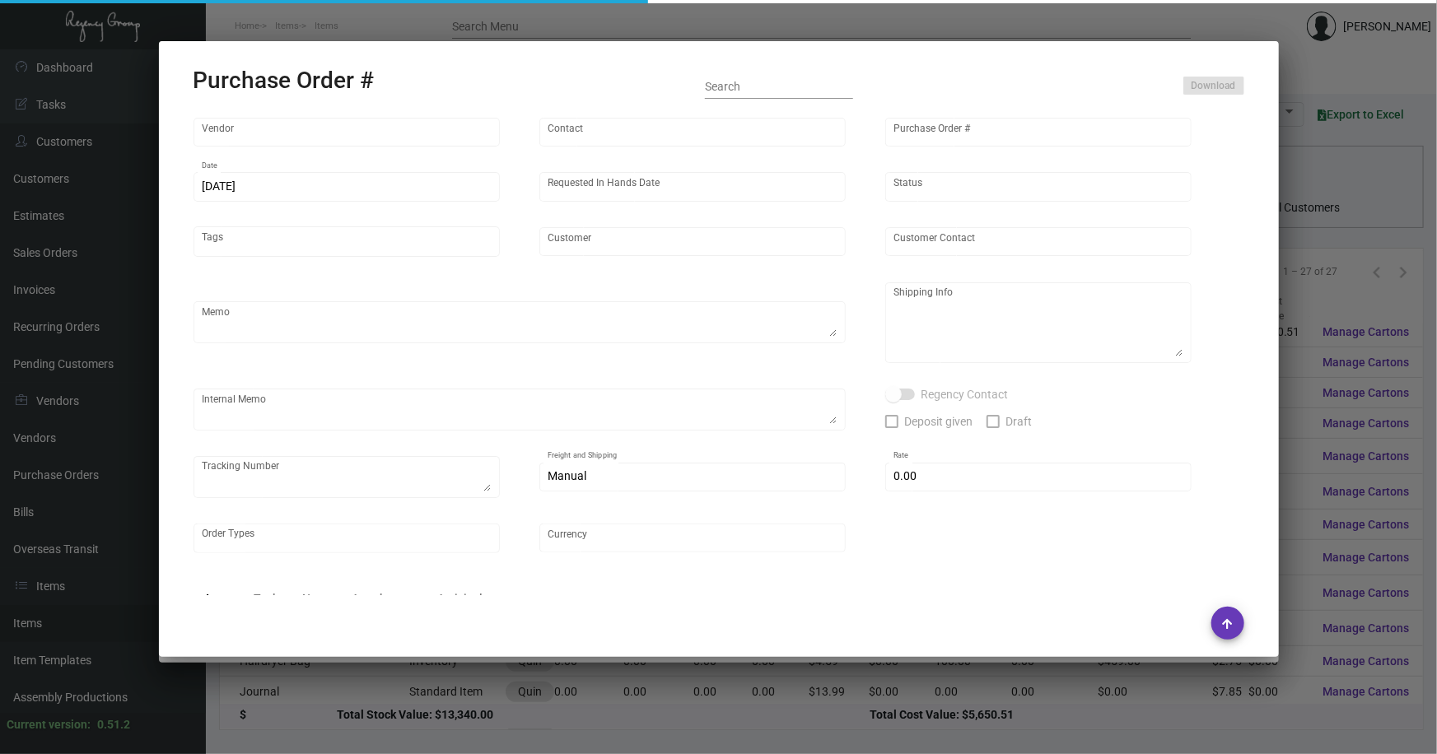
type input "CHENGDU MIND IOT TECHNOLOGY"
type input "ANGEL HU"
type input "101168"
type input "9/26/2023"
type input "10/13/2023"
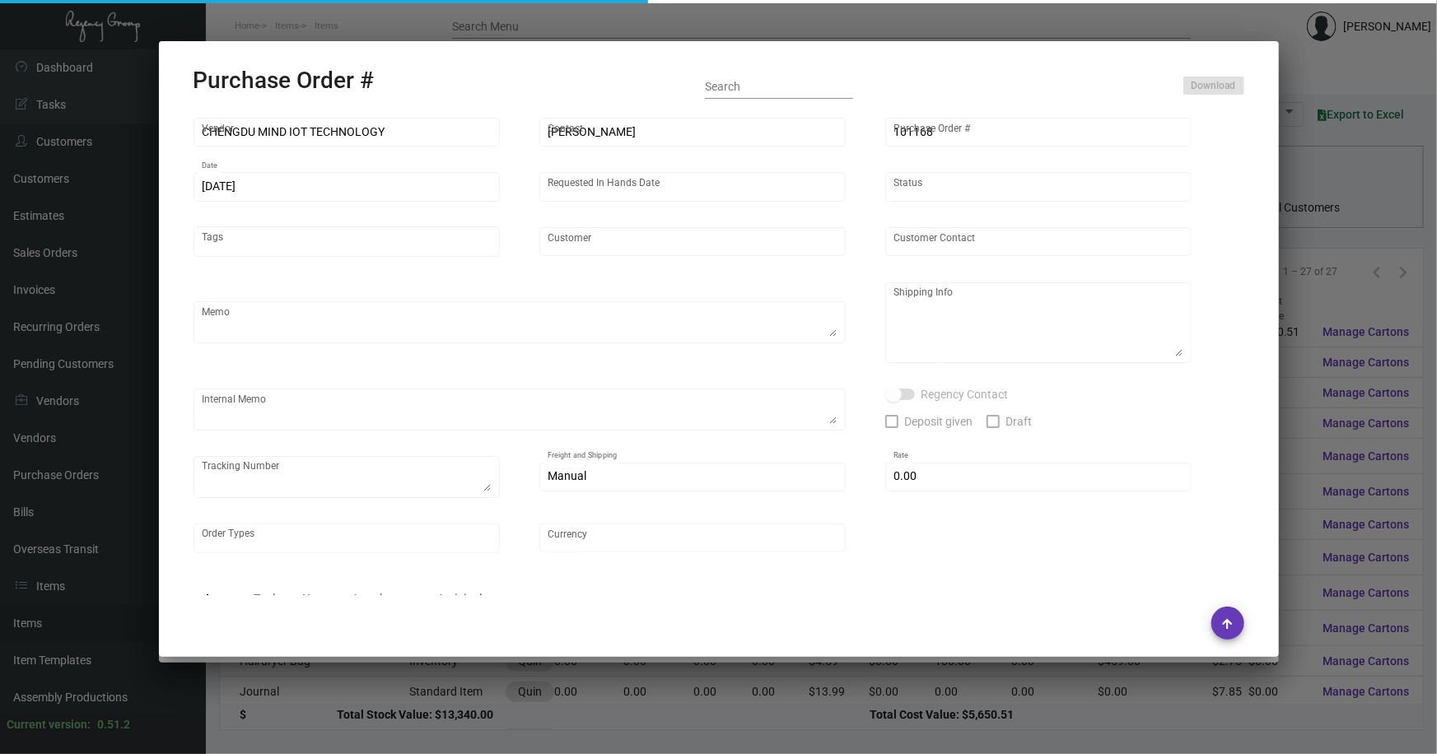
type input "Quin"
type textarea "Air to NJ"
type textarea "Regency Group NJ - Alex Penate 22 Belgrove Dr. Kearny, NJ, 07032 US"
type textarea "8.74"
checkbox input "true"
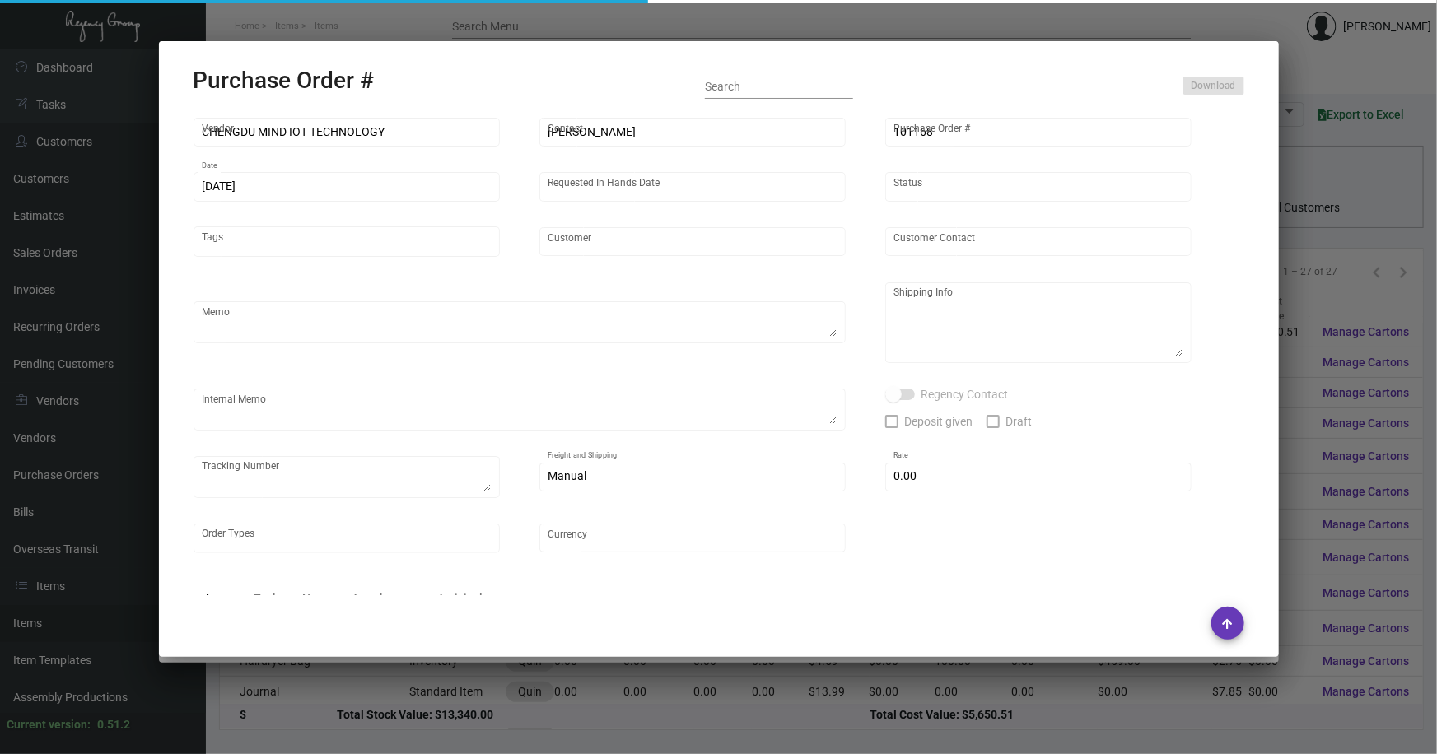
type input "$ 0.00"
type input "United States Dollar $"
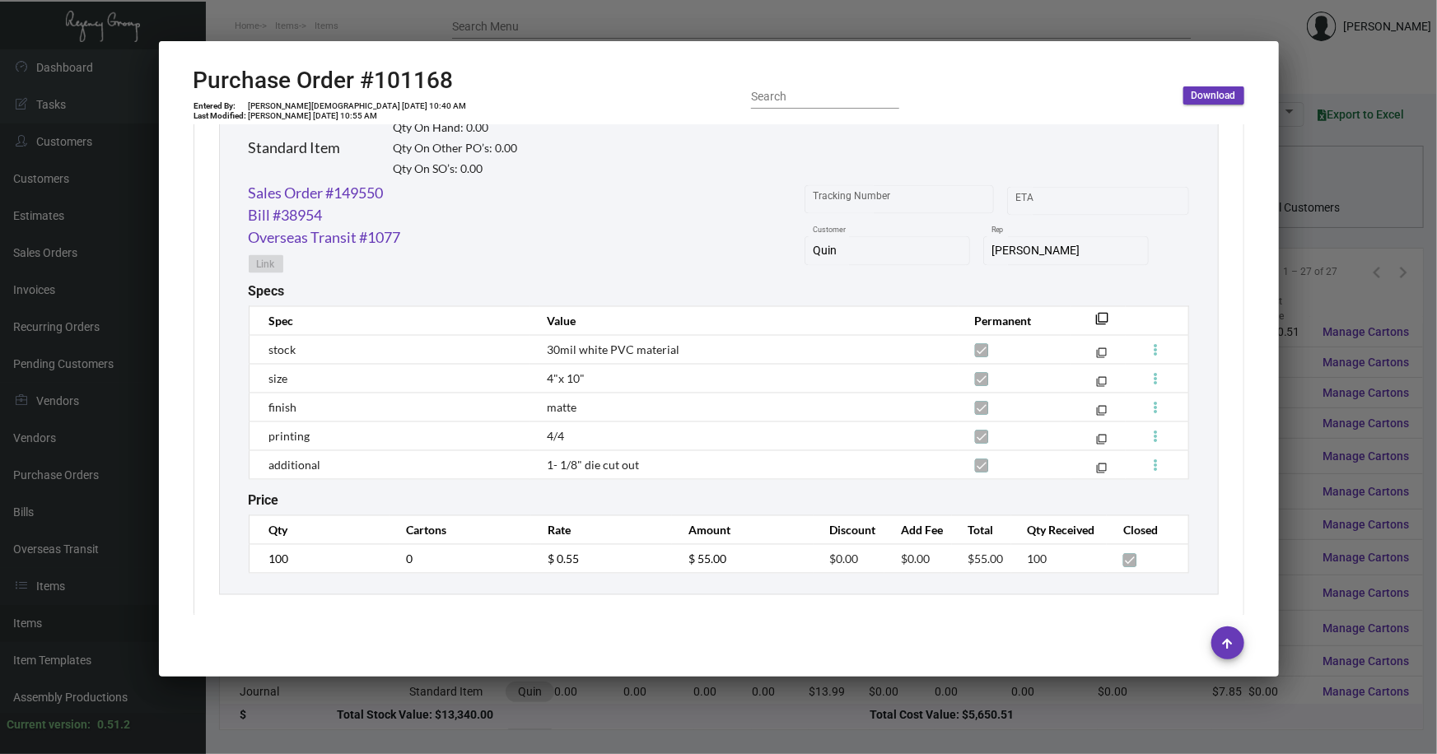
scroll to position [1441, 0]
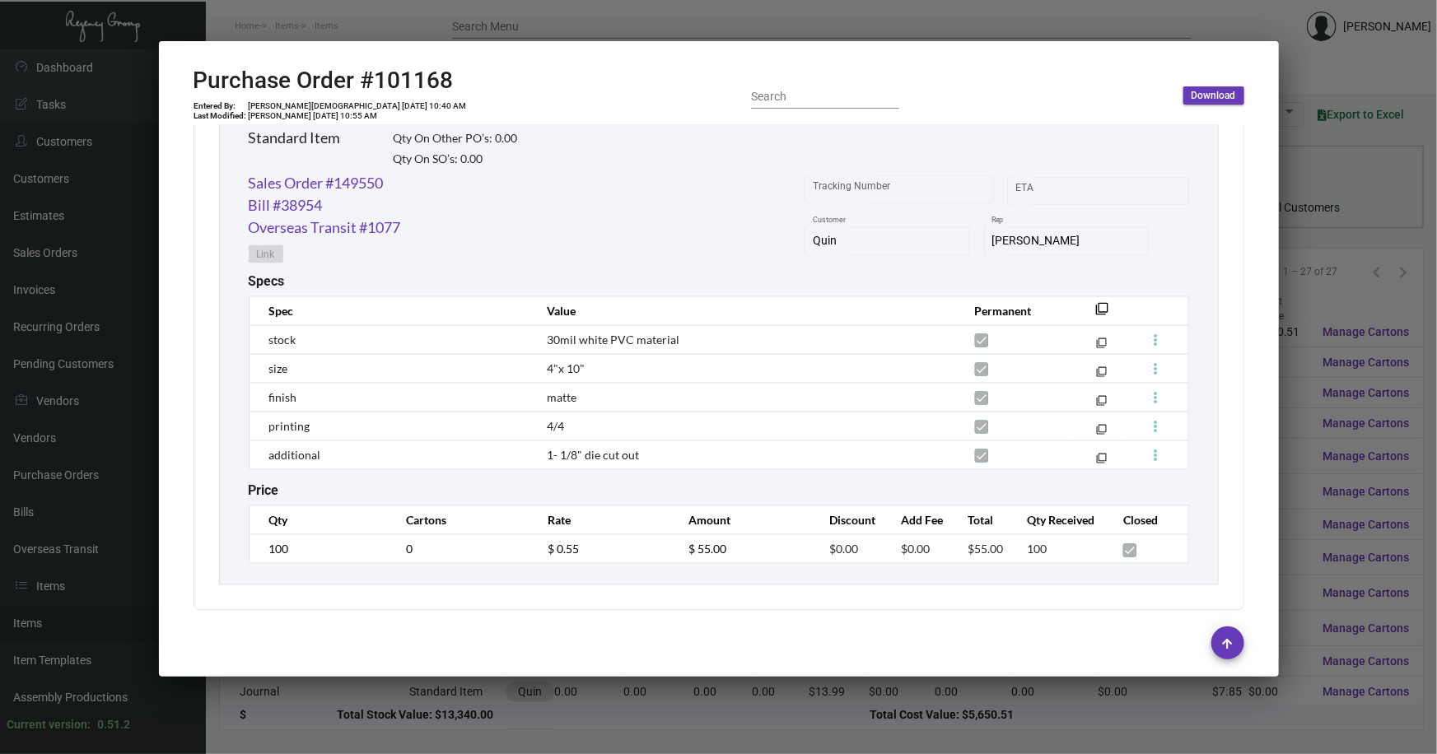
click at [582, 696] on div at bounding box center [718, 377] width 1437 height 754
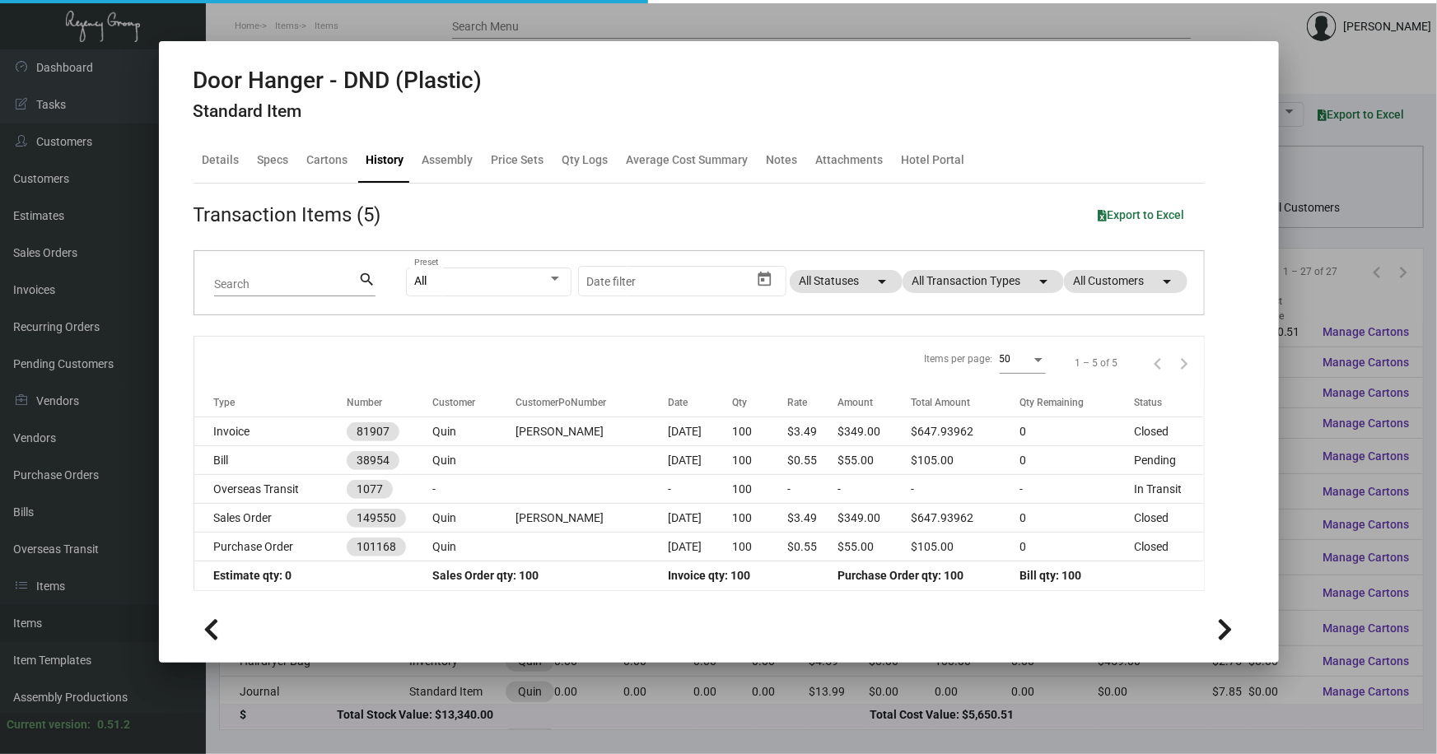
click at [582, 696] on div at bounding box center [718, 377] width 1437 height 754
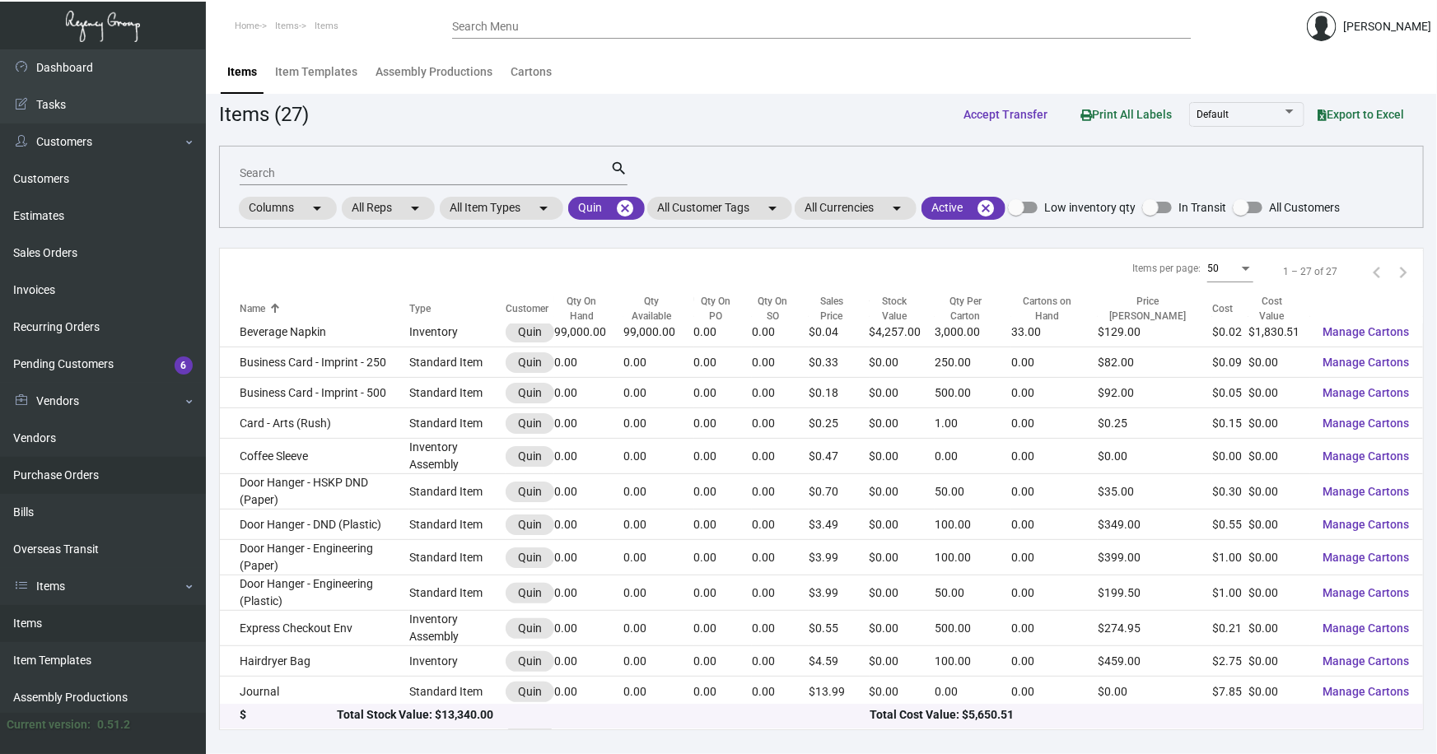
click at [41, 478] on link "Purchase Orders" at bounding box center [103, 475] width 206 height 37
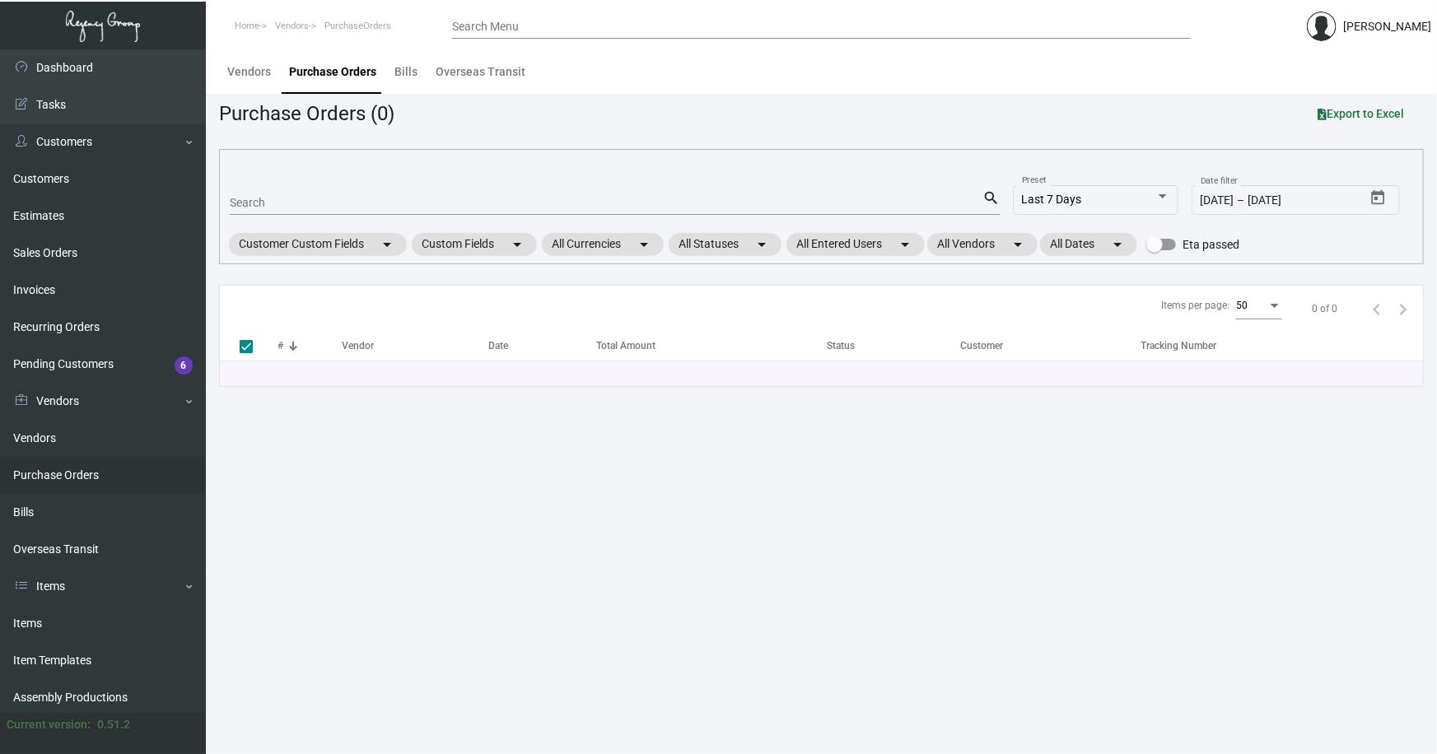
click at [264, 199] on input "Search" at bounding box center [606, 203] width 753 height 13
type input "98582"
checkbox input "false"
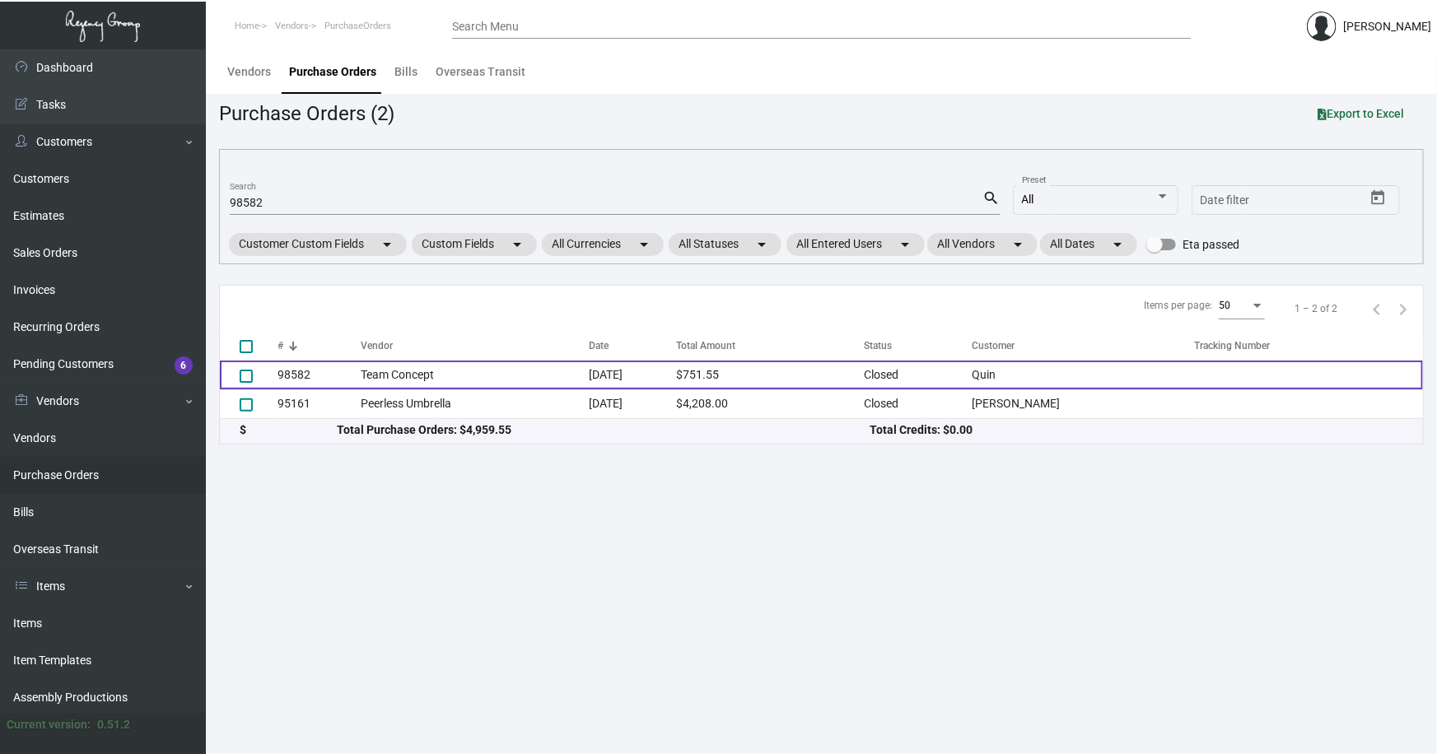
click at [380, 372] on td "Team Concept" at bounding box center [475, 375] width 229 height 29
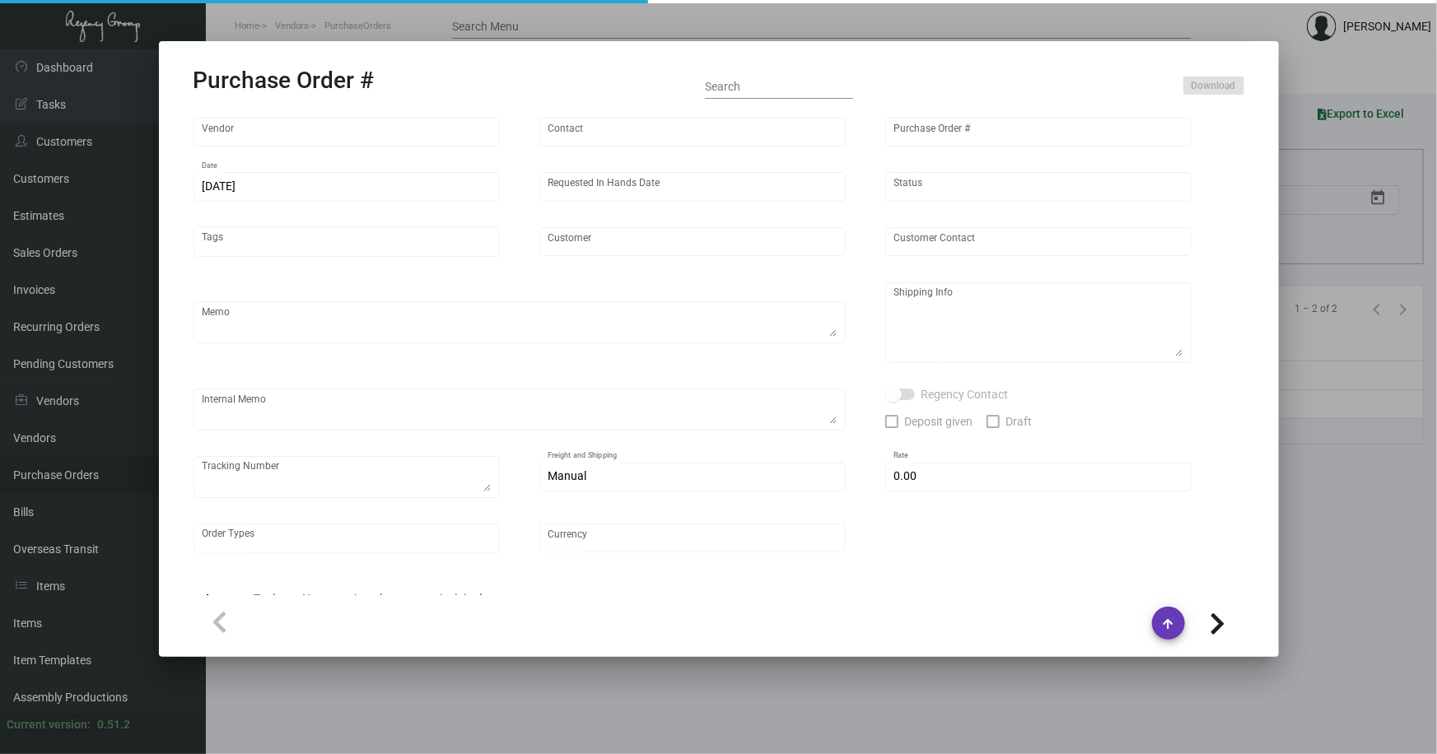
type input "Team Concept"
type input "Branden Harris"
type input "98582"
type input "5/22/2023"
type input "6/9/2023"
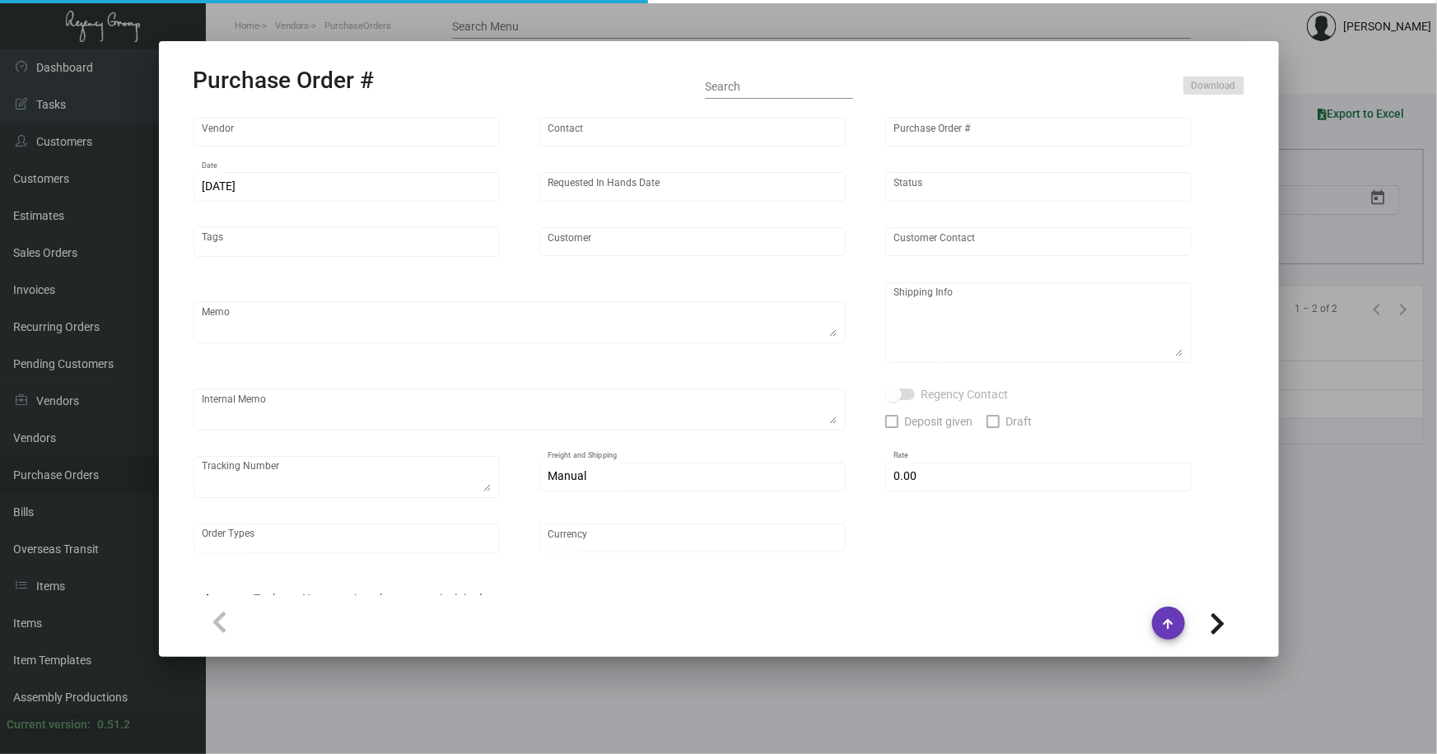
type input "Quin"
type input "Brenda Lee"
type textarea "Quote# 43054 / Reorder - PO# 93747When ready to ship, contact: sh@theregencygro…"
type textarea "Quin - Brenda Lee 101 W 57th Street New York, NY, 10019 US"
type input "$ 0.00"
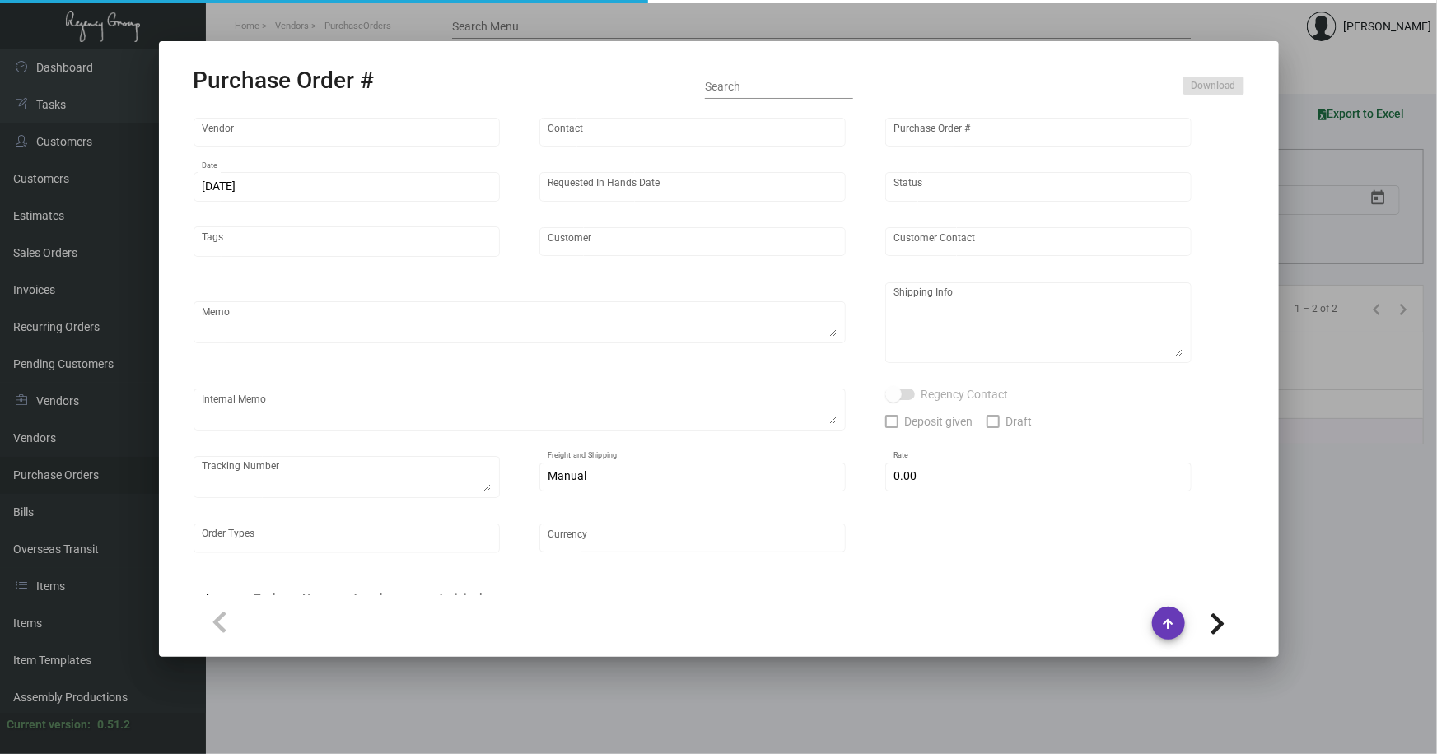
type input "United States Dollar $"
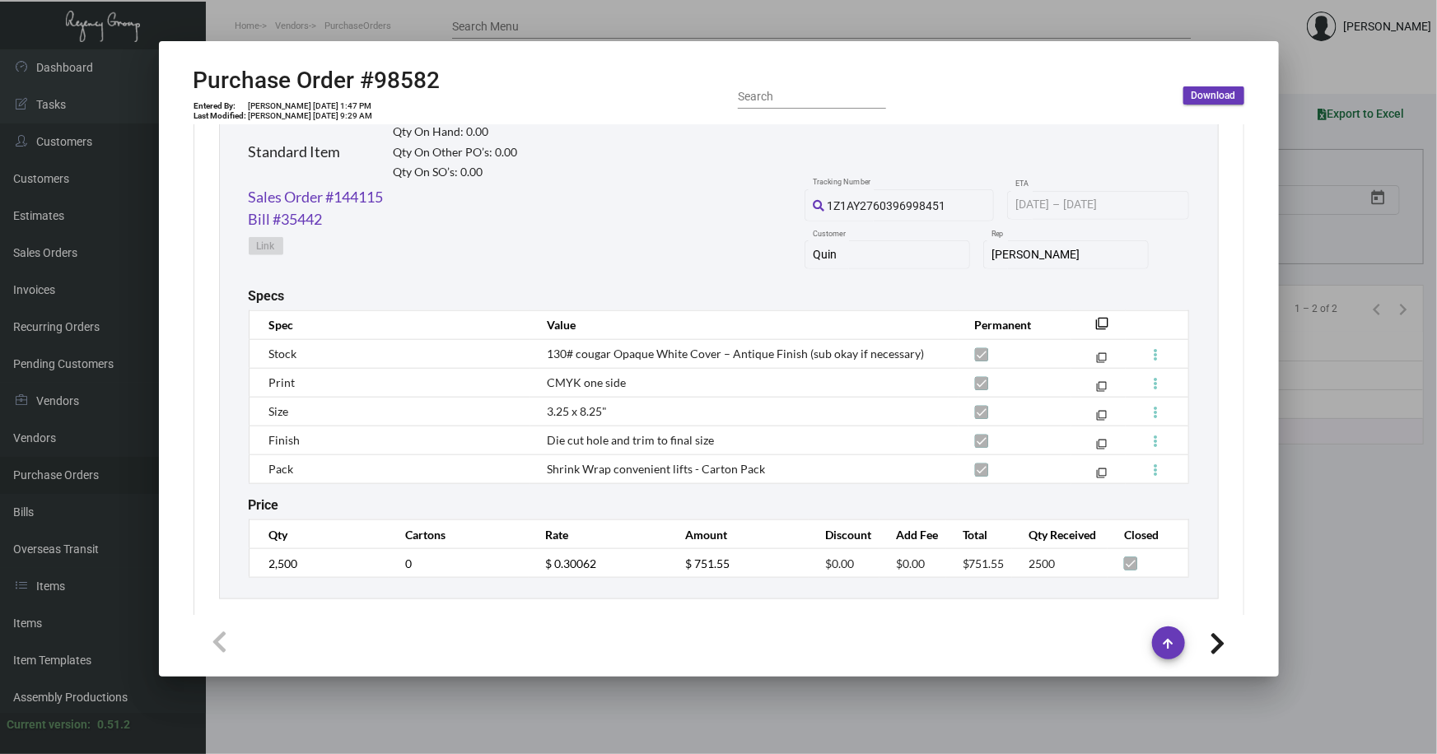
scroll to position [833, 0]
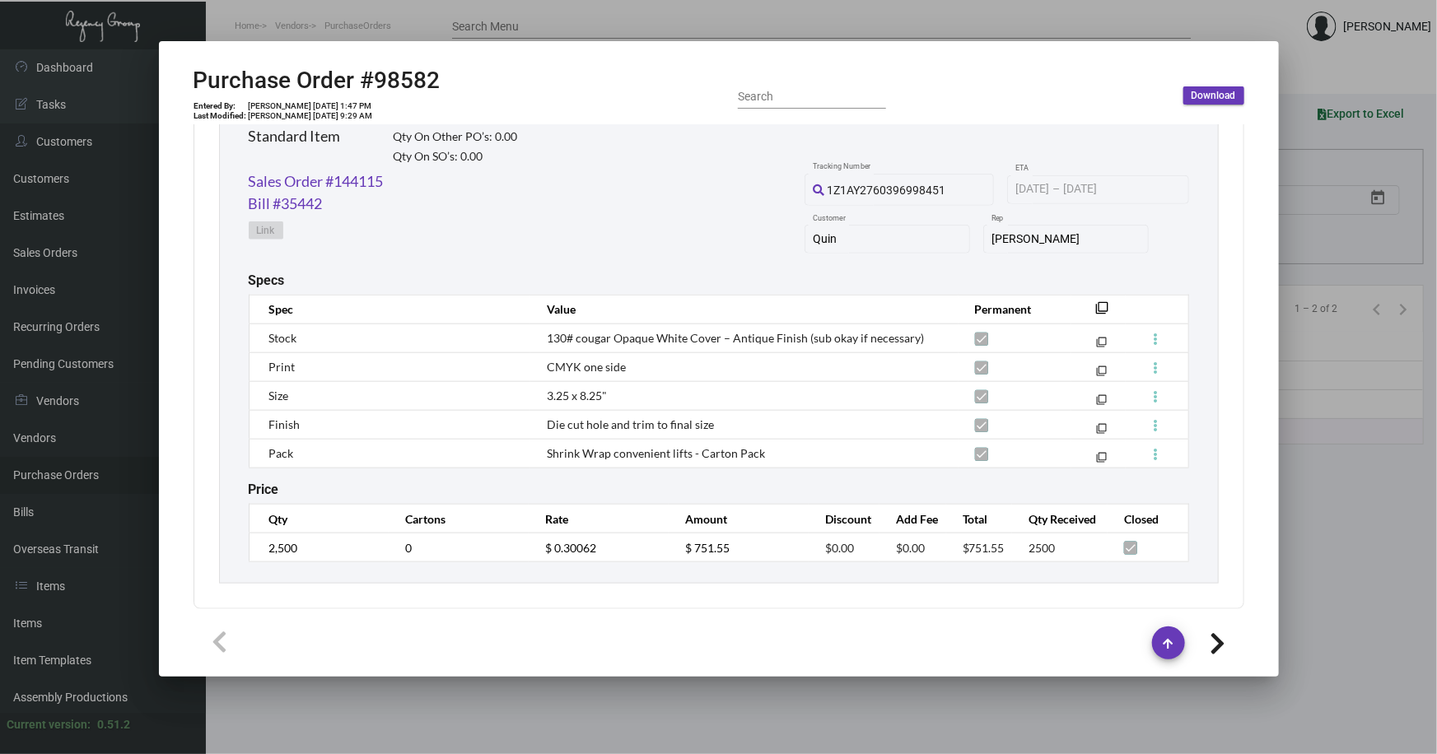
drag, startPoint x: 887, startPoint y: 713, endPoint x: 634, endPoint y: 712, distance: 252.8
click at [881, 712] on div at bounding box center [718, 377] width 1437 height 754
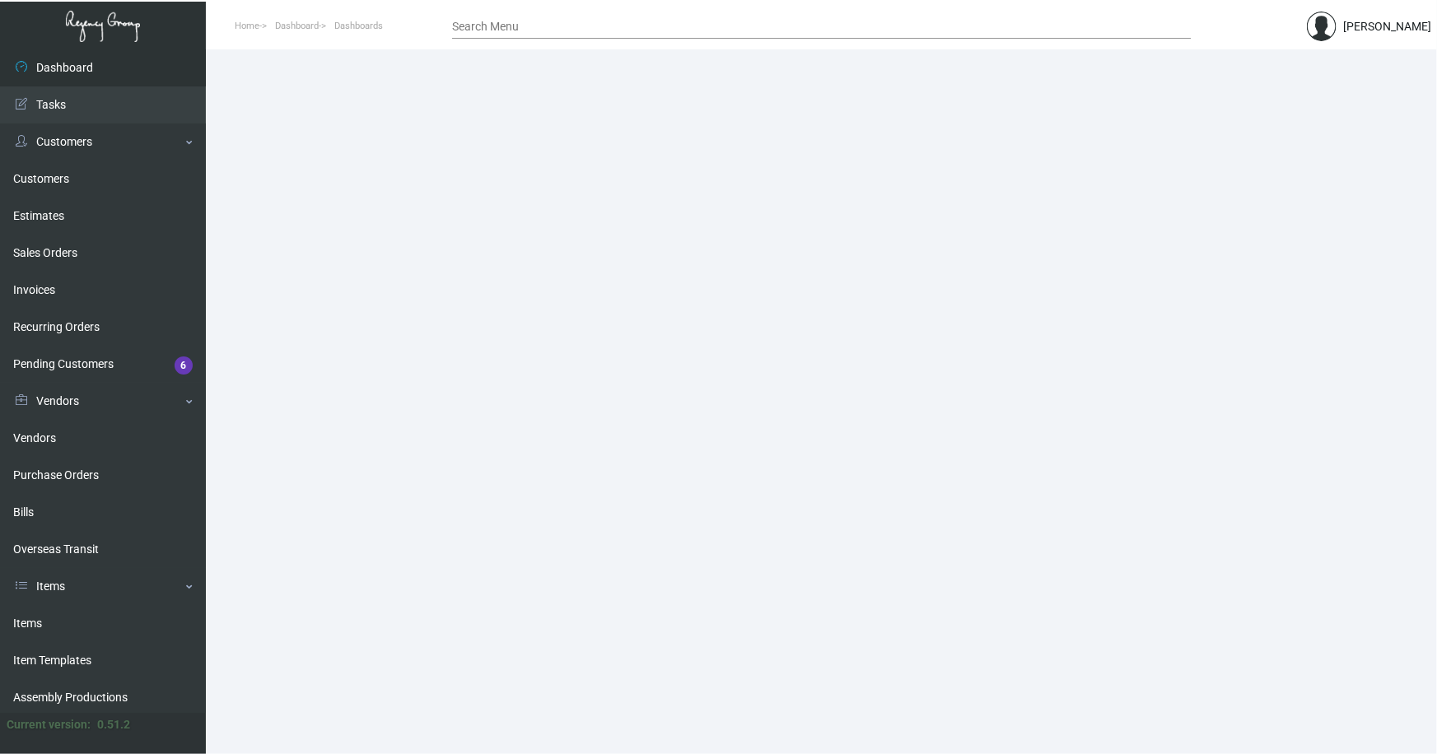
drag, startPoint x: 26, startPoint y: 621, endPoint x: 220, endPoint y: 513, distance: 221.5
click at [27, 621] on link "Items" at bounding box center [103, 623] width 206 height 37
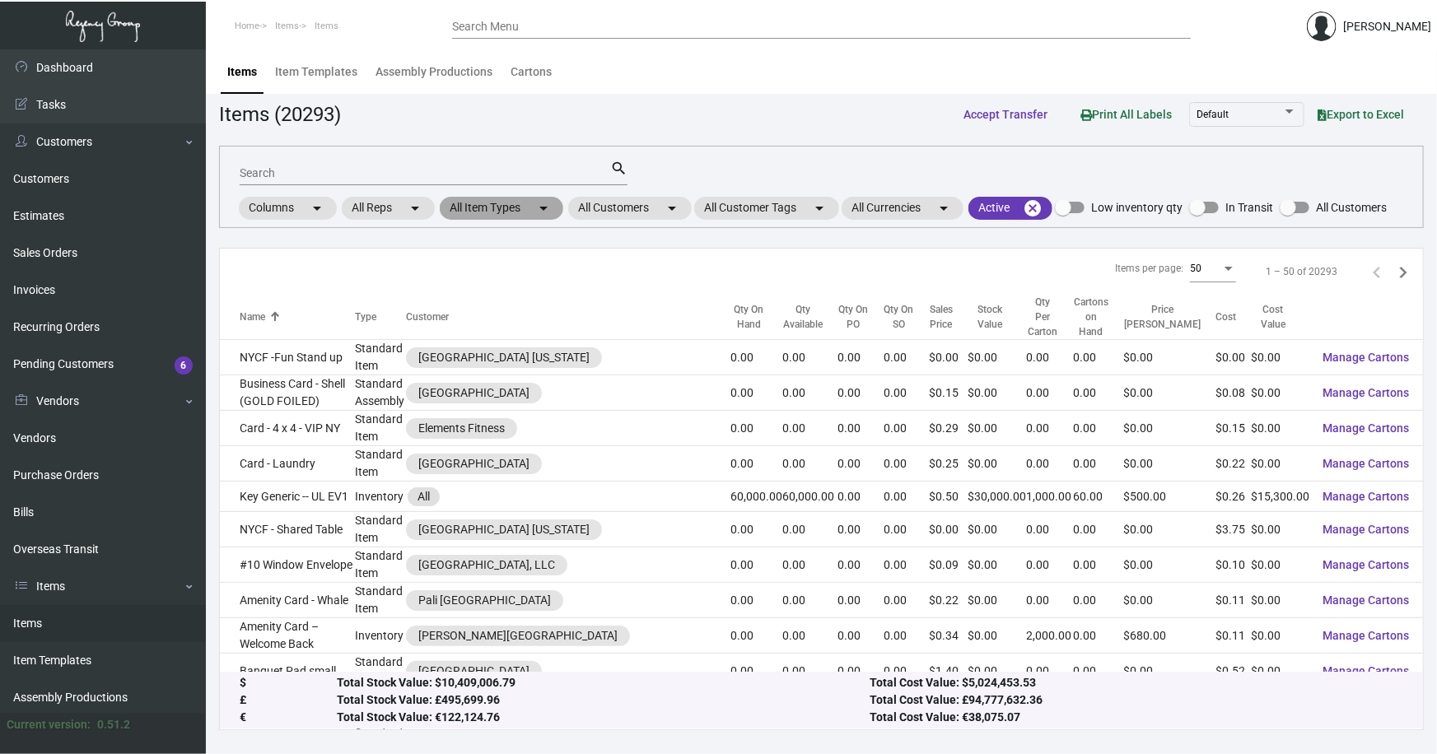
click at [503, 210] on mat-chip "All Item Types arrow_drop_down" at bounding box center [502, 208] width 124 height 23
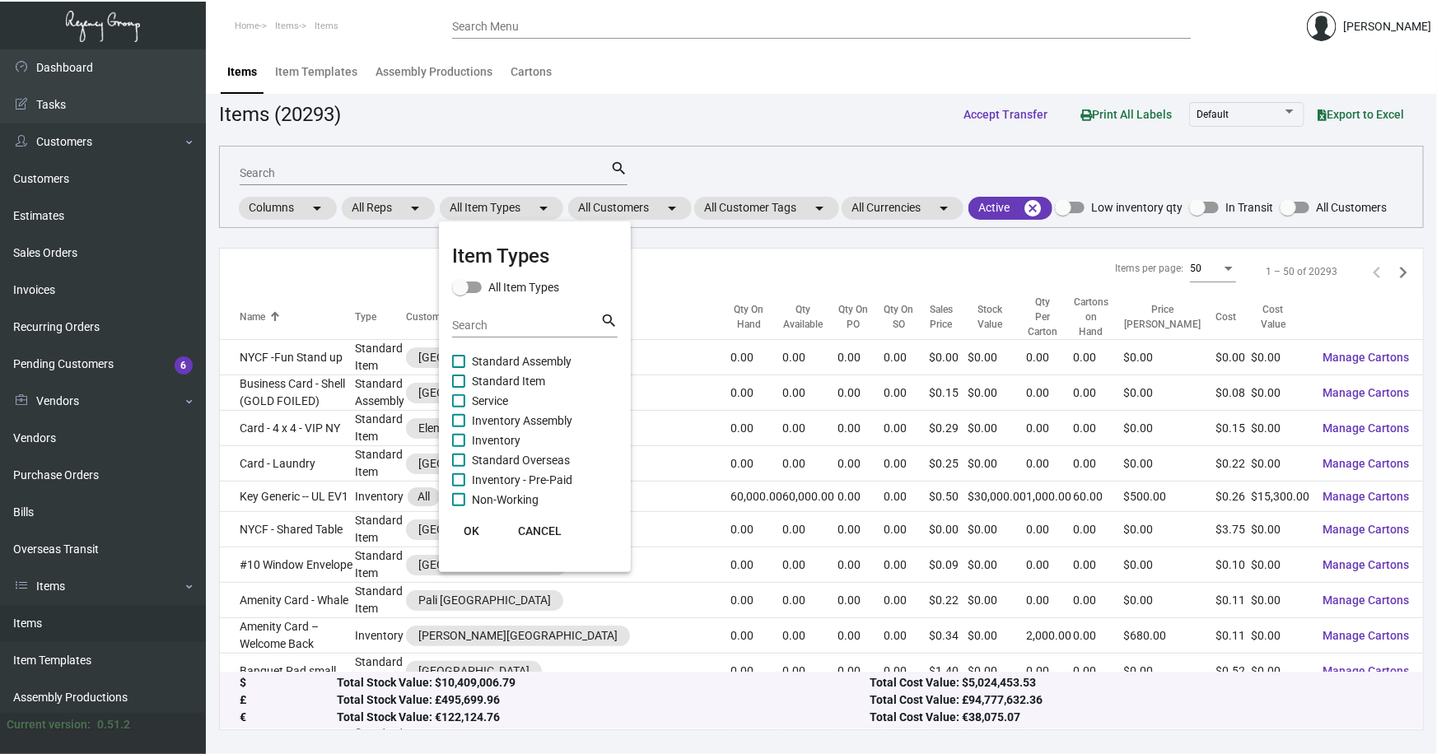
click at [486, 326] on input "Search" at bounding box center [526, 325] width 148 height 13
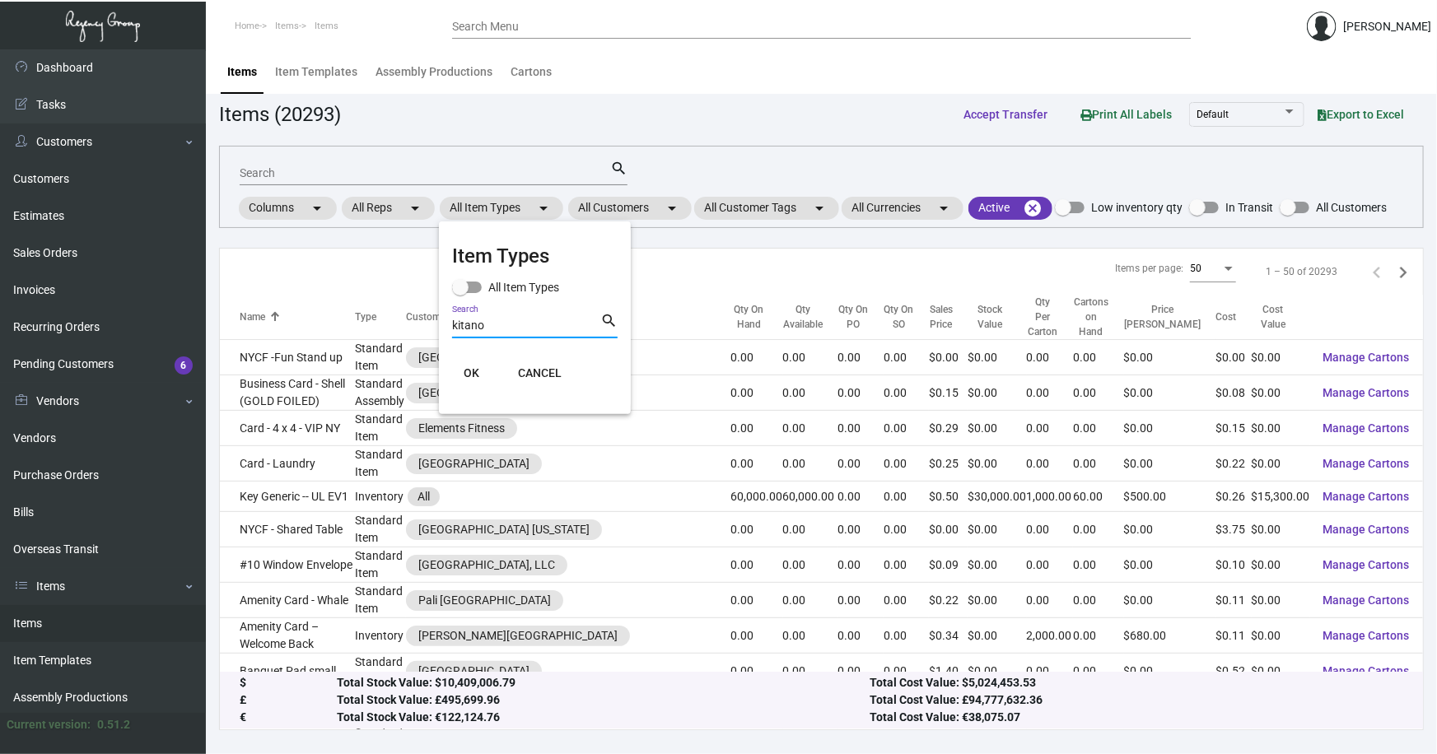
type input "kitano"
click at [664, 260] on div at bounding box center [718, 377] width 1437 height 754
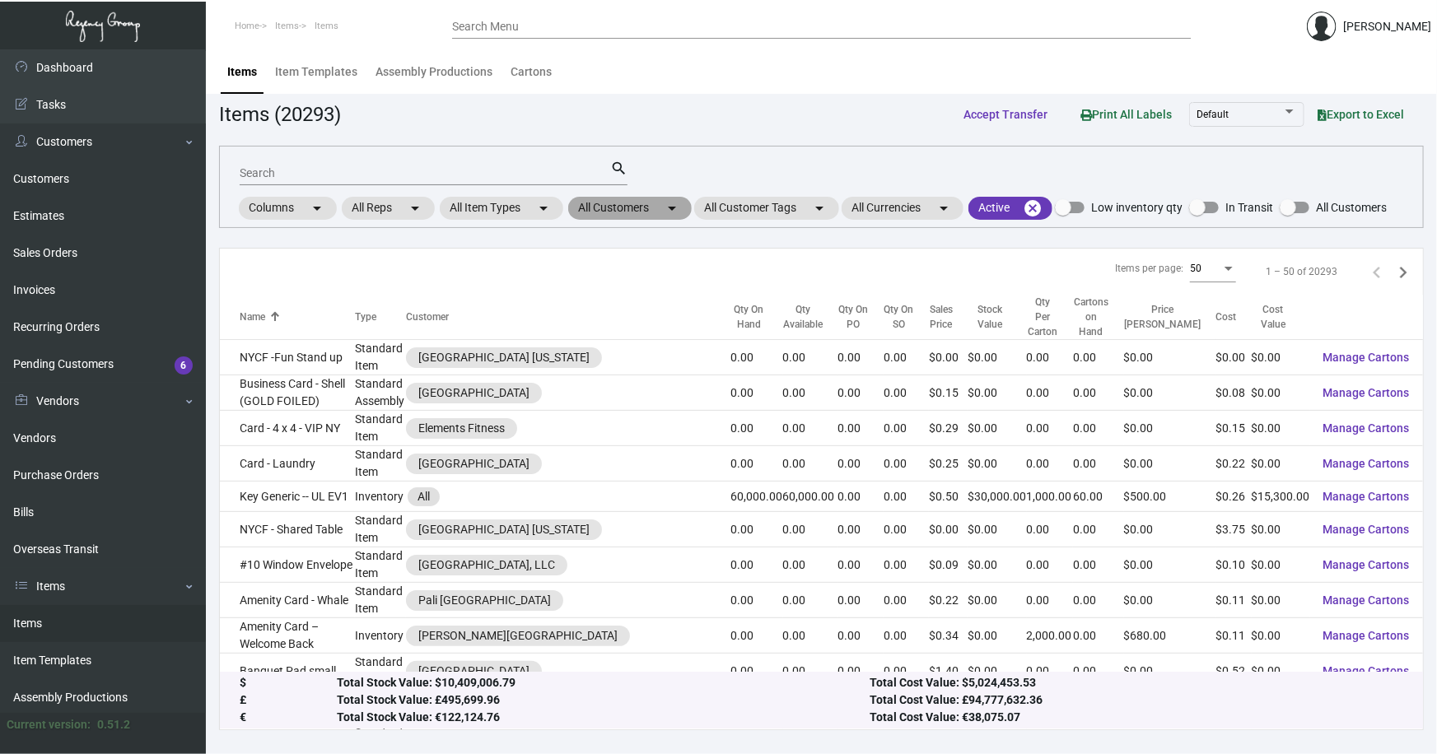
click at [634, 209] on mat-chip "All Customers arrow_drop_down" at bounding box center [630, 208] width 124 height 23
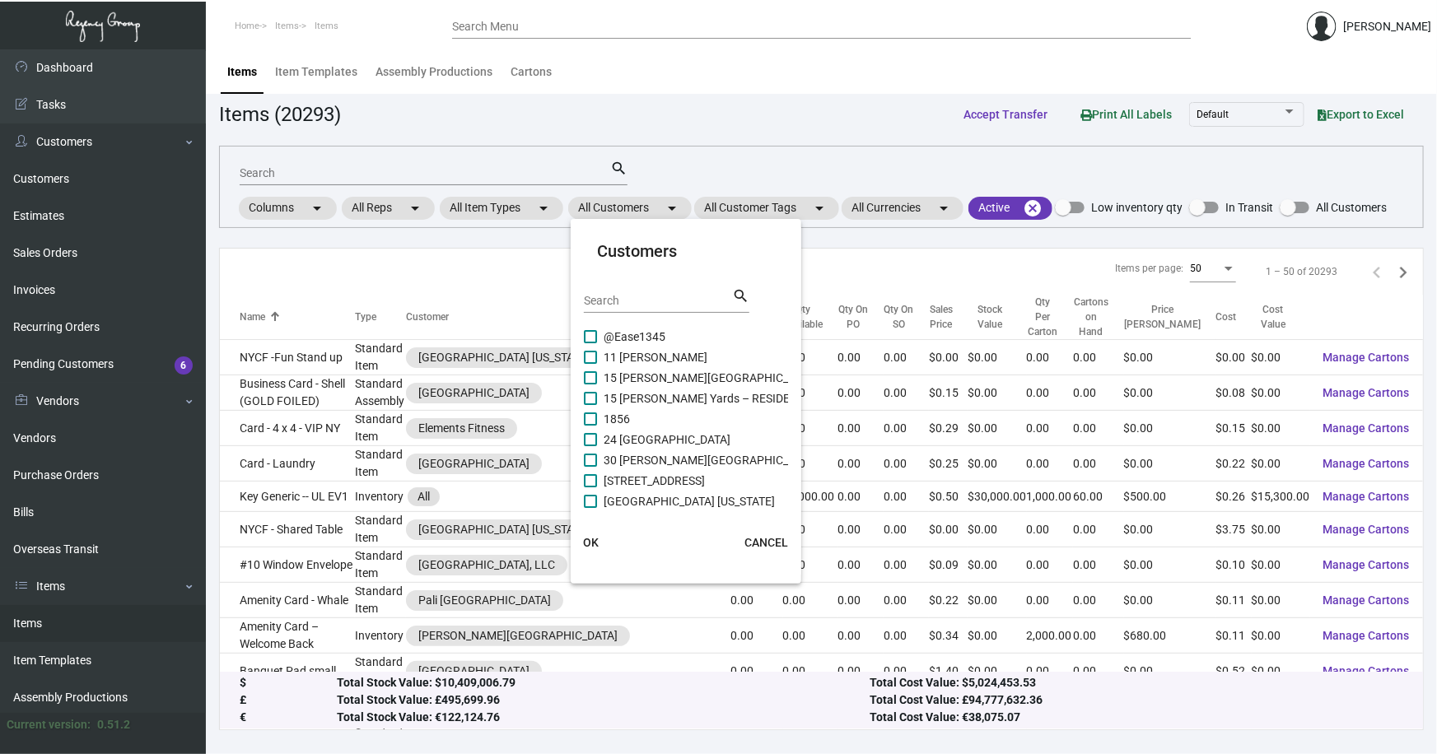
click at [624, 301] on input "Search" at bounding box center [658, 301] width 148 height 13
type input "kitan"
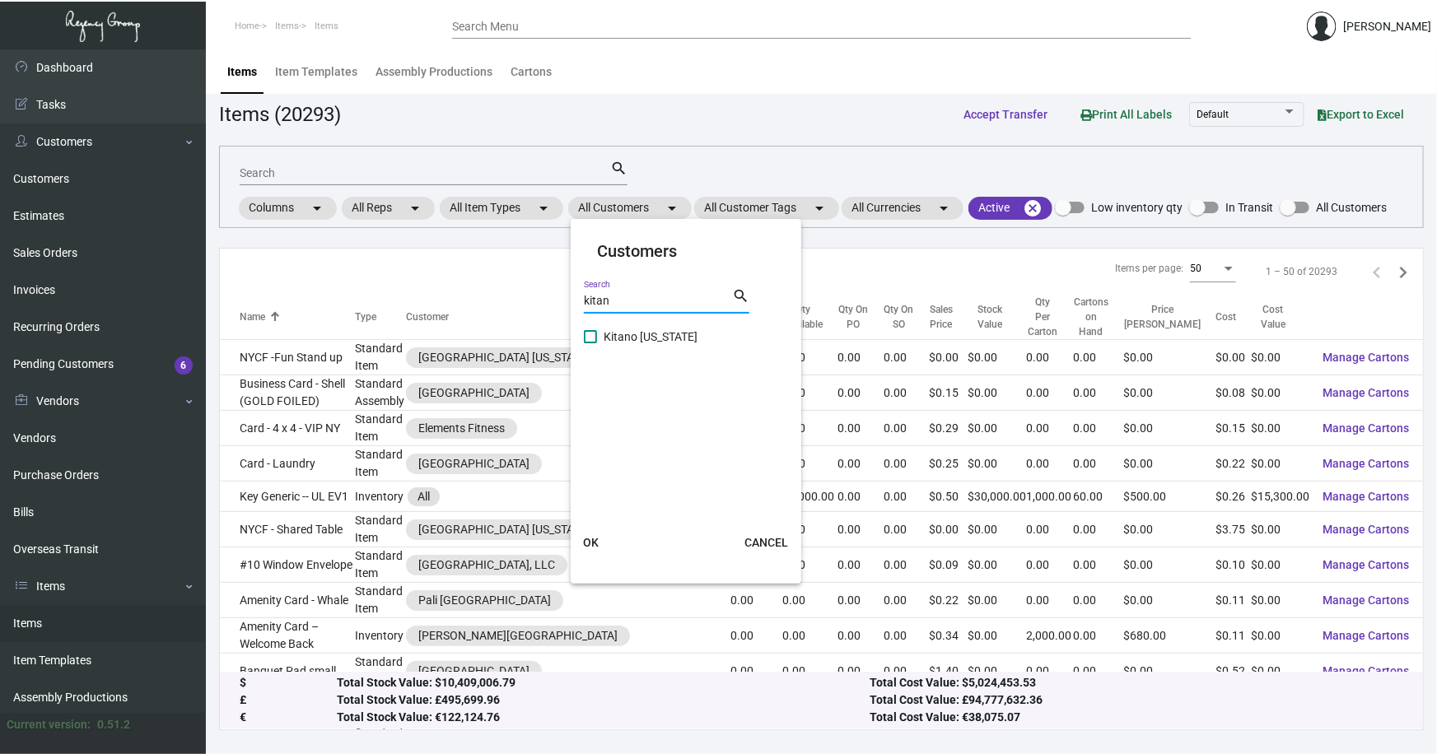
click at [627, 336] on span "Kitano [US_STATE]" at bounding box center [651, 337] width 94 height 20
click at [590, 343] on input "Kitano [US_STATE]" at bounding box center [590, 343] width 1 height 1
checkbox input "true"
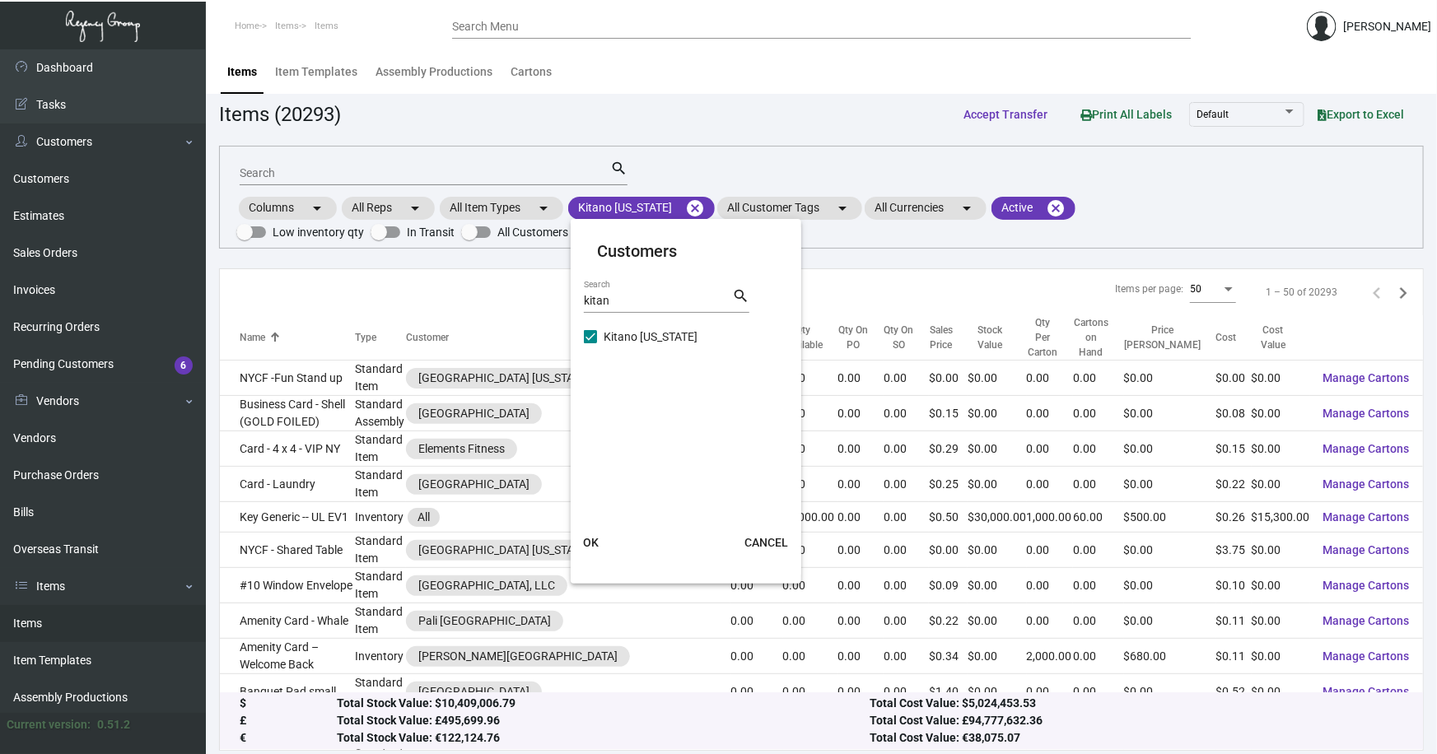
click at [590, 540] on span "OK" at bounding box center [591, 542] width 16 height 13
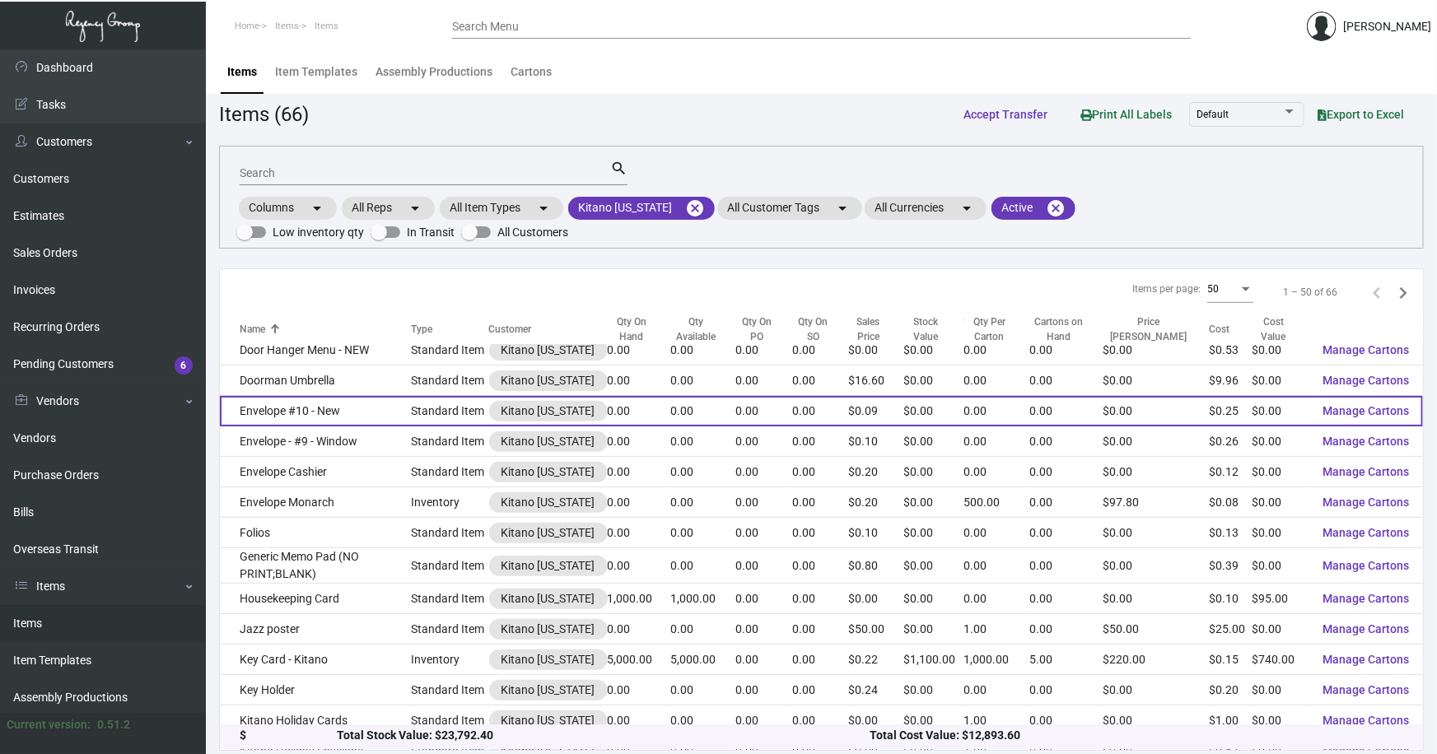
scroll to position [449, 0]
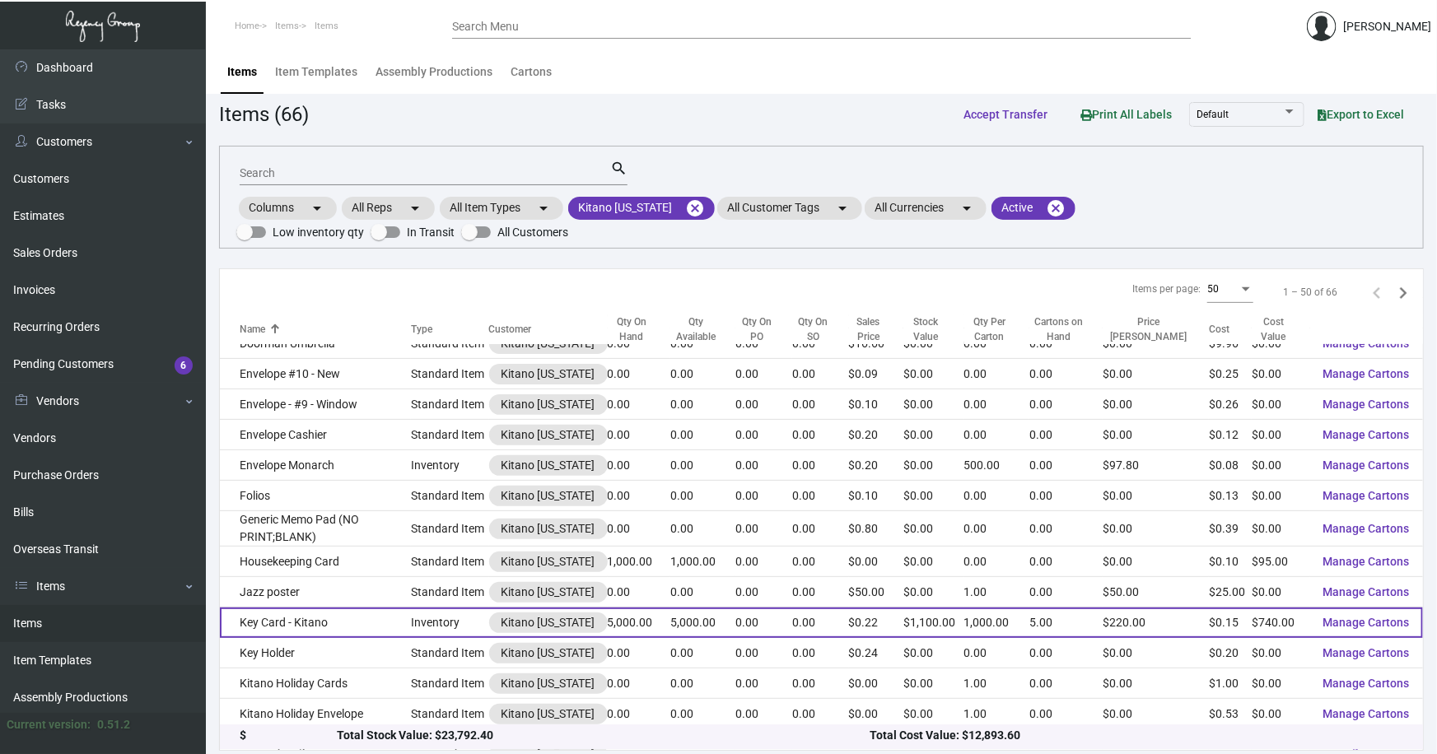
click at [323, 608] on td "Key Card - Kitano" at bounding box center [315, 623] width 191 height 30
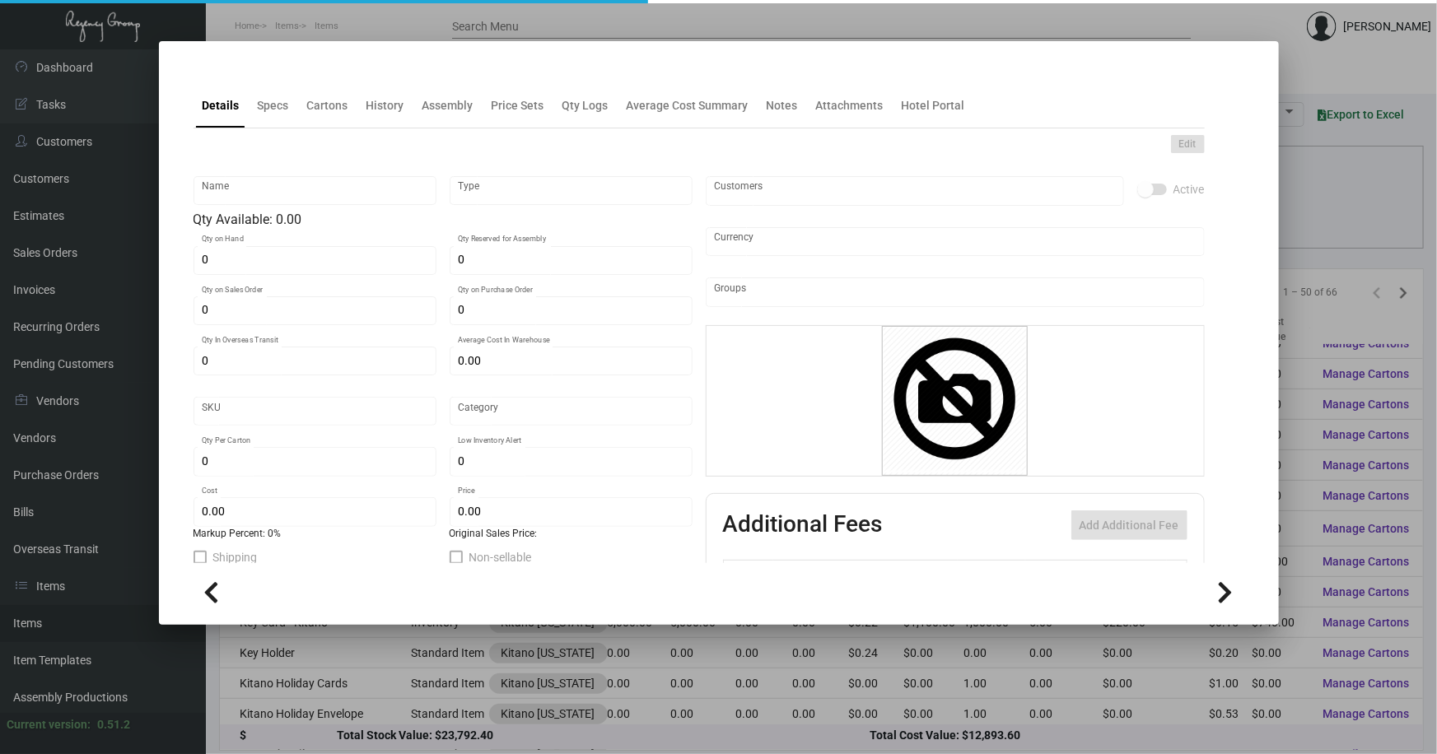
type input "Key Card - Kitano"
type input "Inventory"
type input "5,000"
type input "$ 0.186"
type input "1673"
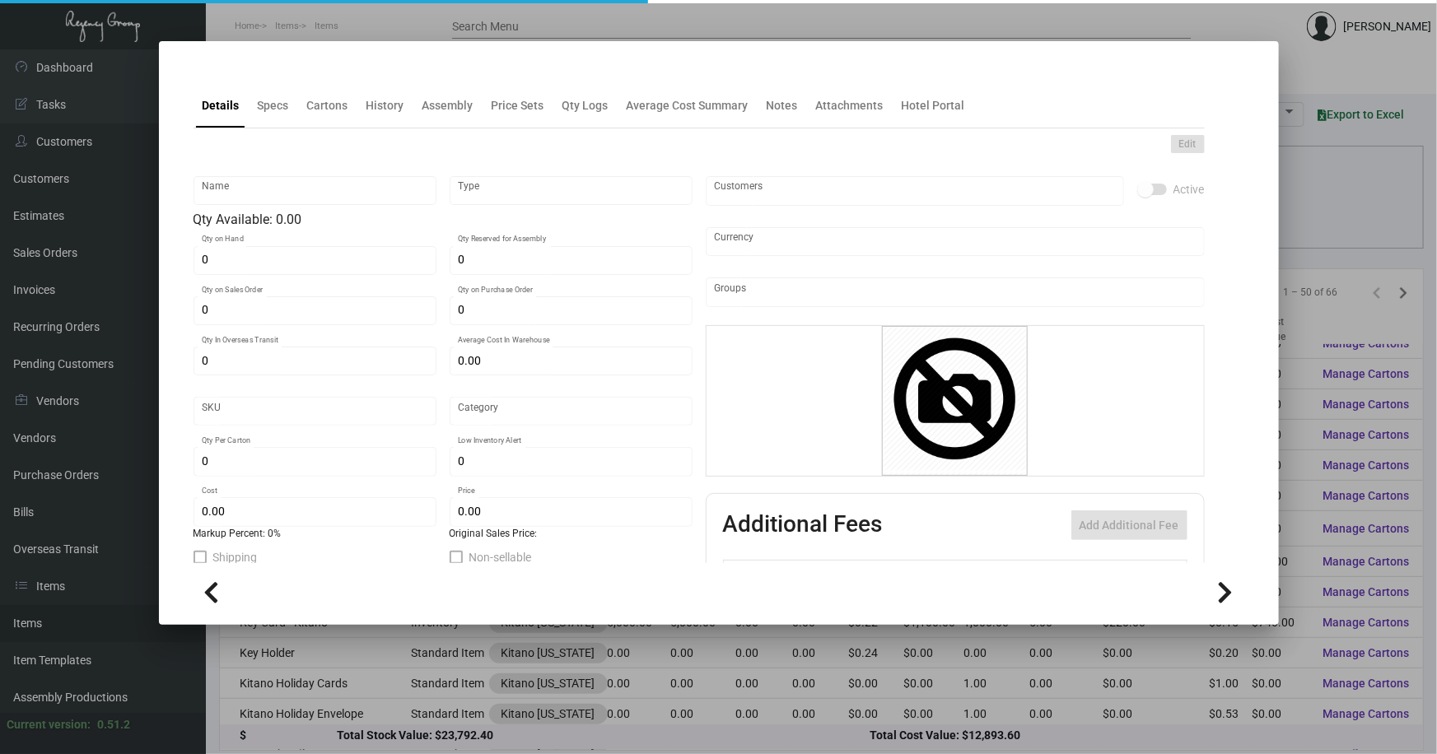
type input "Standard"
type input "1,000"
type input "$ 0.148"
type input "$ 0.22"
type textarea "Key Cards: Size CR80 #30 mill white laminated plastic, printing 6/1, 4 color pr…"
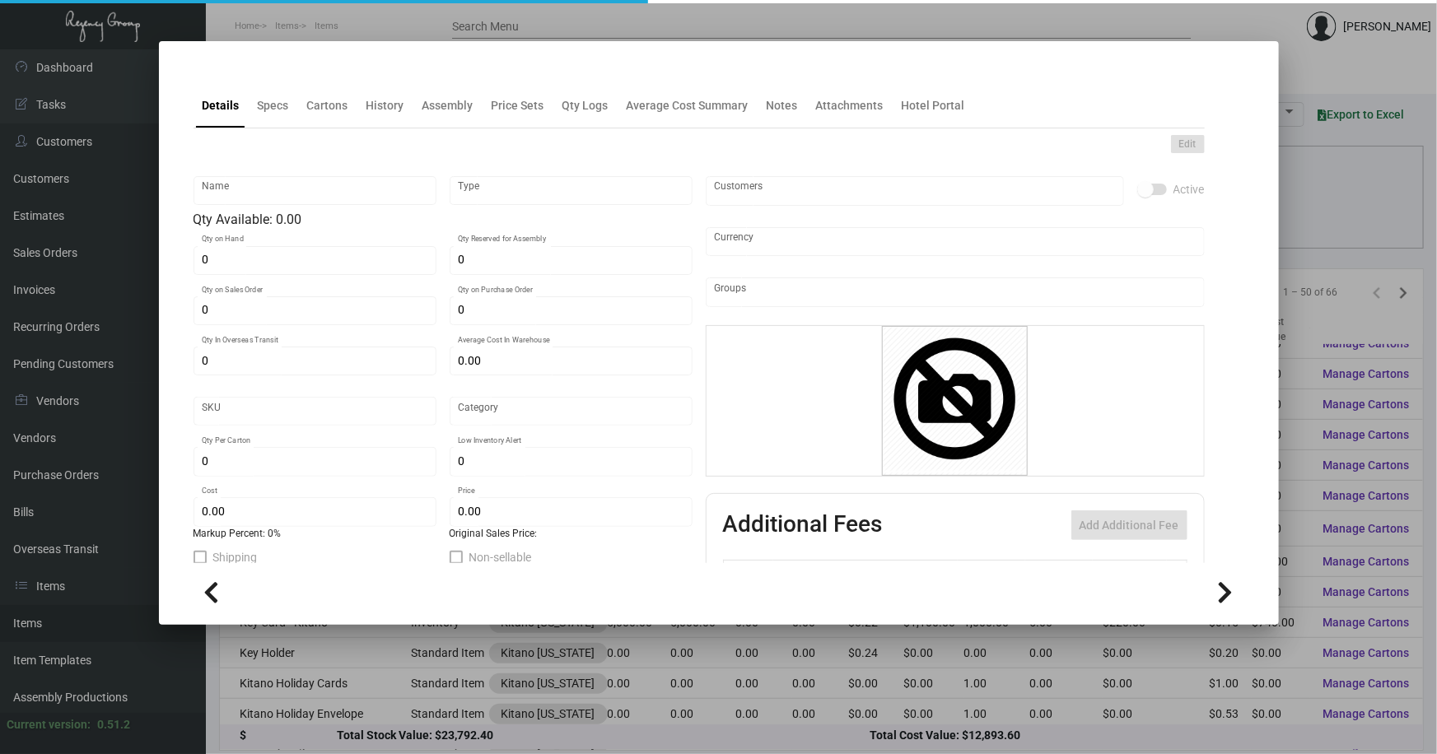
type textarea "Key Cards: Size CR80 #30 mill white laminated plastic, printing 6/1, 4 color pr…"
checkbox input "true"
type input "United States Dollar $"
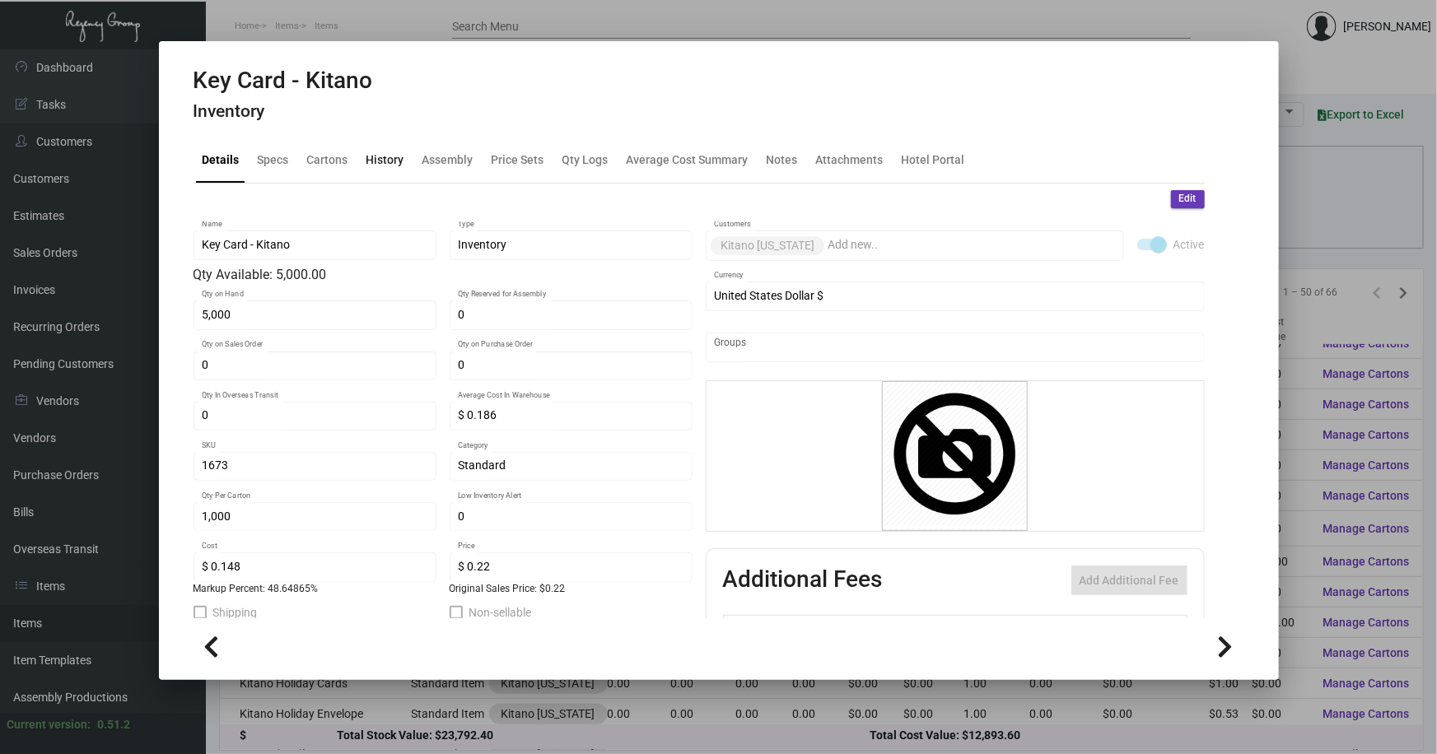
click at [366, 166] on div "History" at bounding box center [385, 160] width 38 height 17
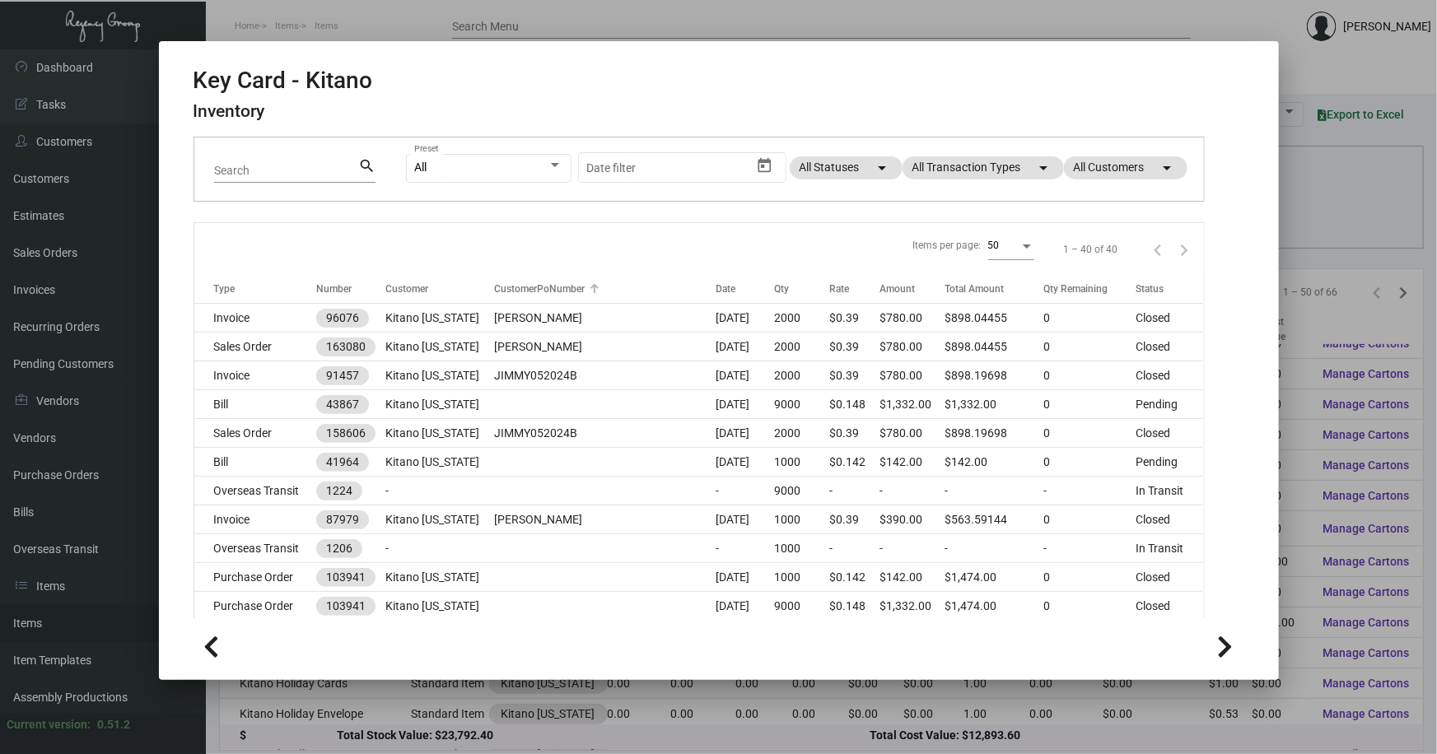
scroll to position [149, 0]
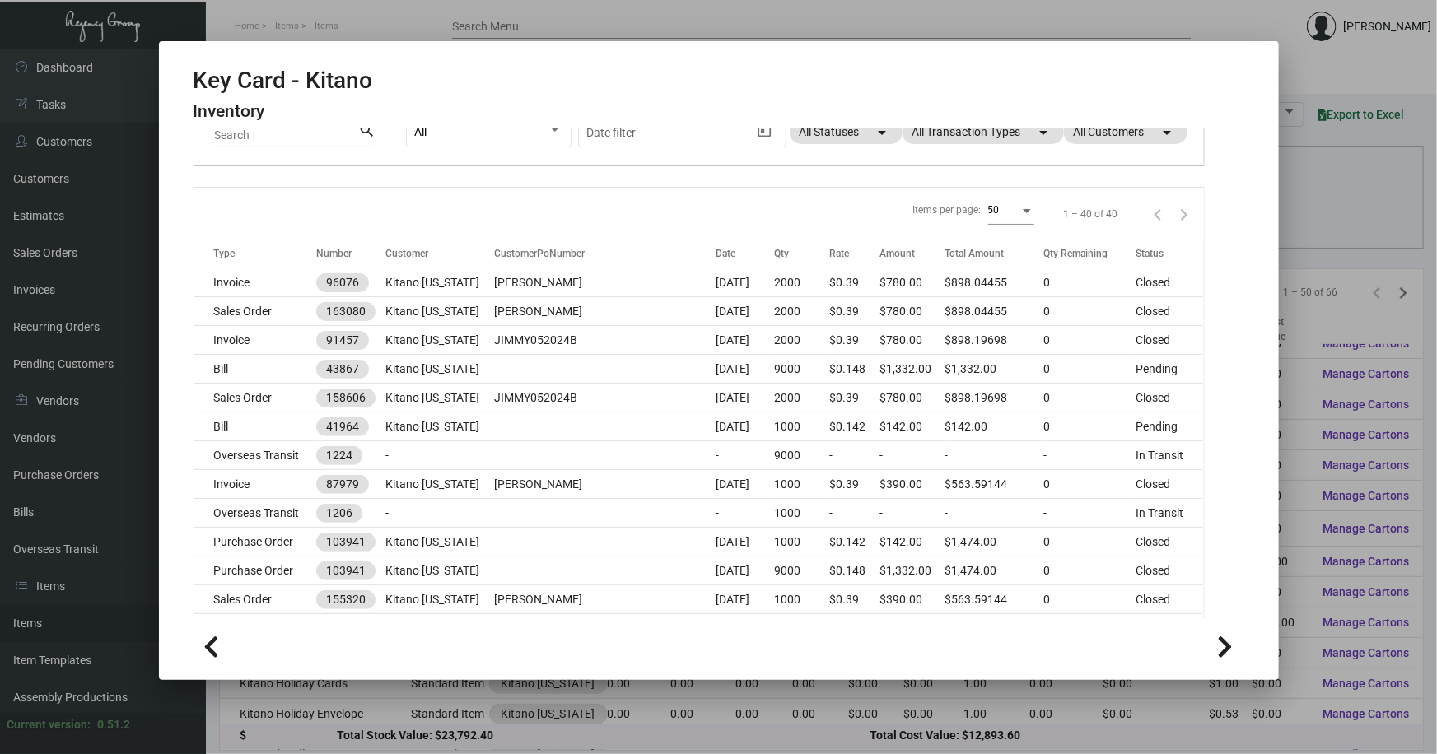
click at [1328, 71] on div at bounding box center [718, 377] width 1437 height 754
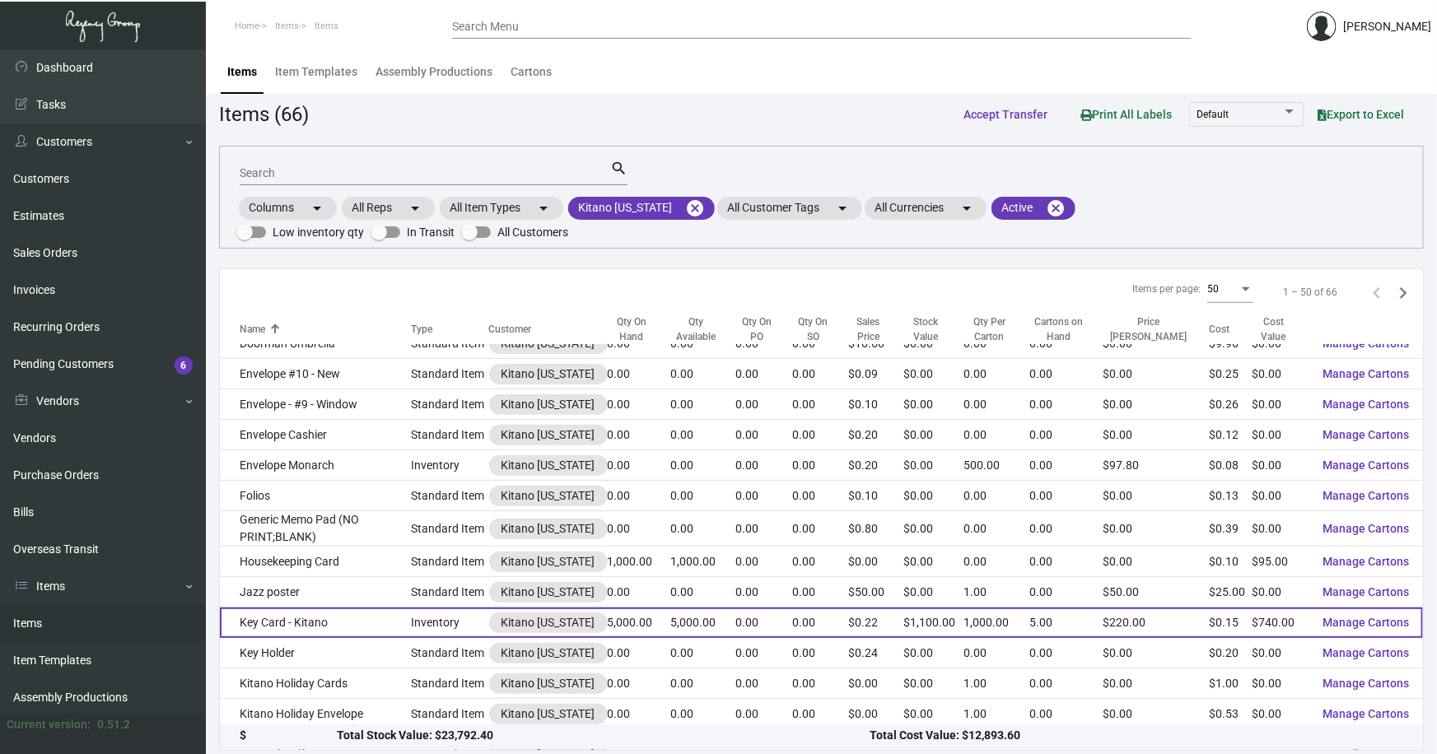
click at [293, 608] on td "Key Card - Kitano" at bounding box center [315, 623] width 191 height 30
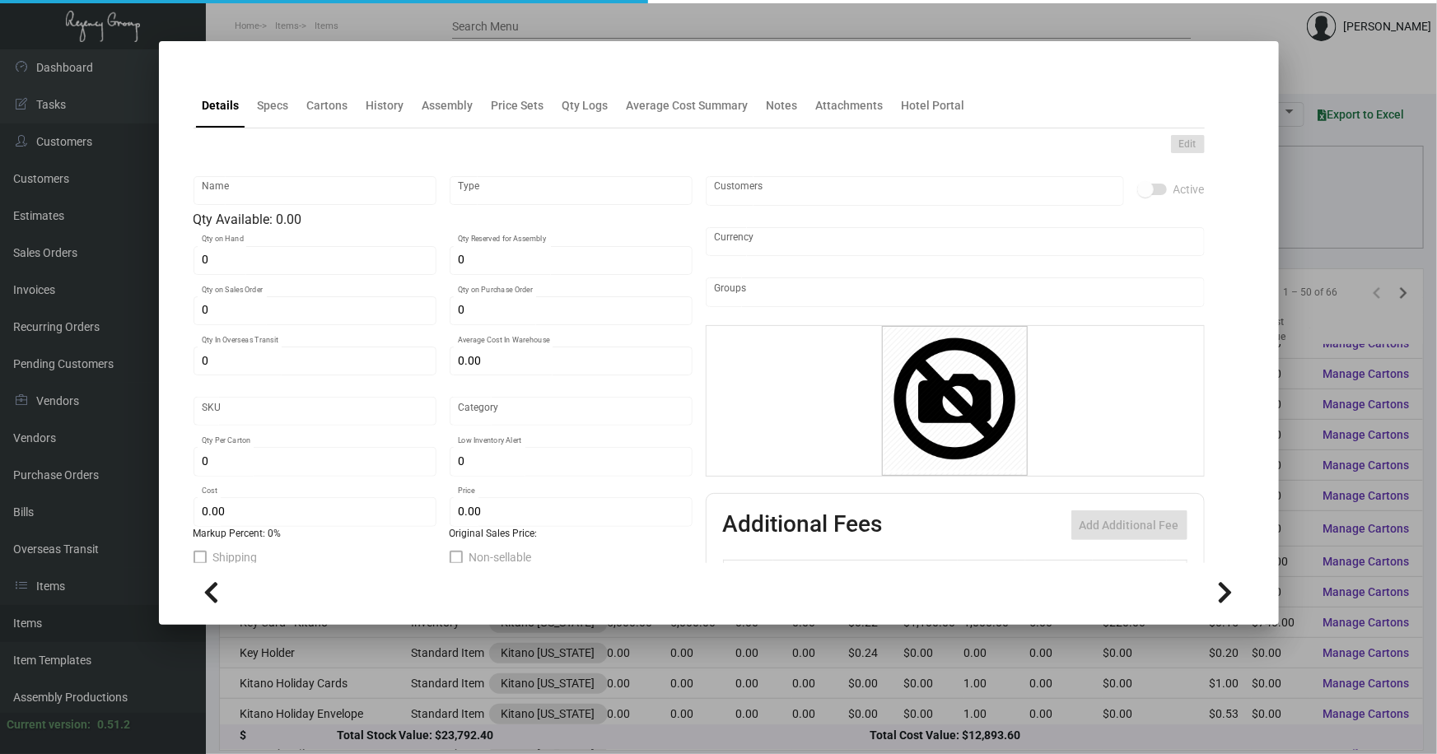
type input "Key Card - Kitano"
type input "Inventory"
type input "5,000"
type input "$ 0.186"
type input "1673"
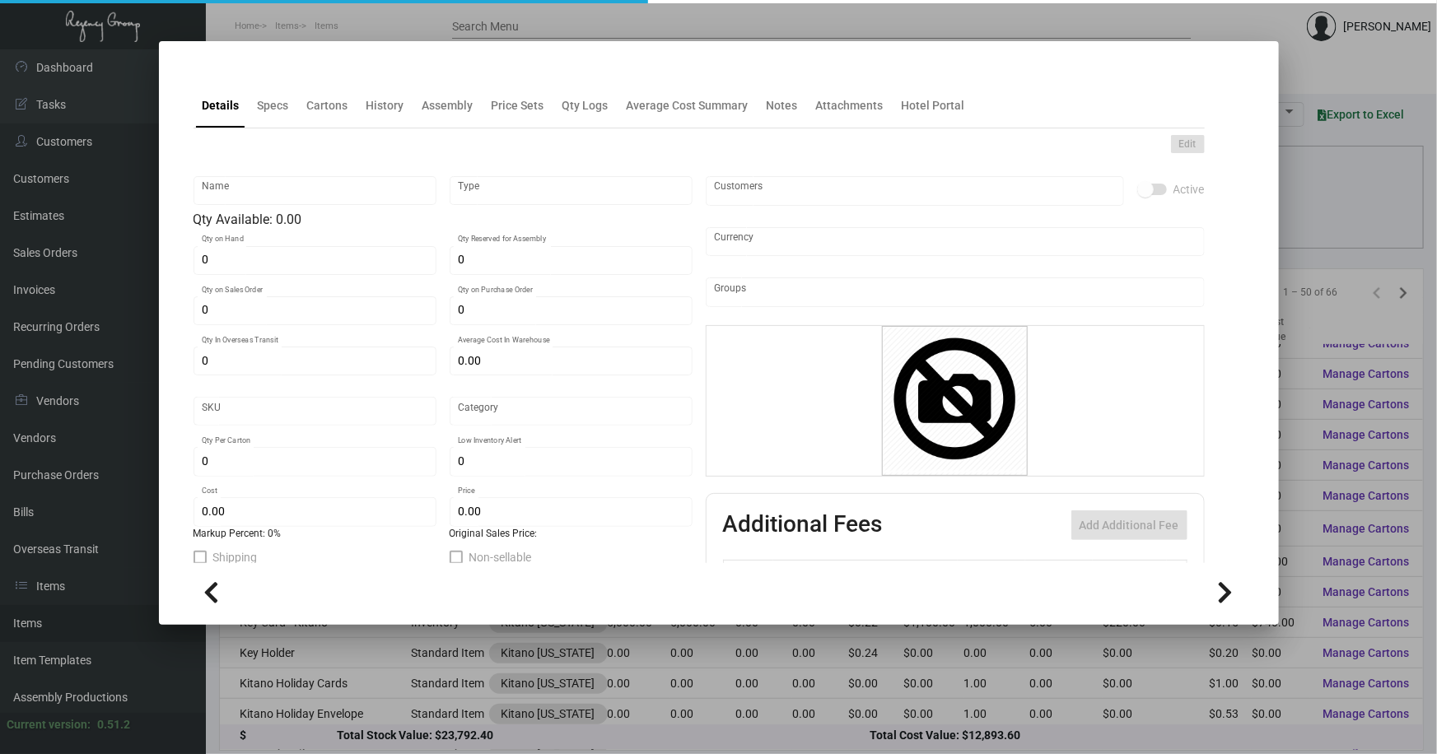
type input "Standard"
type input "1,000"
type input "$ 0.148"
type input "$ 0.22"
type textarea "Key Cards: Size CR80 #30 mill white laminated plastic, printing 6/1, 4 color pr…"
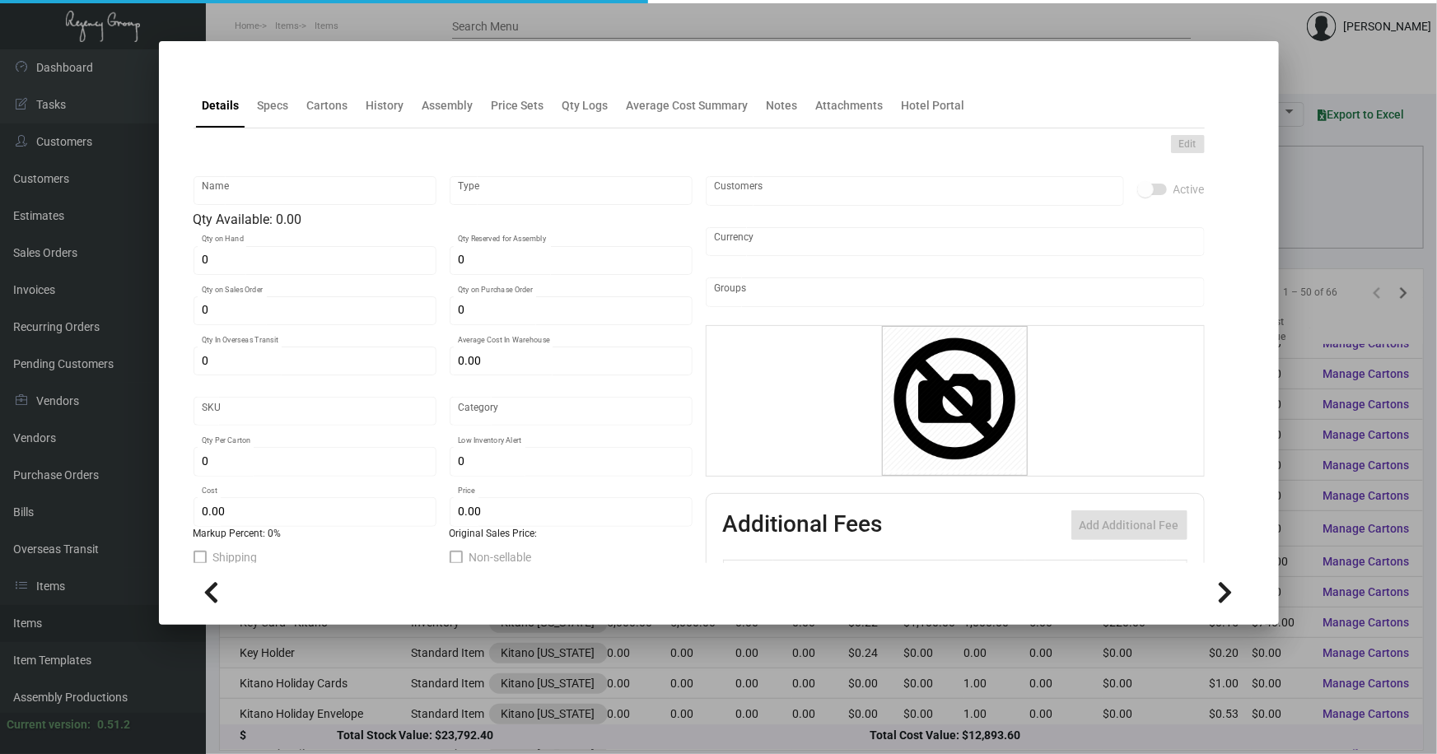
type textarea "Key Cards: Size CR80 #30 mill white laminated plastic, printing 6/1, 4 color pr…"
checkbox input "true"
type input "United States Dollar $"
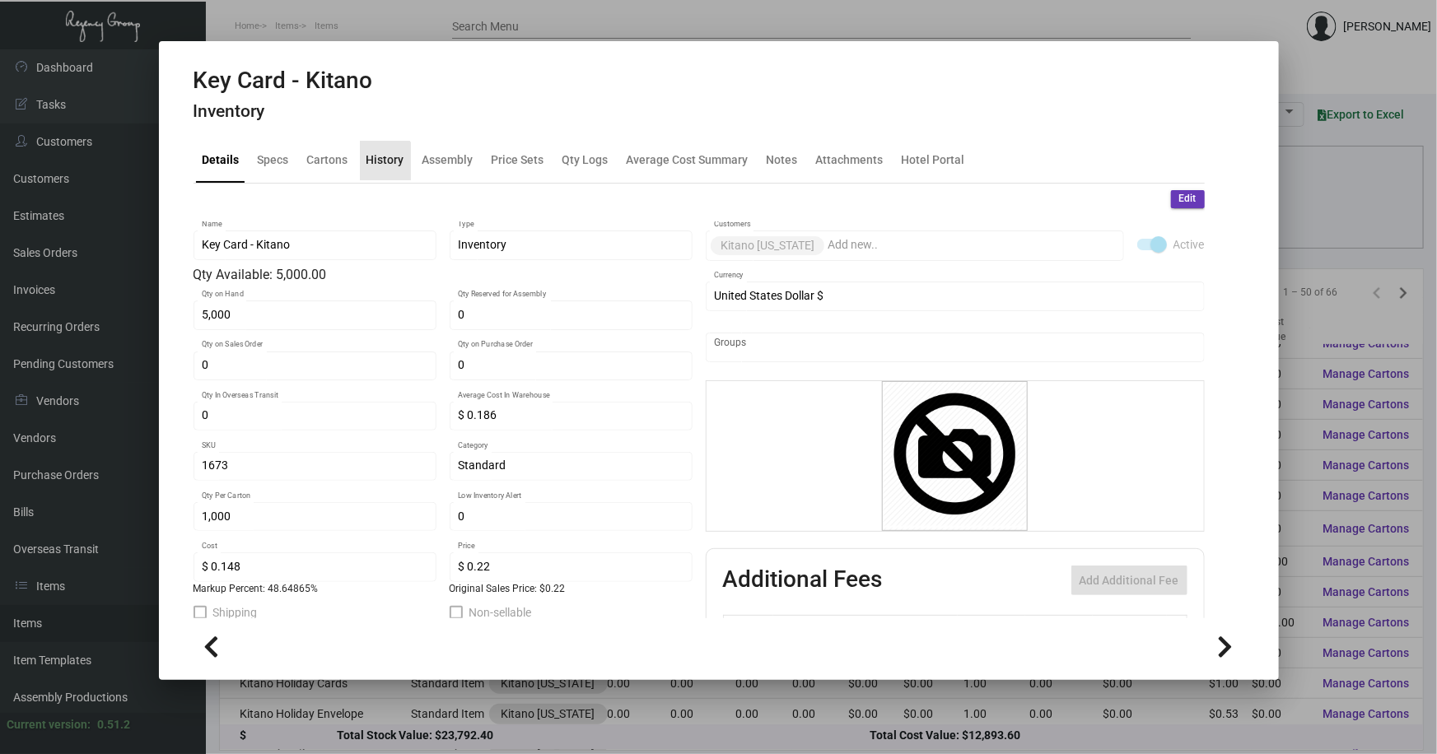
click at [381, 163] on div "History" at bounding box center [385, 160] width 38 height 17
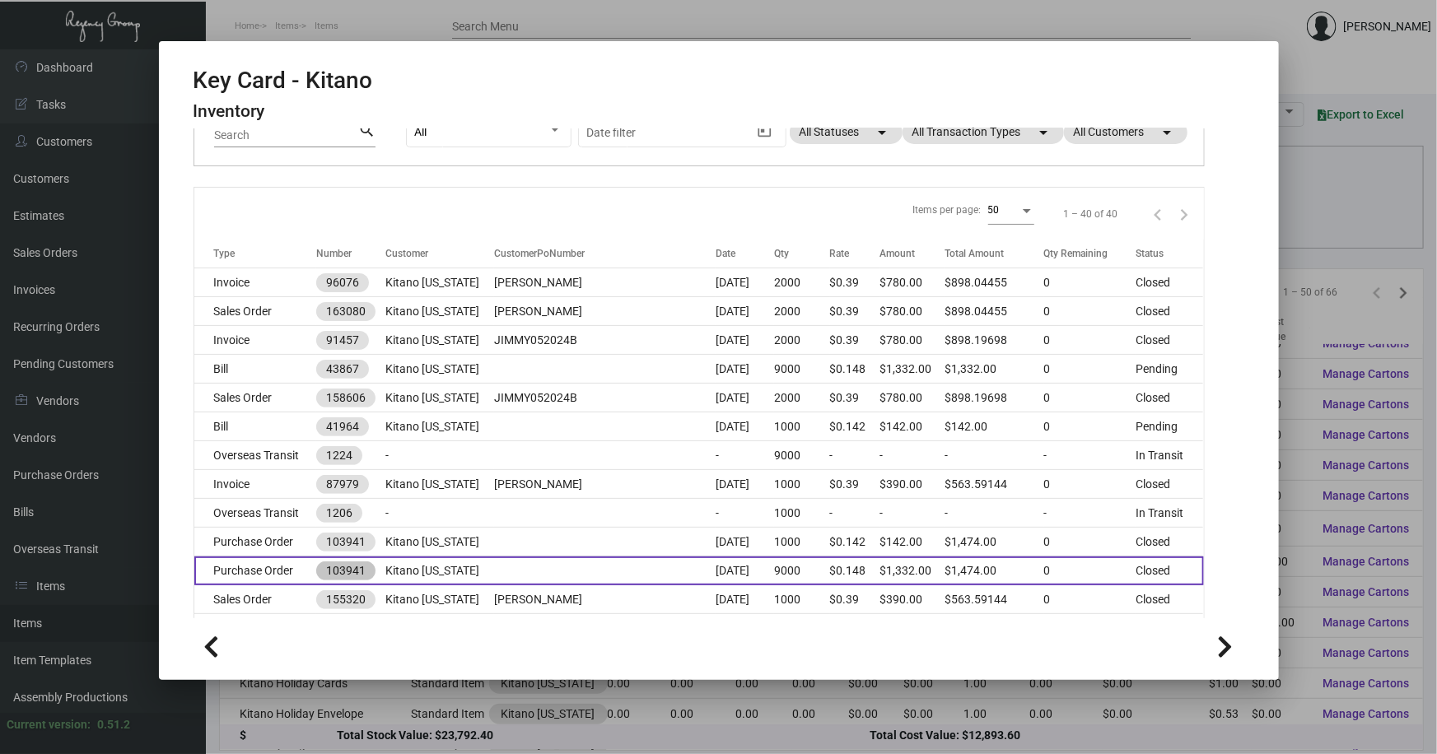
scroll to position [74, 0]
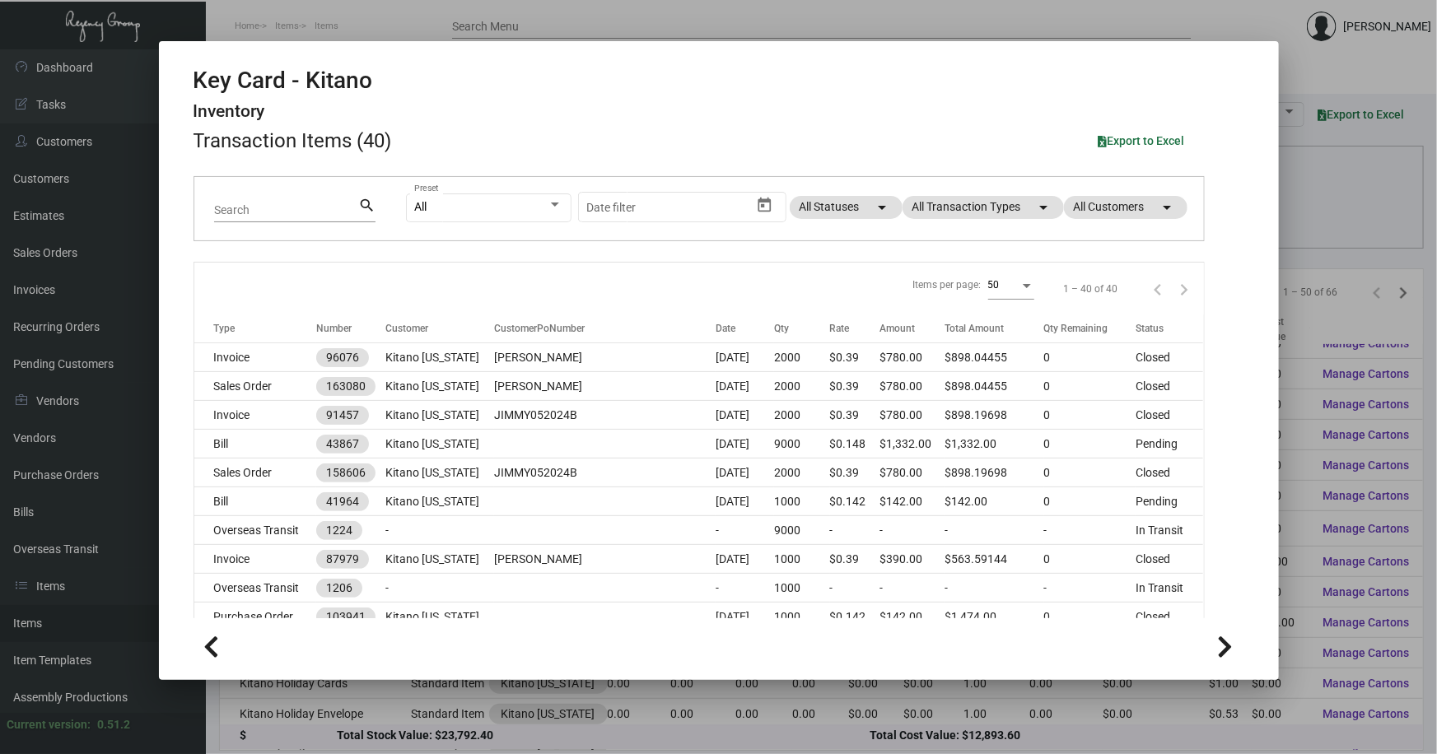
click at [676, 703] on div at bounding box center [718, 377] width 1437 height 754
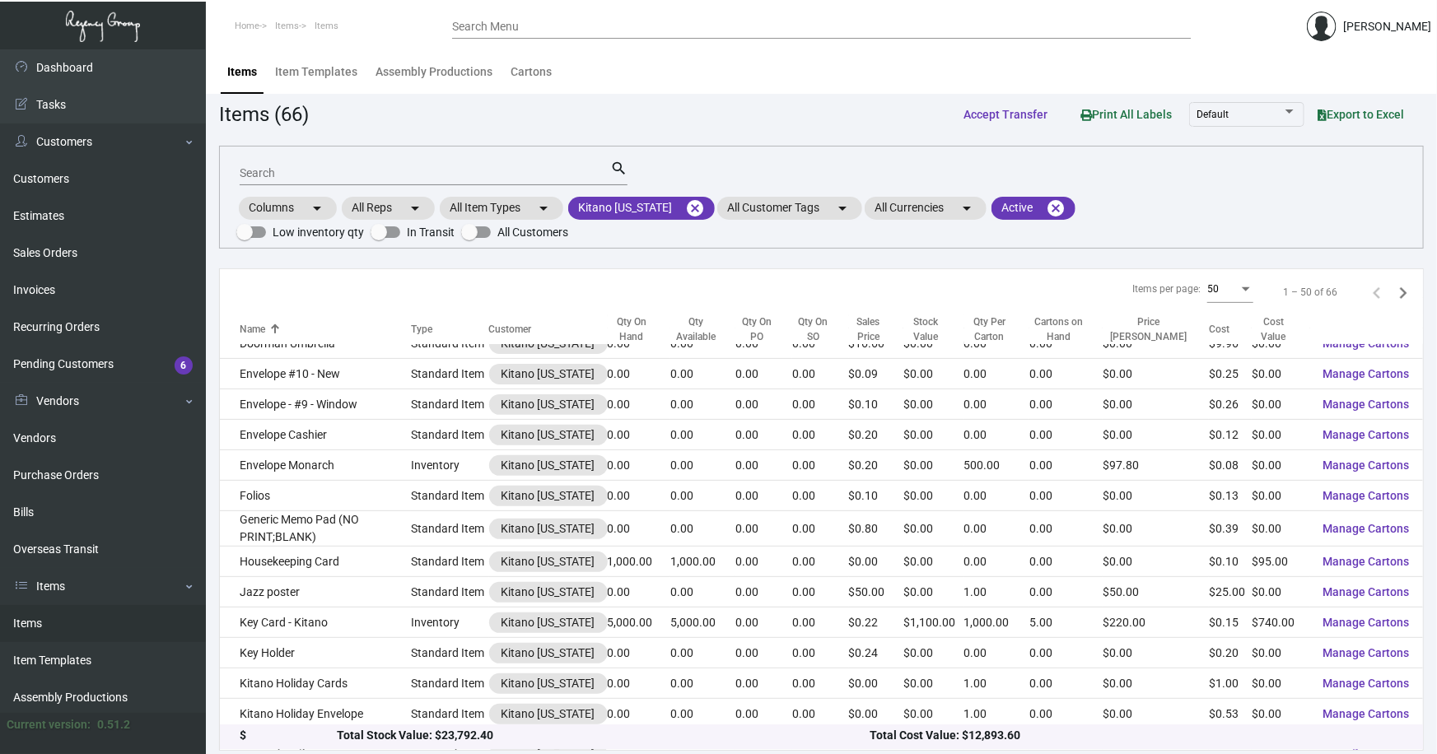
click at [1421, 3] on header "Home Items Items Search Menu [PERSON_NAME]" at bounding box center [718, 24] width 1437 height 49
